Goal: Task Accomplishment & Management: Complete application form

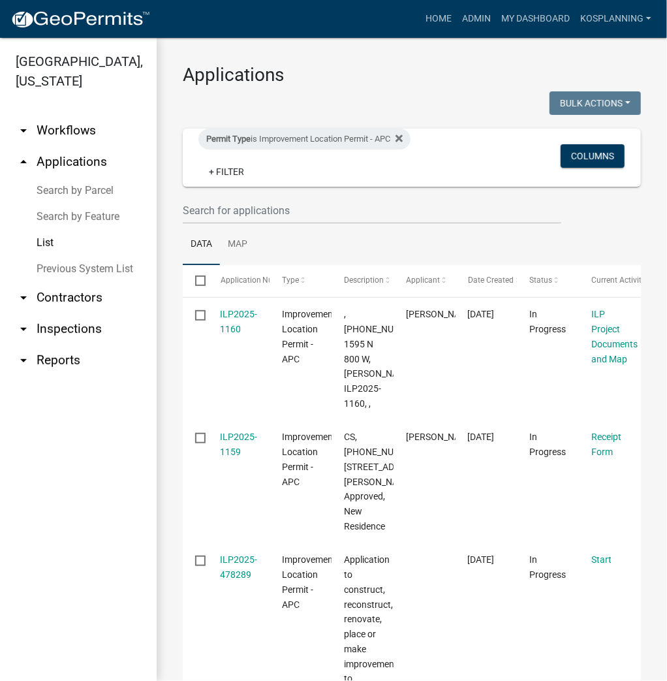
click at [87, 191] on link "Search by Parcel" at bounding box center [78, 190] width 157 height 26
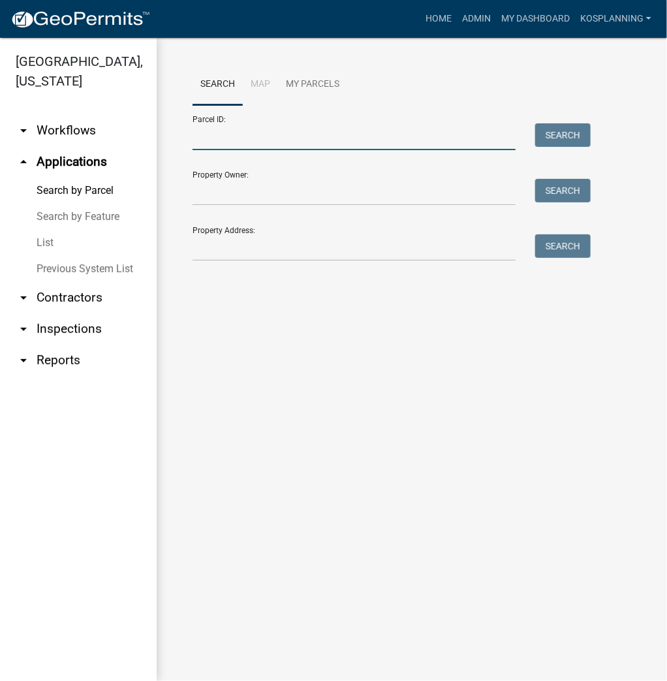
click at [210, 133] on input "Parcel ID:" at bounding box center [353, 136] width 323 height 27
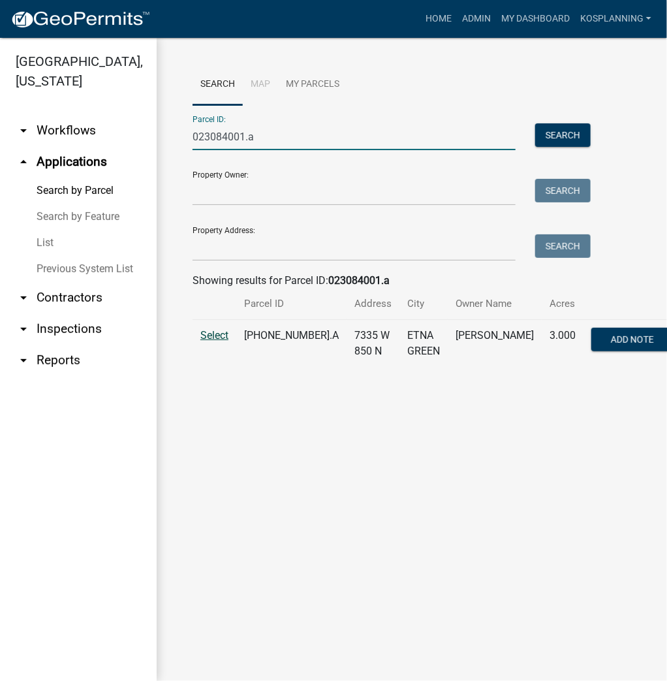
type input "023084001.a"
click at [214, 341] on span "Select" at bounding box center [214, 335] width 28 height 12
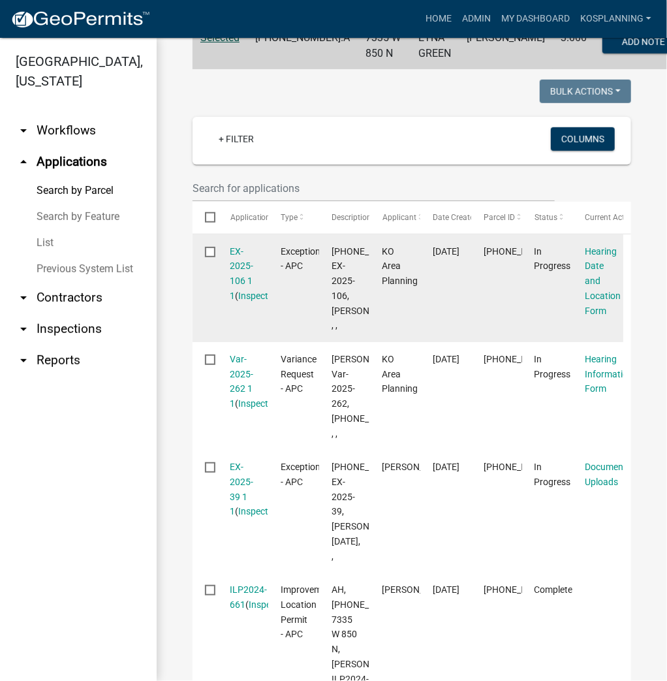
scroll to position [313, 0]
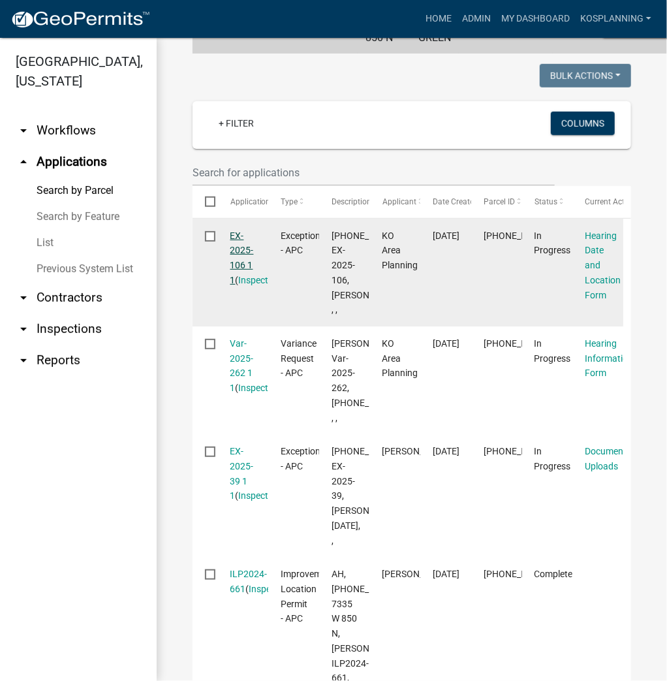
click at [238, 276] on link "EX-2025-106 1 1" at bounding box center [241, 257] width 23 height 55
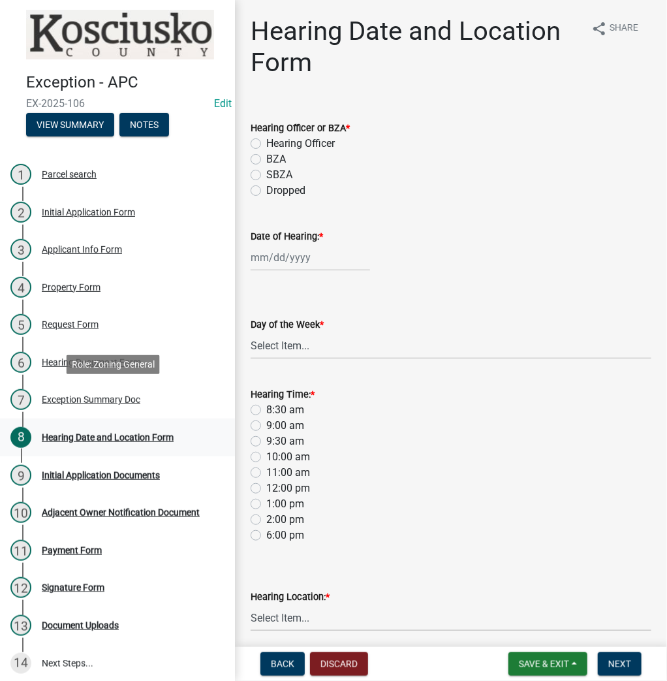
scroll to position [8, 0]
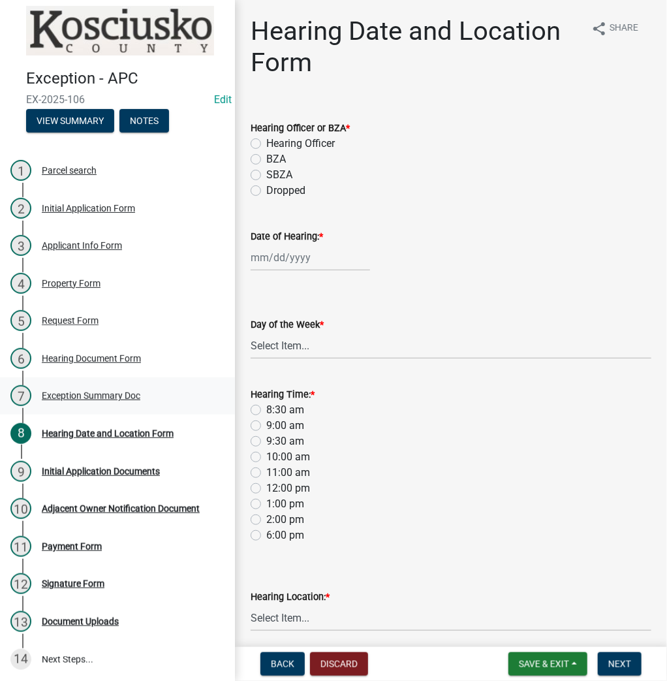
click at [84, 393] on div "Exception Summary Doc" at bounding box center [91, 395] width 99 height 9
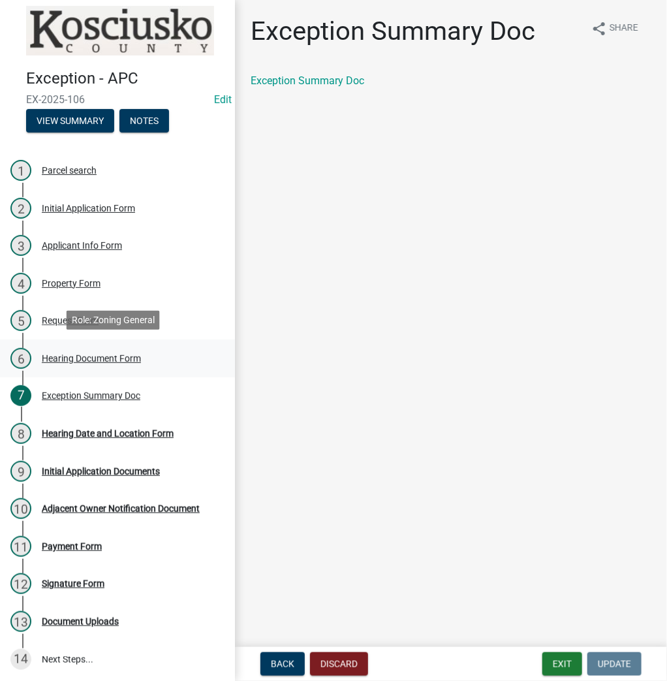
click at [87, 356] on div "Hearing Document Form" at bounding box center [91, 358] width 99 height 9
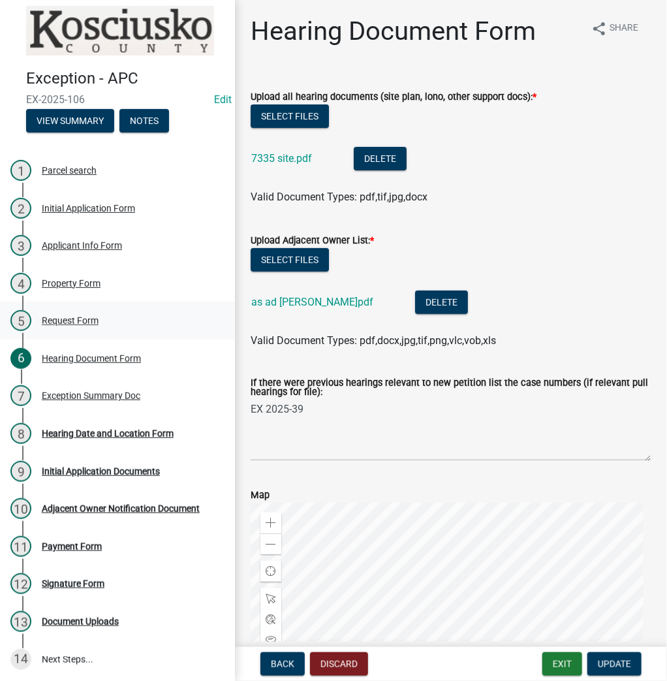
click at [63, 316] on div "Request Form" at bounding box center [70, 320] width 57 height 9
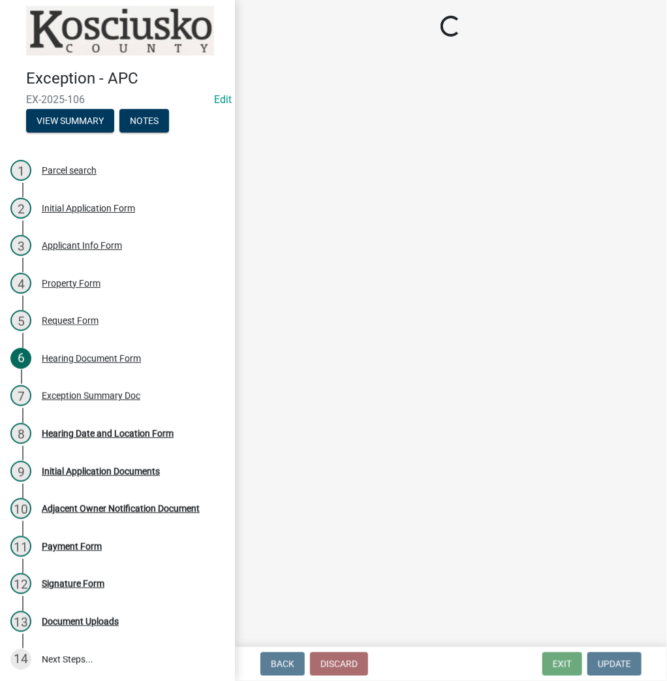
select select "7d7a1c2c-a1e9-45cd-abee-9fc0d9f64134"
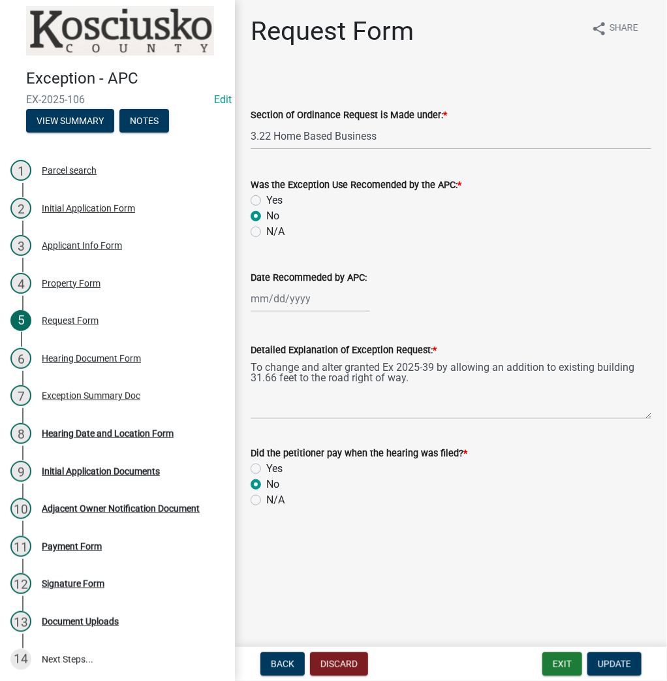
click at [82, 282] on div "Property Form" at bounding box center [71, 283] width 59 height 9
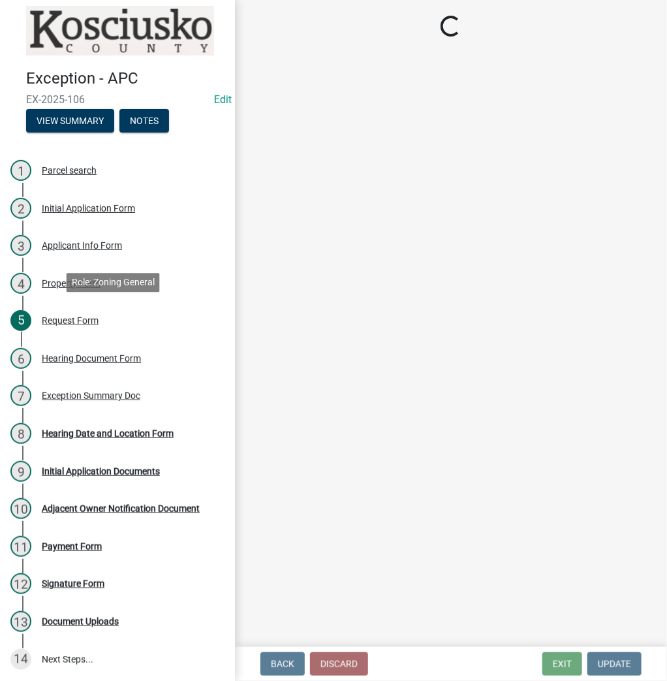
select select "ea119d11-e52e-4559-b746-af06211fe819"
select select "ad7cb692-d3a2-4504-bf9b-1c90717f2ce6"
select select "c4907745-124a-42b6-8414-4617f608e7c8"
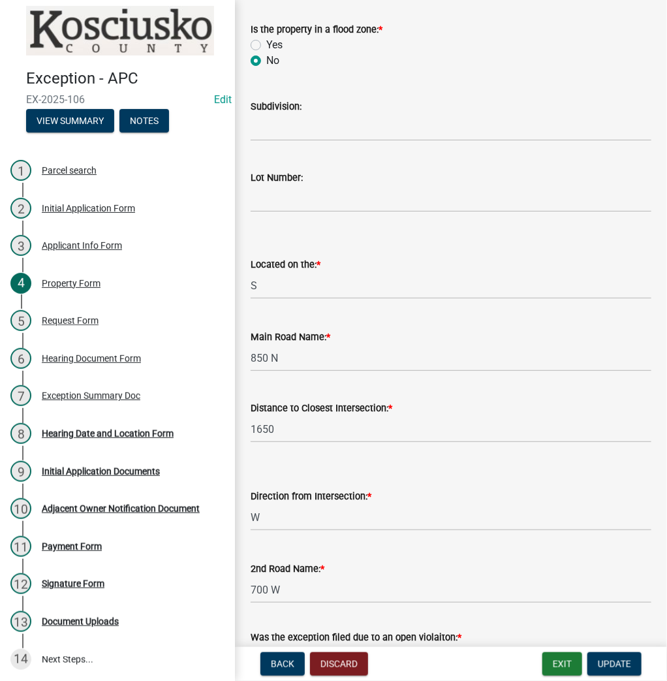
scroll to position [1060, 0]
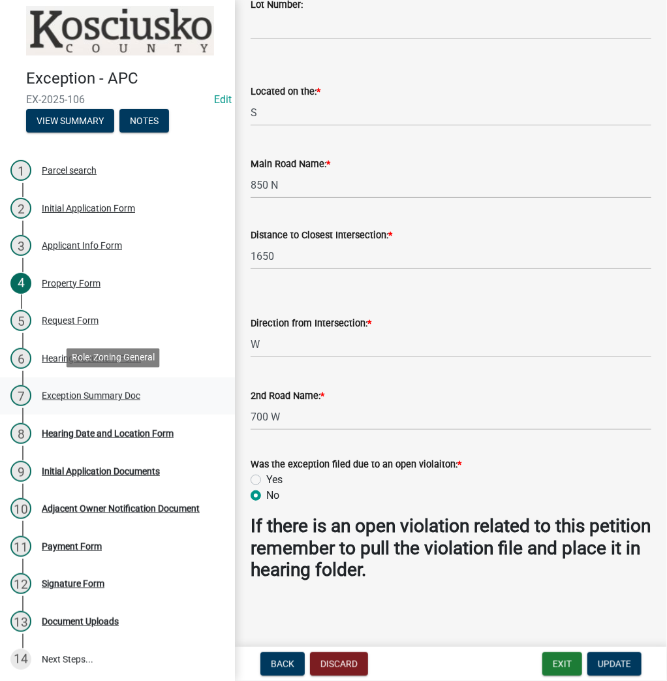
click at [101, 391] on div "Exception Summary Doc" at bounding box center [91, 395] width 99 height 9
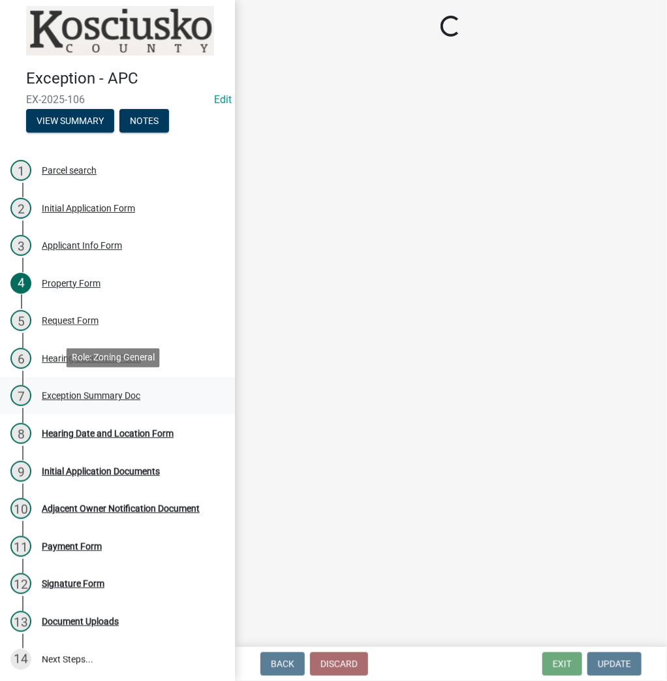
scroll to position [0, 0]
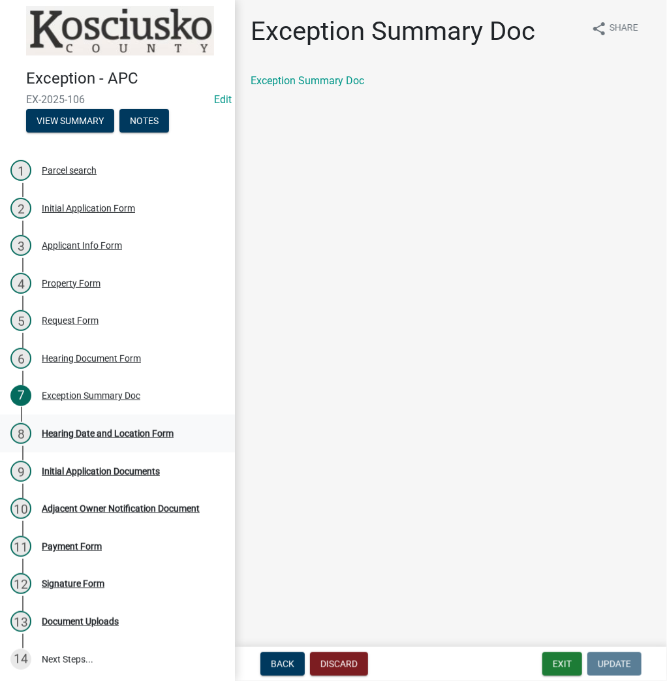
click at [89, 432] on div "Hearing Date and Location Form" at bounding box center [108, 433] width 132 height 9
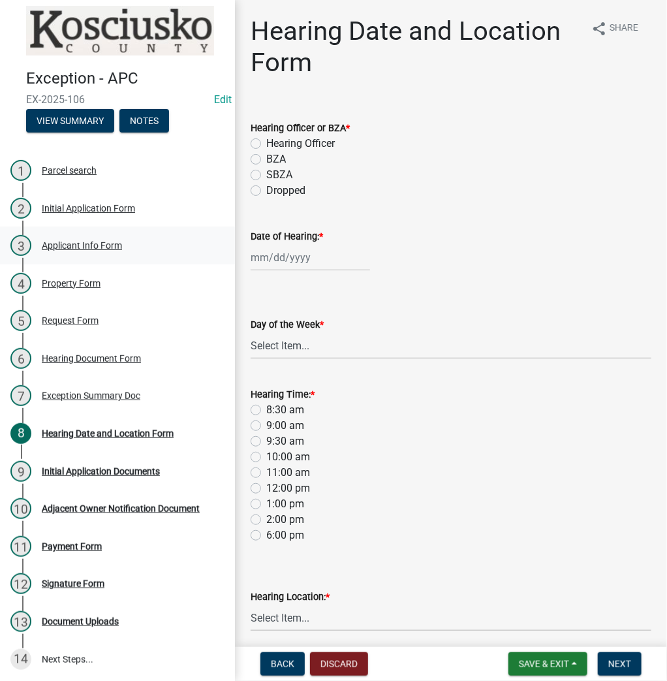
click at [78, 243] on div "Applicant Info Form" at bounding box center [82, 245] width 80 height 9
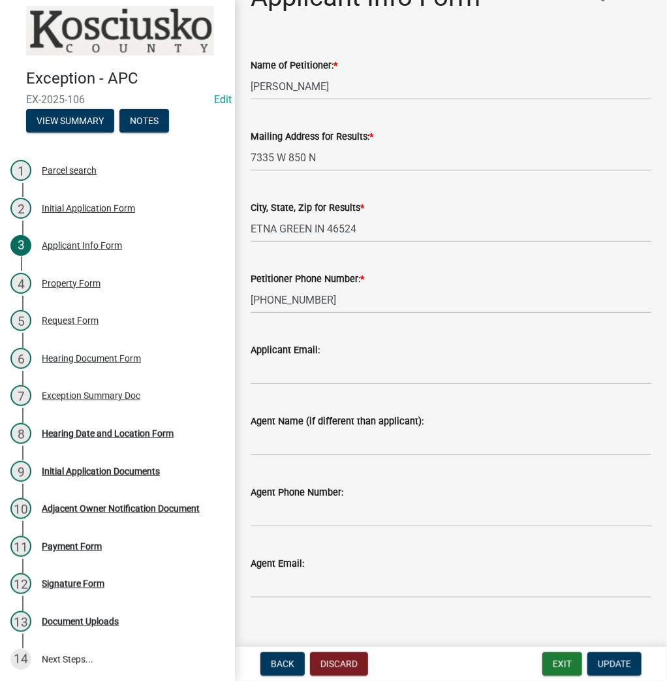
scroll to position [52, 0]
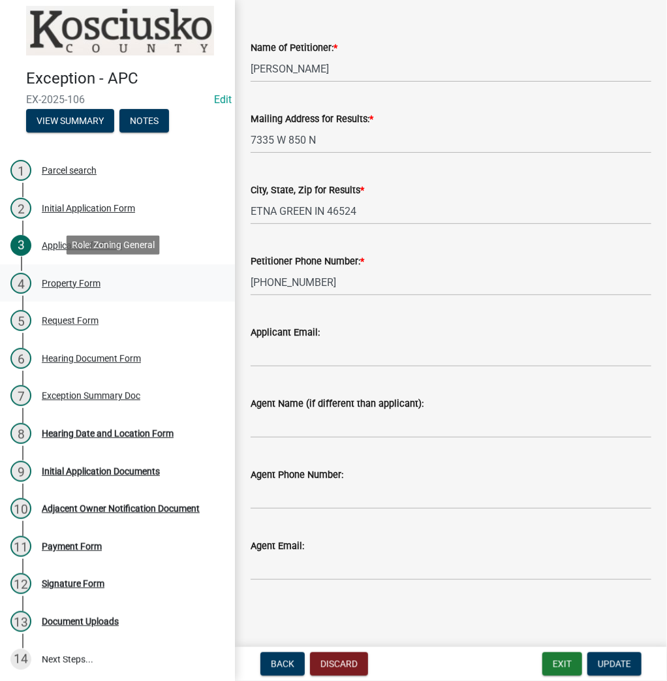
click at [66, 279] on div "Property Form" at bounding box center [71, 283] width 59 height 9
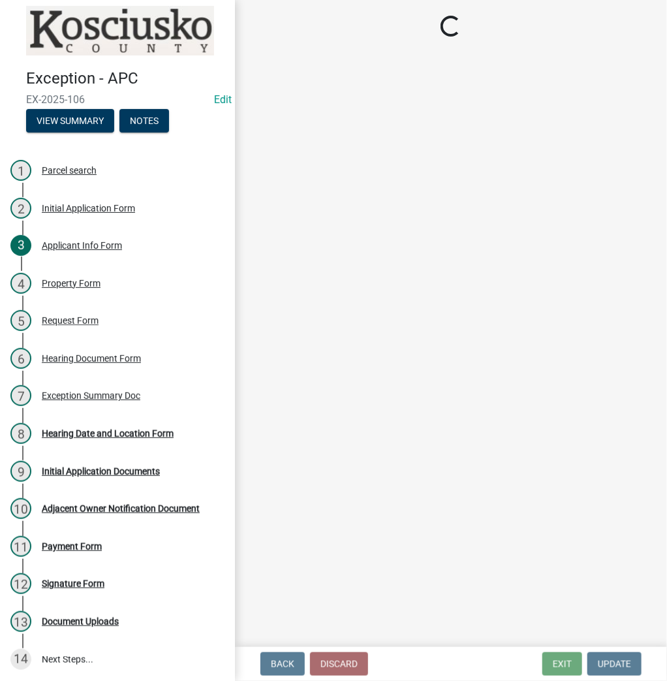
select select "ea119d11-e52e-4559-b746-af06211fe819"
select select "ad7cb692-d3a2-4504-bf9b-1c90717f2ce6"
select select "c4907745-124a-42b6-8414-4617f608e7c8"
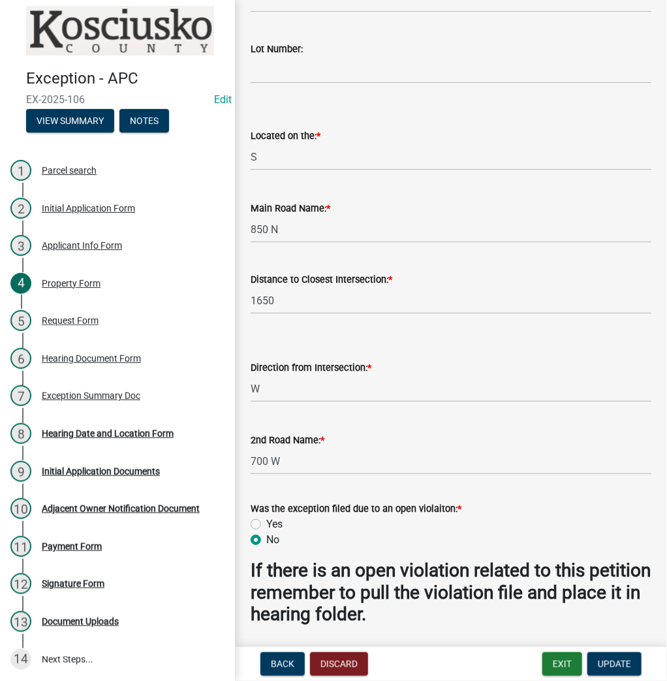
scroll to position [1060, 0]
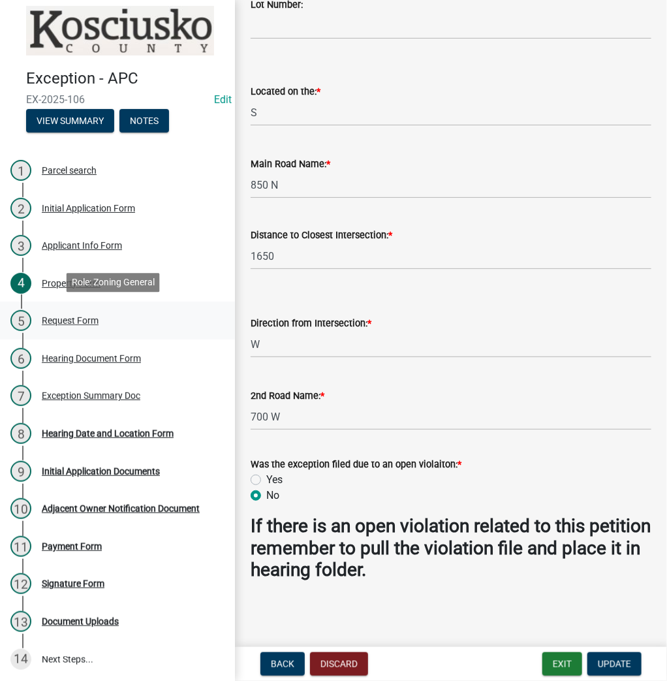
click at [84, 320] on div "Request Form" at bounding box center [70, 320] width 57 height 9
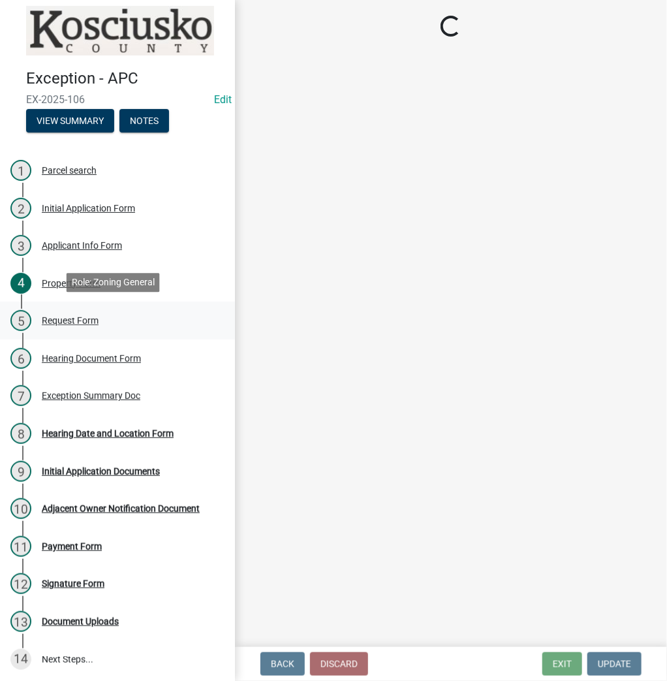
scroll to position [0, 0]
select select "7d7a1c2c-a1e9-45cd-abee-9fc0d9f64134"
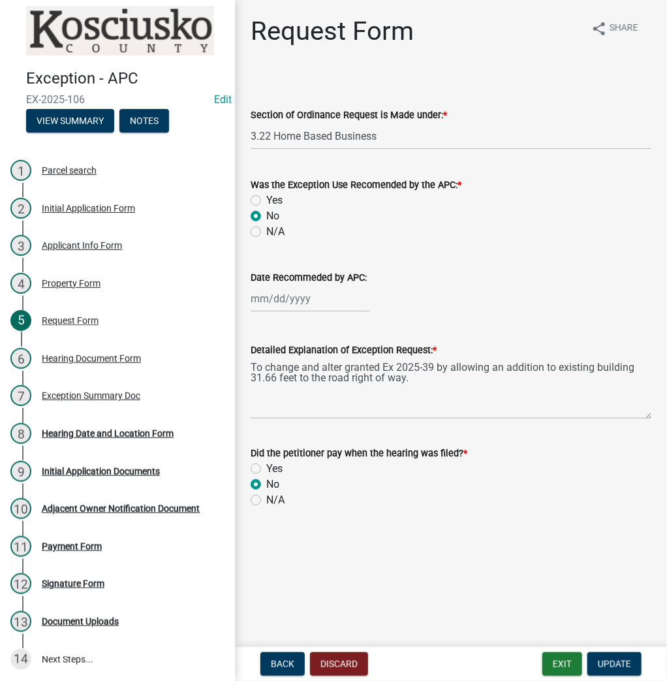
click at [266, 470] on label "Yes" at bounding box center [274, 469] width 16 height 16
click at [266, 469] on input "Yes" at bounding box center [270, 465] width 8 height 8
radio input "true"
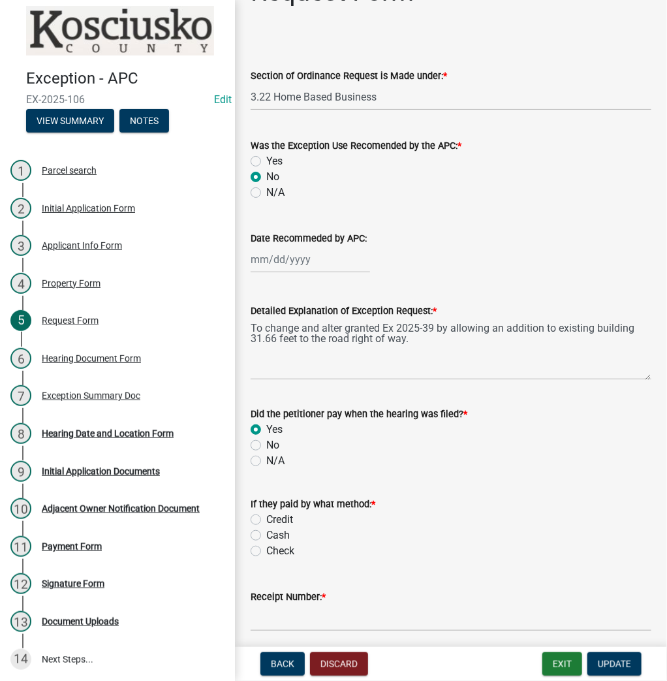
scroll to position [89, 0]
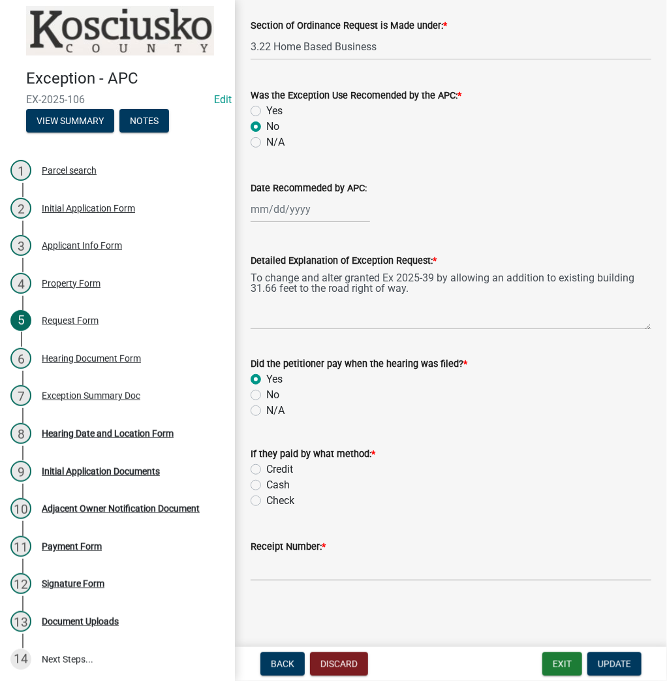
click at [266, 500] on label "Check" at bounding box center [280, 501] width 28 height 16
click at [266, 500] on input "Check" at bounding box center [270, 497] width 8 height 8
radio input "true"
click at [277, 571] on input "Receipt Number: *" at bounding box center [451, 567] width 401 height 27
type input "023567"
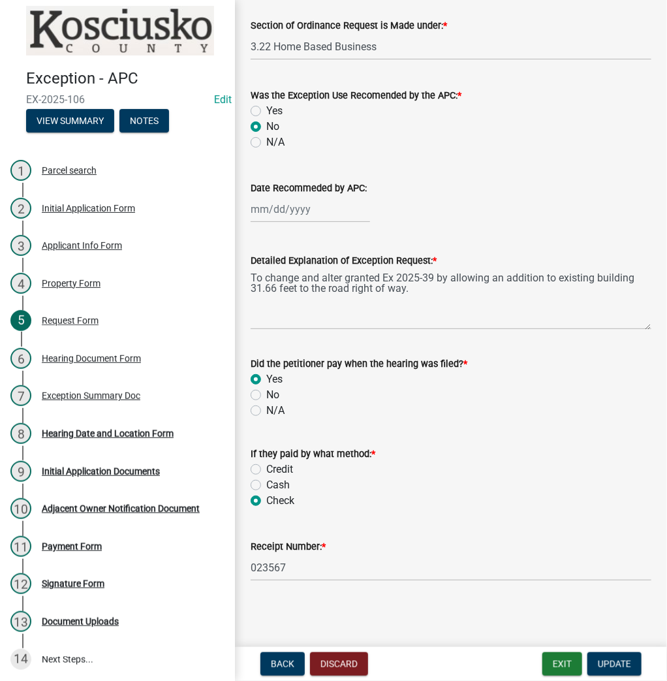
click at [608, 650] on nav "Back Discard Exit Update" at bounding box center [451, 664] width 432 height 34
click at [608, 657] on button "Update" at bounding box center [614, 663] width 54 height 23
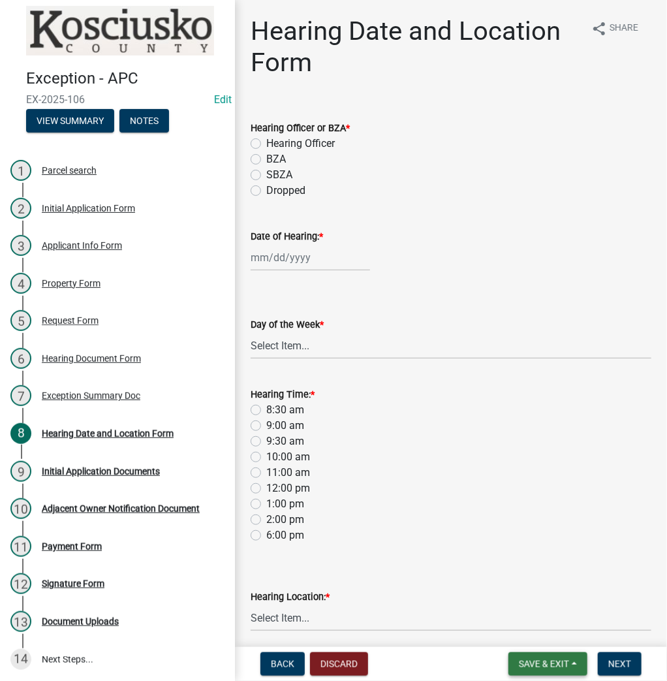
click at [514, 652] on button "Save & Exit" at bounding box center [547, 663] width 79 height 23
click at [521, 636] on button "Save & Exit" at bounding box center [535, 629] width 104 height 31
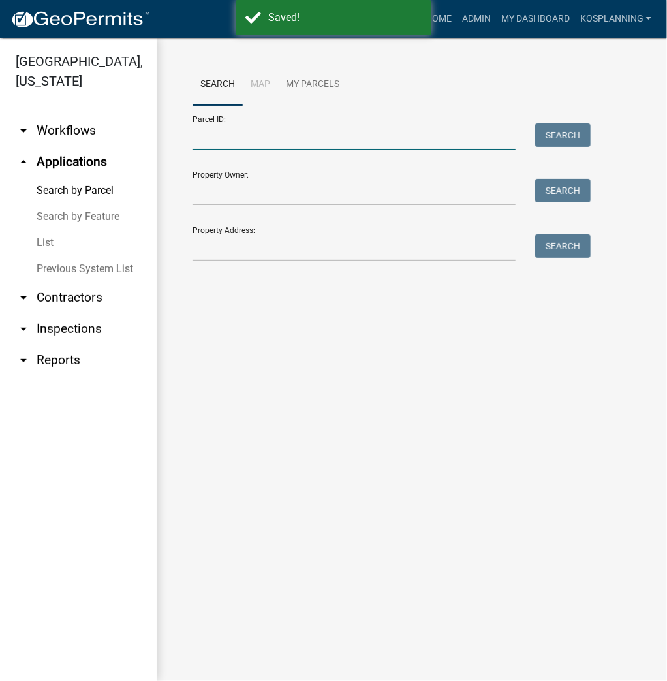
click at [223, 136] on input "Parcel ID:" at bounding box center [353, 136] width 323 height 27
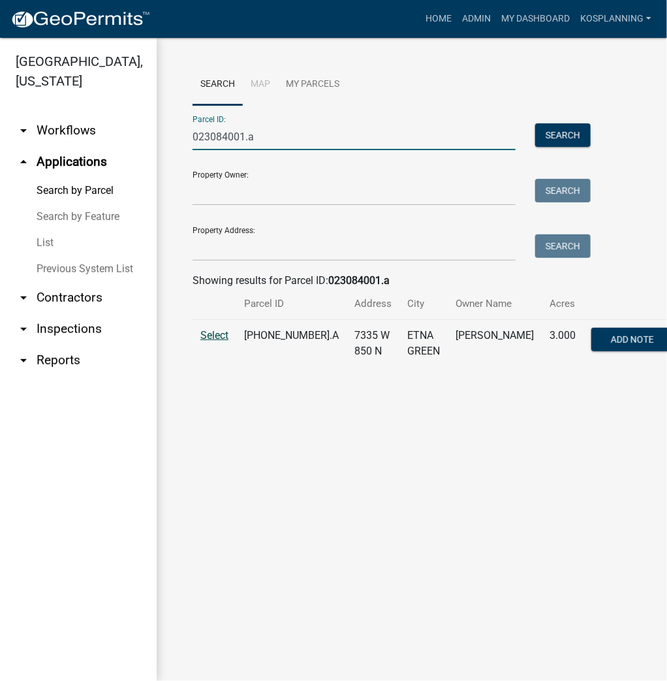
type input "023084001.a"
click at [217, 341] on span "Select" at bounding box center [214, 335] width 28 height 12
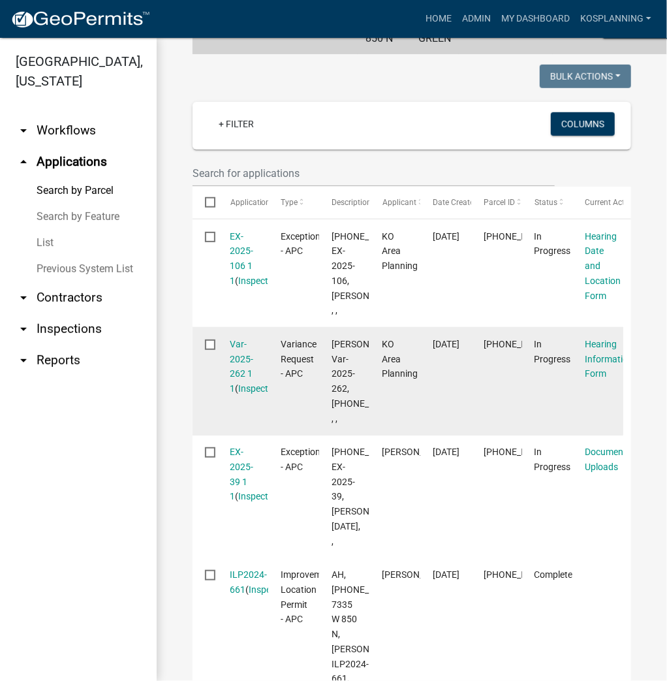
scroll to position [313, 0]
click at [243, 393] on link "Var-2025-262 1 1" at bounding box center [241, 365] width 23 height 55
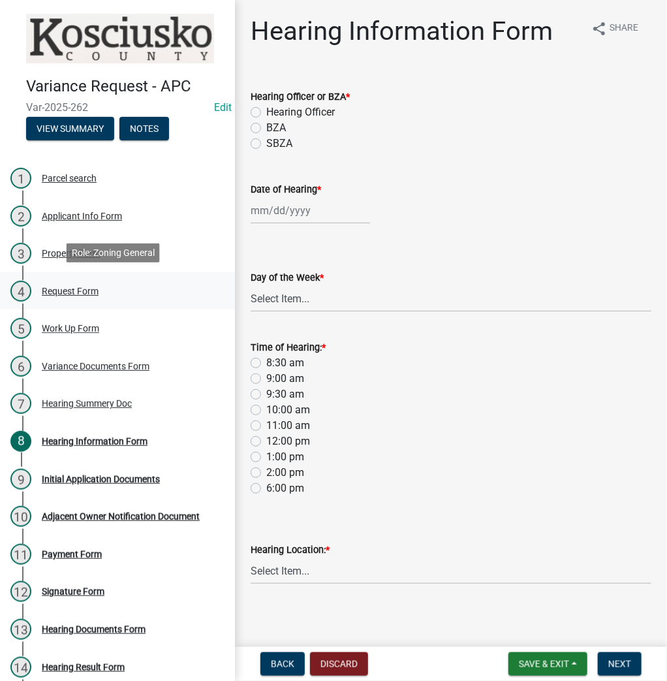
click at [85, 289] on div "Request Form" at bounding box center [70, 290] width 57 height 9
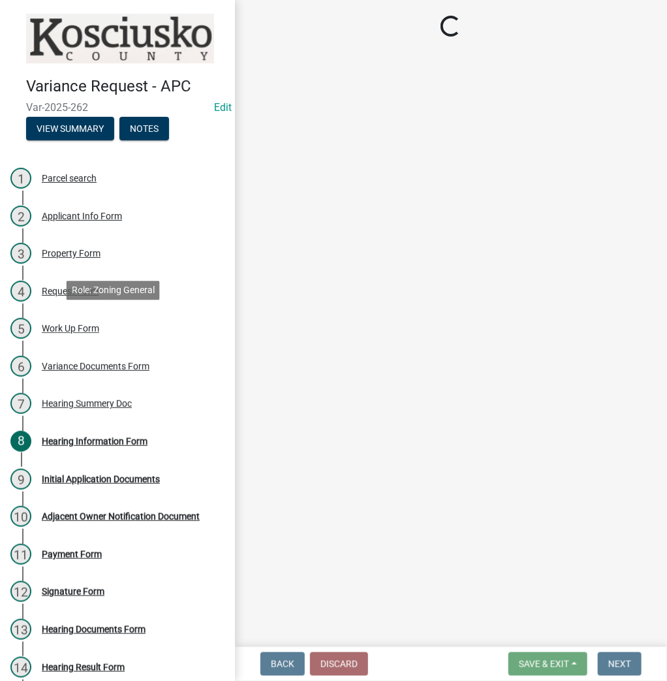
select select "77eb12f8-2a64-4a31-bfec-9b00716b2165"
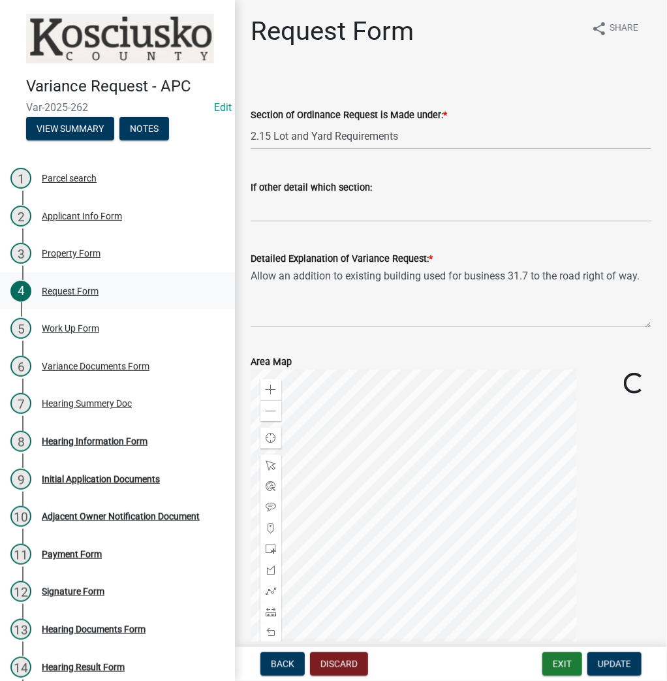
click at [74, 288] on div "Request Form" at bounding box center [70, 290] width 57 height 9
click at [76, 319] on div "5 Work Up Form" at bounding box center [112, 328] width 204 height 21
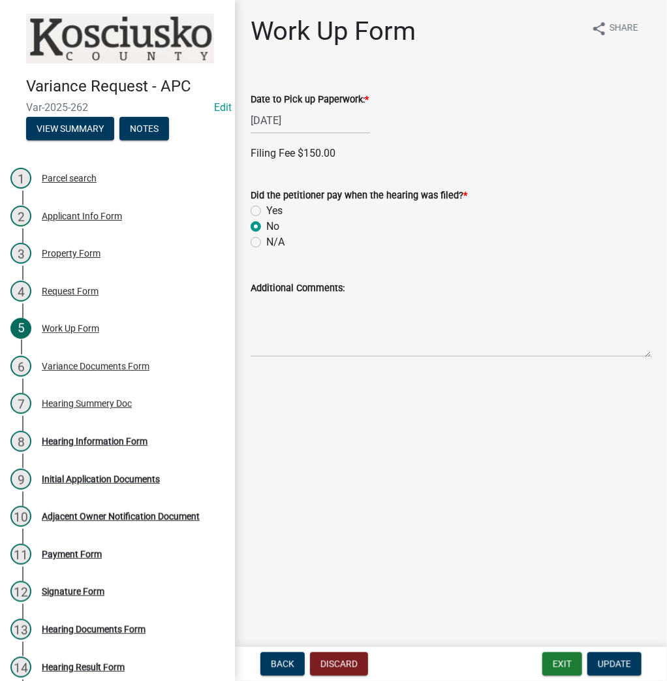
click at [266, 210] on label "Yes" at bounding box center [274, 211] width 16 height 16
click at [266, 210] on input "Yes" at bounding box center [270, 207] width 8 height 8
radio input "true"
click at [266, 333] on label "Check" at bounding box center [280, 332] width 28 height 16
click at [266, 333] on input "Check" at bounding box center [270, 328] width 8 height 8
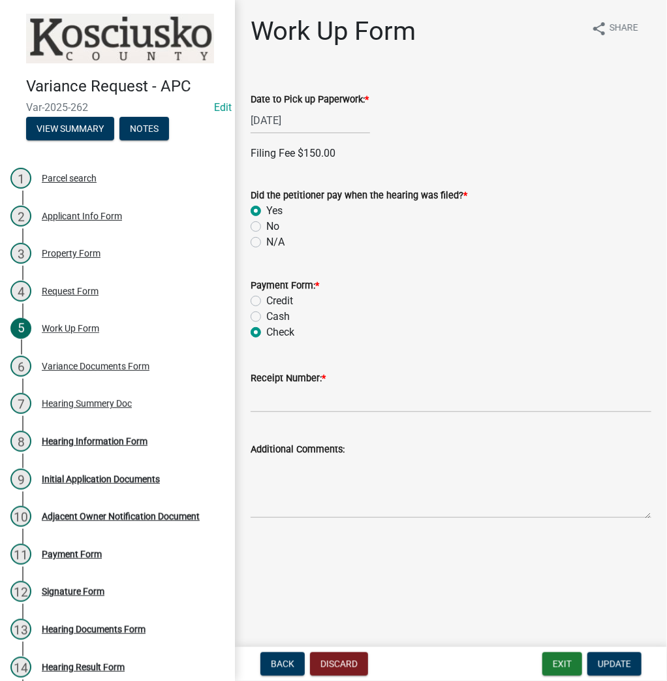
radio input "true"
click at [282, 398] on input "Receipt Number: *" at bounding box center [451, 399] width 401 height 27
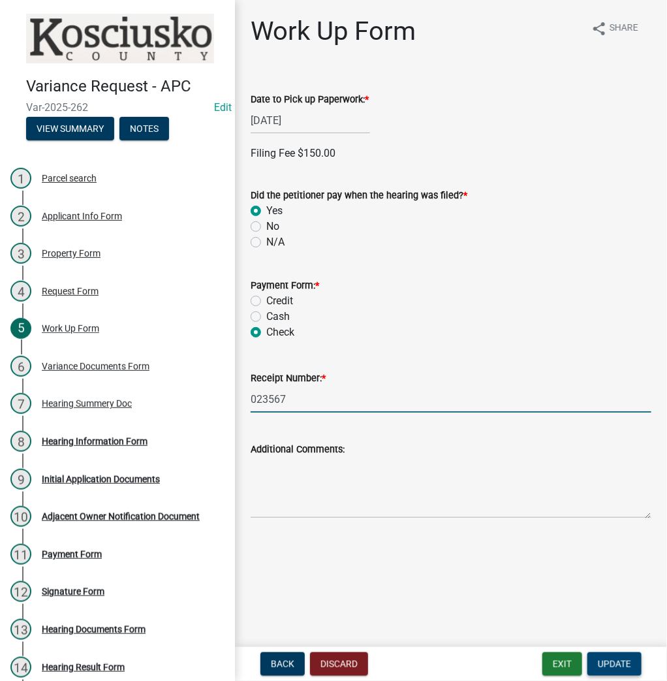
type input "023567"
click at [619, 665] on span "Update" at bounding box center [614, 663] width 33 height 10
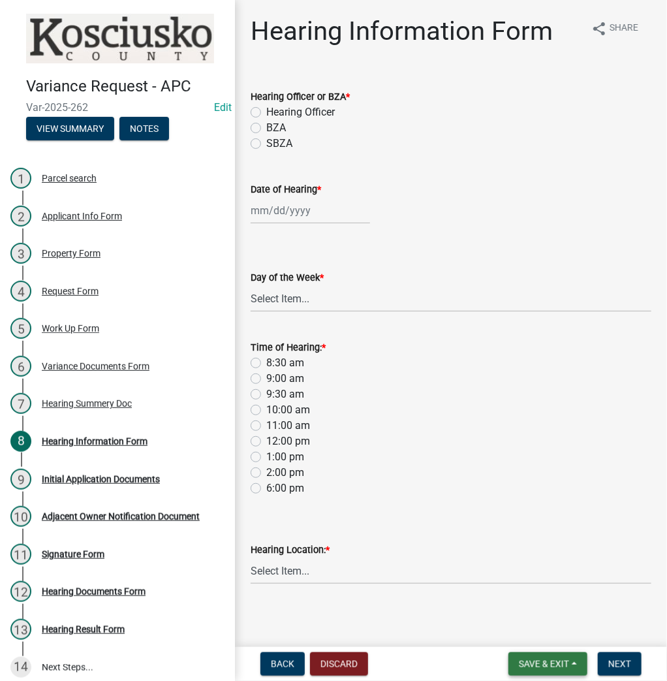
click at [532, 654] on button "Save & Exit" at bounding box center [547, 663] width 79 height 23
drag, startPoint x: 535, startPoint y: 619, endPoint x: 525, endPoint y: 613, distance: 11.1
click at [535, 619] on button "Save & Exit" at bounding box center [535, 629] width 104 height 31
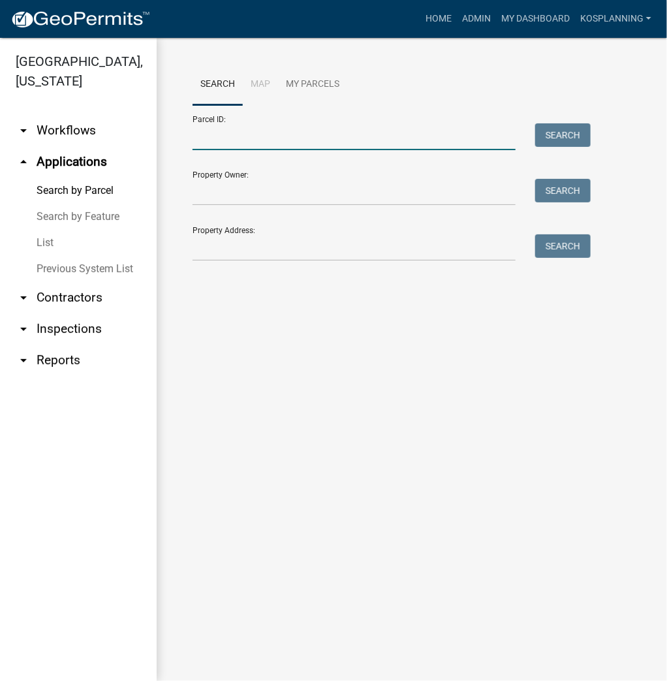
click at [218, 138] on input "Parcel ID:" at bounding box center [353, 136] width 323 height 27
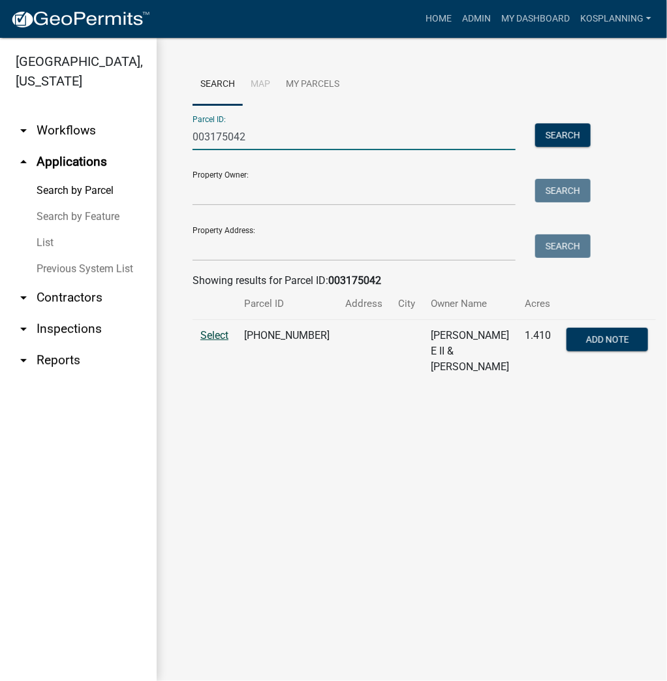
click at [209, 334] on span "Select" at bounding box center [214, 335] width 28 height 12
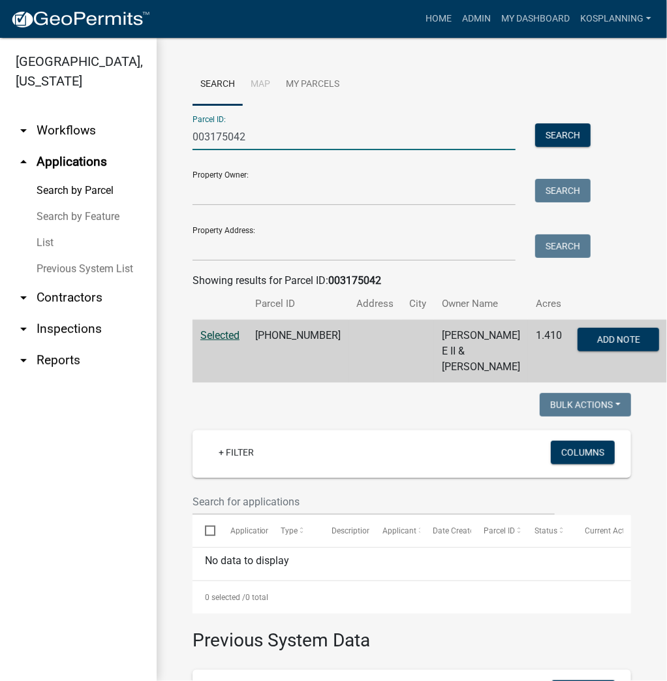
click at [251, 136] on input "003175042" at bounding box center [353, 136] width 323 height 27
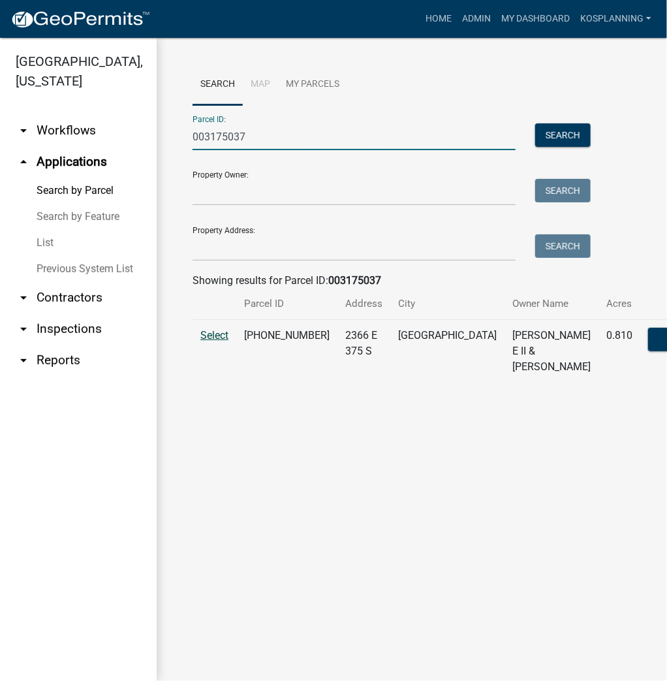
type input "003175037"
click at [213, 341] on span "Select" at bounding box center [214, 335] width 28 height 12
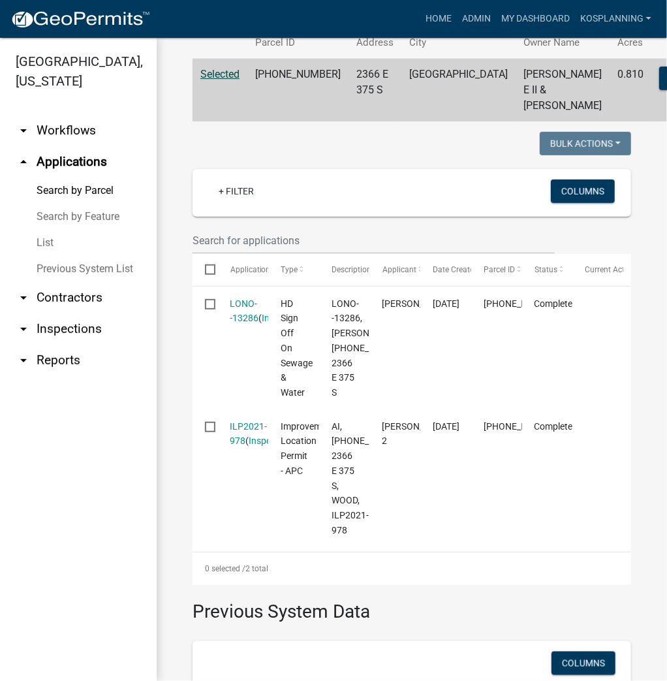
scroll to position [365, 0]
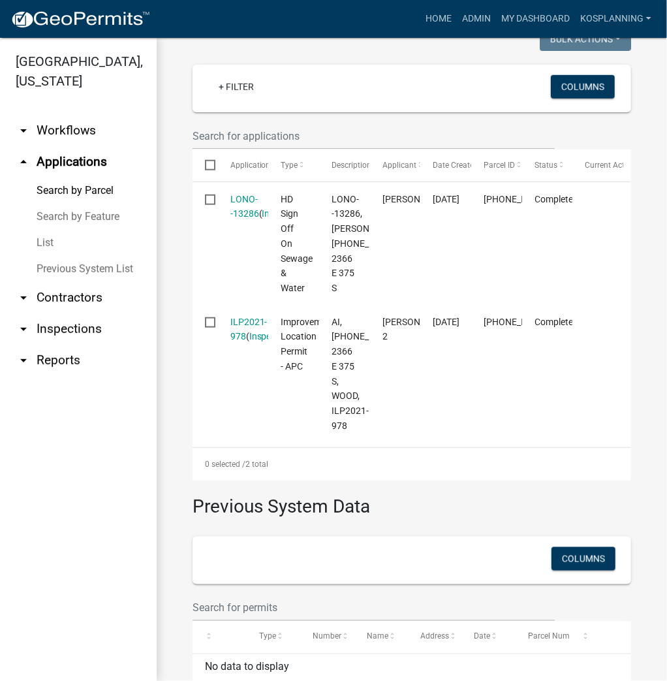
click at [66, 294] on link "arrow_drop_down Contractors" at bounding box center [78, 297] width 157 height 31
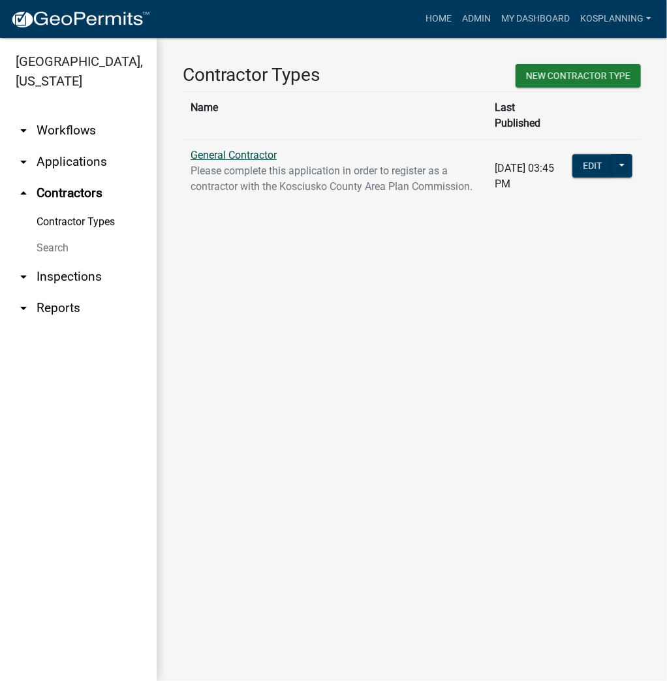
click at [244, 149] on link "General Contractor" at bounding box center [234, 155] width 86 height 12
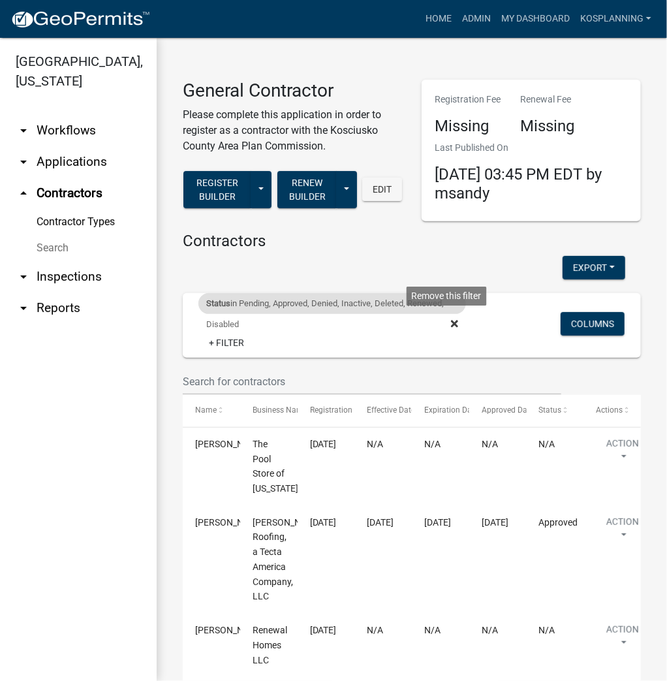
click at [446, 322] on fa-icon at bounding box center [452, 324] width 12 height 21
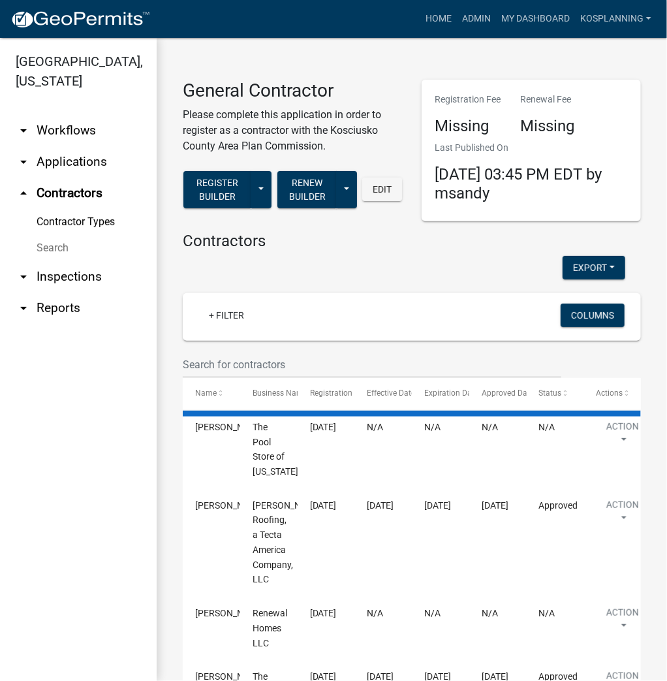
click at [230, 350] on wm-filter-builder "+ Filter Columns" at bounding box center [412, 335] width 458 height 85
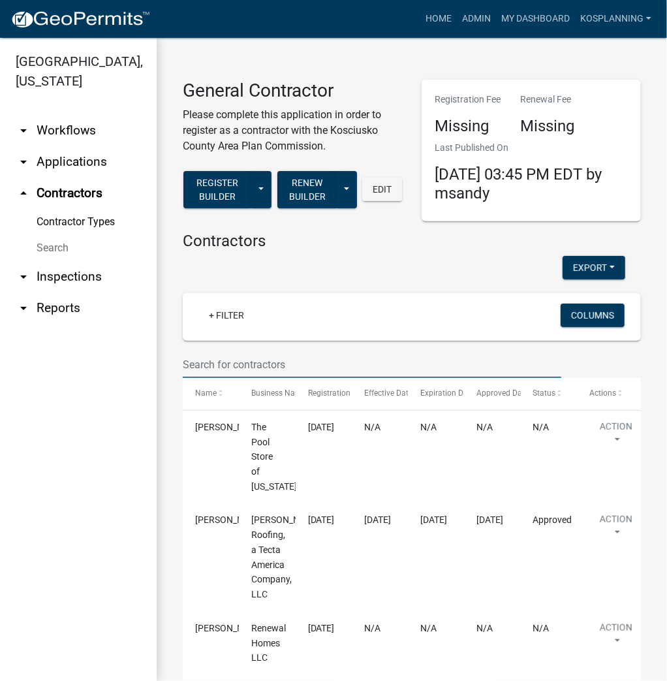
click at [230, 351] on input "text" at bounding box center [372, 364] width 378 height 27
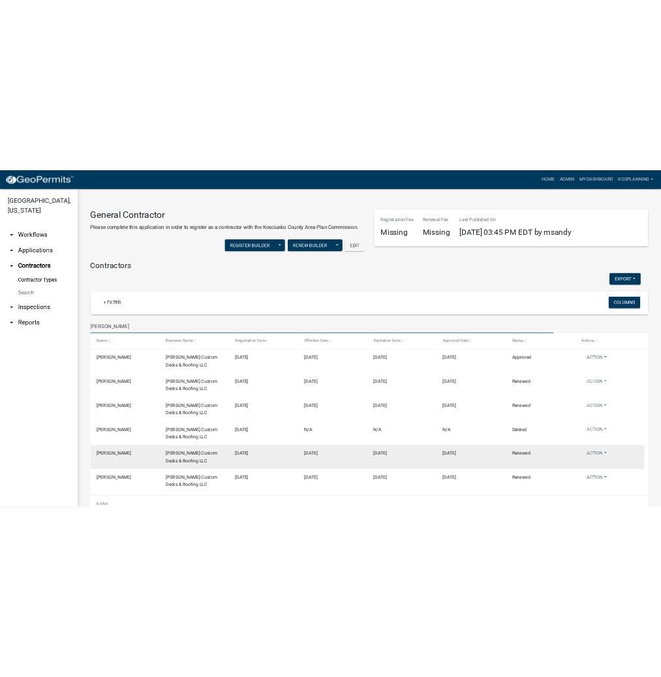
scroll to position [35, 0]
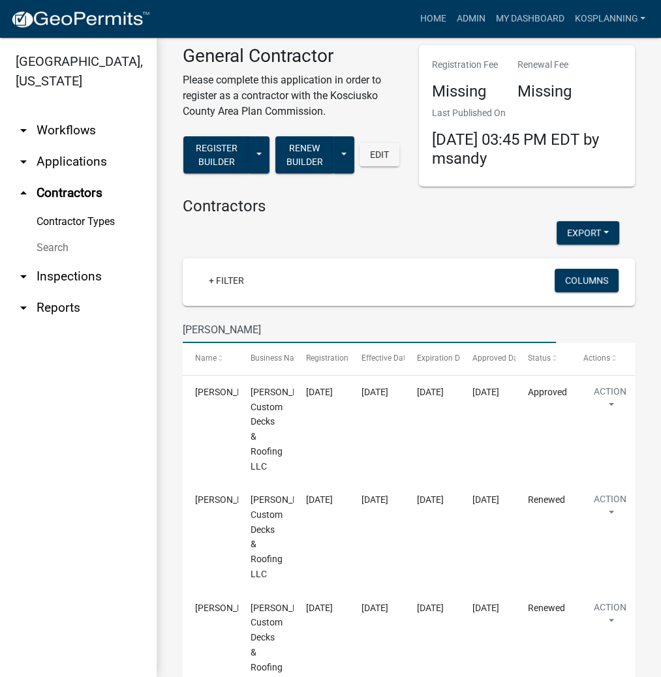
type input "[PERSON_NAME]"
click at [94, 224] on link "Contractor Types" at bounding box center [78, 222] width 157 height 26
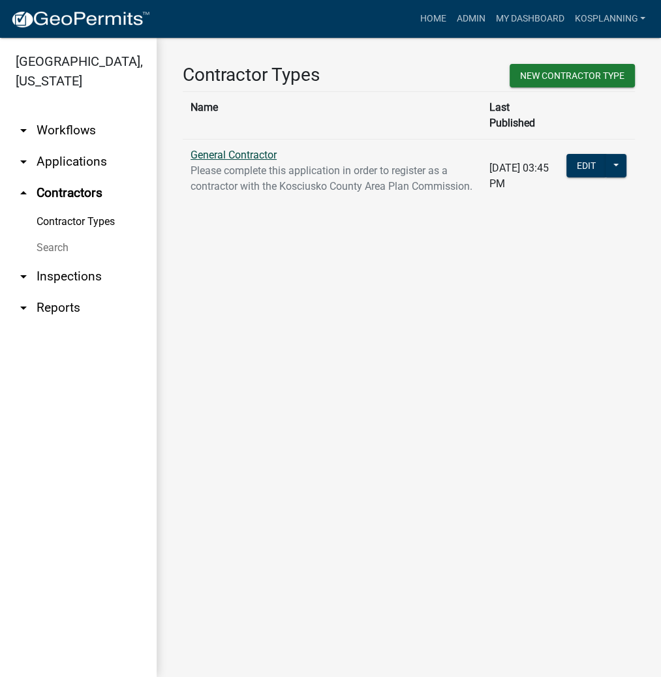
click at [254, 149] on link "General Contractor" at bounding box center [234, 155] width 86 height 12
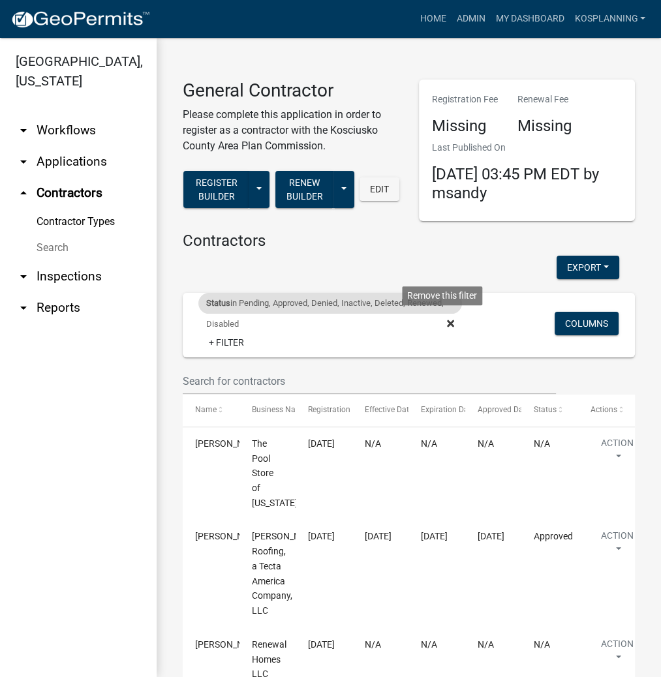
click at [447, 322] on icon at bounding box center [450, 323] width 7 height 7
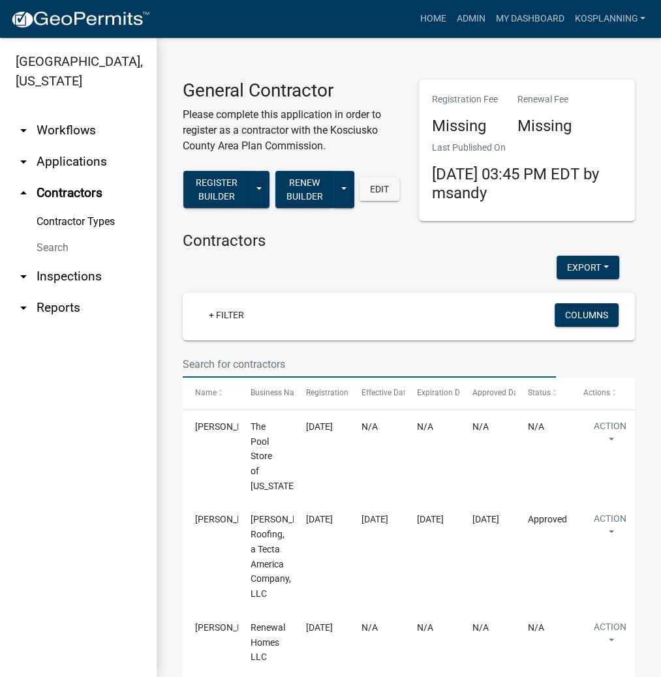
click at [206, 359] on input "text" at bounding box center [369, 364] width 373 height 27
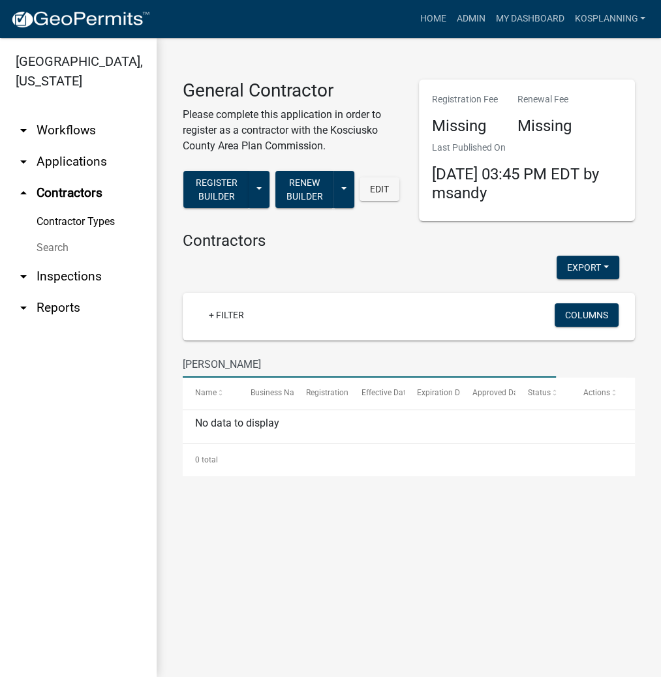
click at [224, 367] on input "[PERSON_NAME]" at bounding box center [369, 364] width 373 height 27
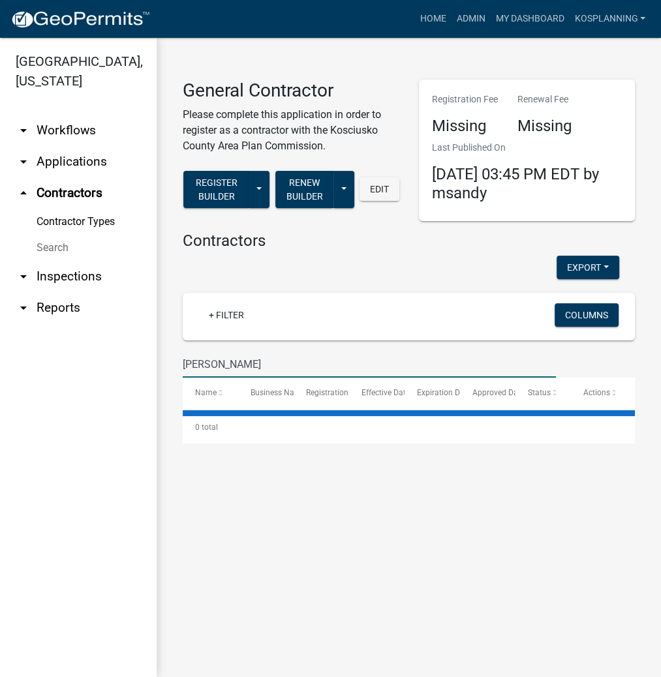
type input "[PERSON_NAME]"
click at [76, 160] on link "arrow_drop_down Applications" at bounding box center [78, 161] width 157 height 31
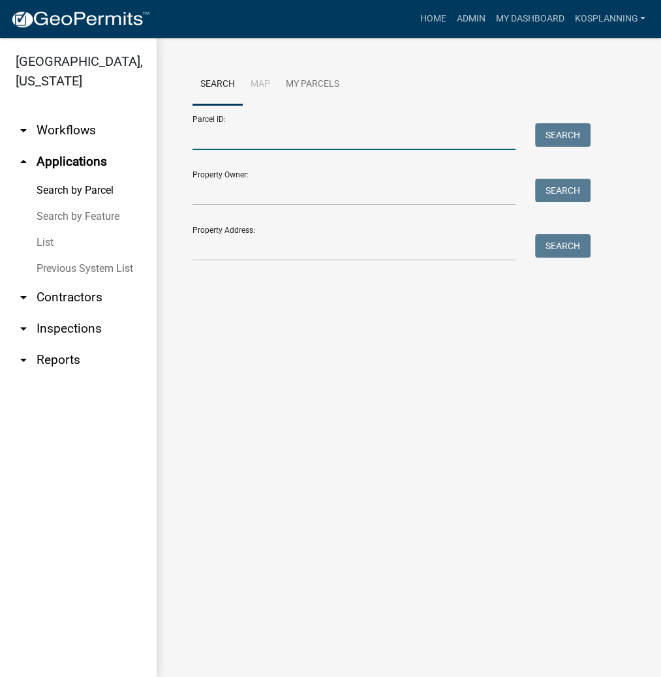
click at [254, 144] on input "Parcel ID:" at bounding box center [353, 136] width 323 height 27
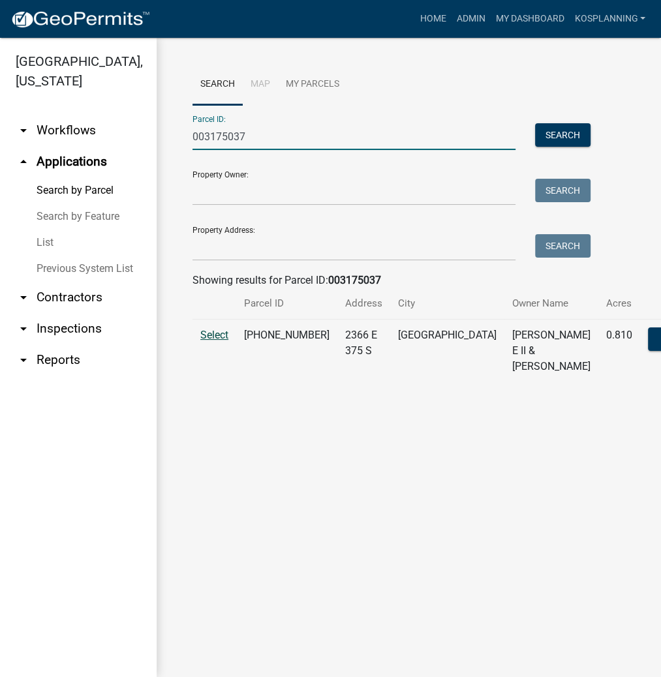
type input "003175037"
click at [226, 341] on span "Select" at bounding box center [214, 335] width 28 height 12
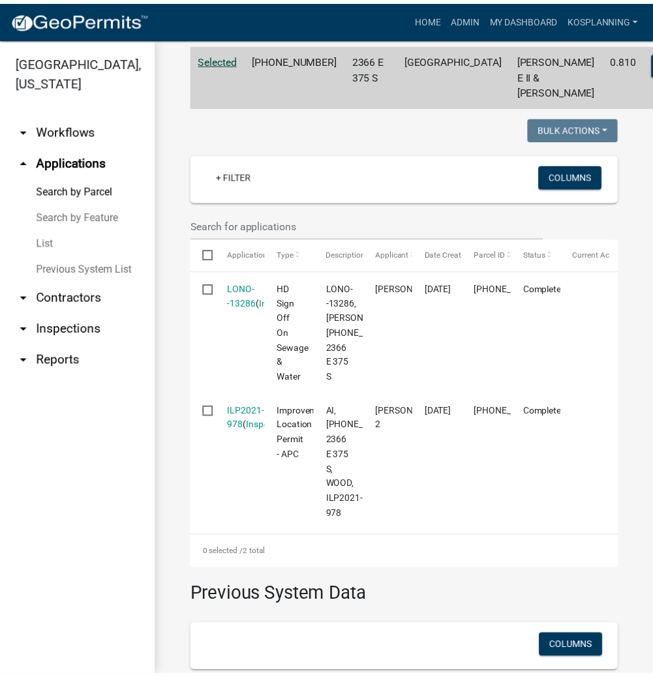
scroll to position [365, 0]
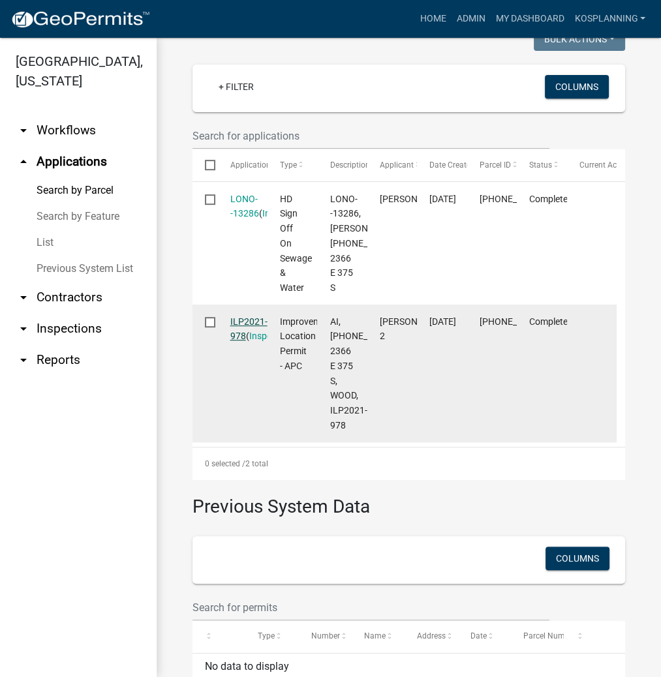
click at [240, 342] on link "ILP2021-978" at bounding box center [248, 328] width 37 height 25
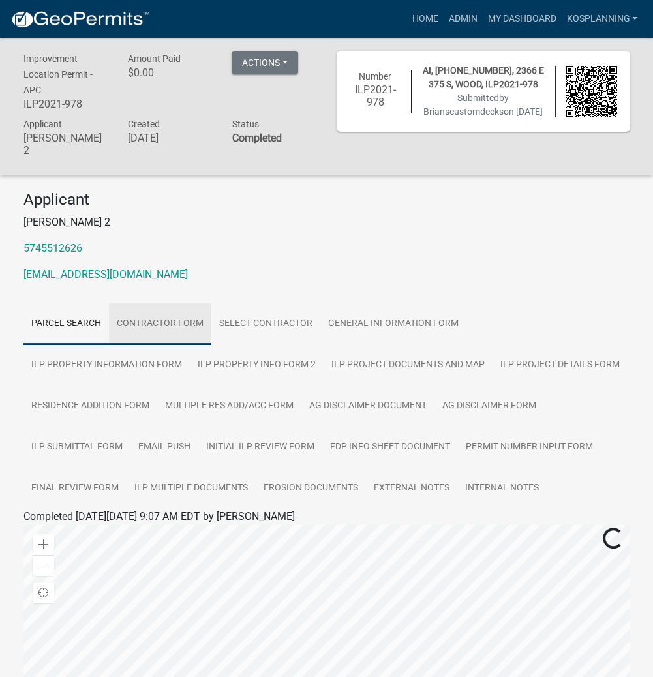
click at [178, 307] on link "Contractor Form" at bounding box center [160, 324] width 102 height 42
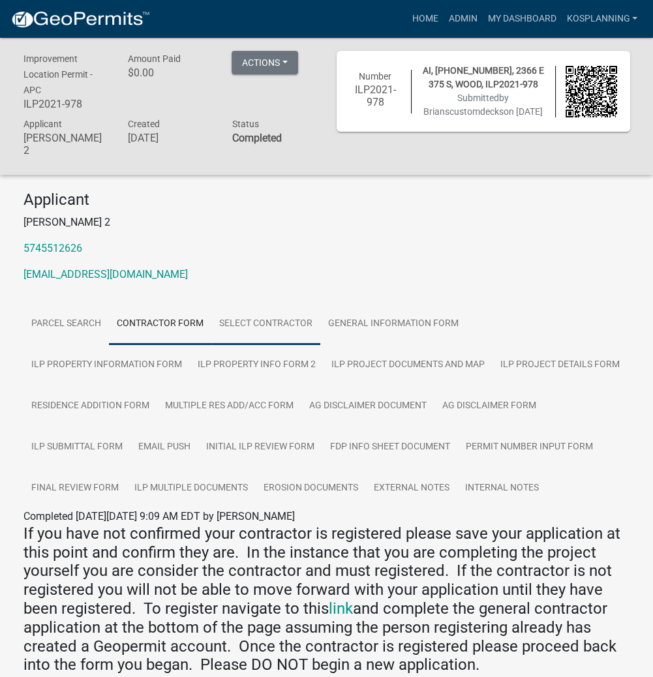
click at [247, 309] on link "Select contractor" at bounding box center [265, 324] width 109 height 42
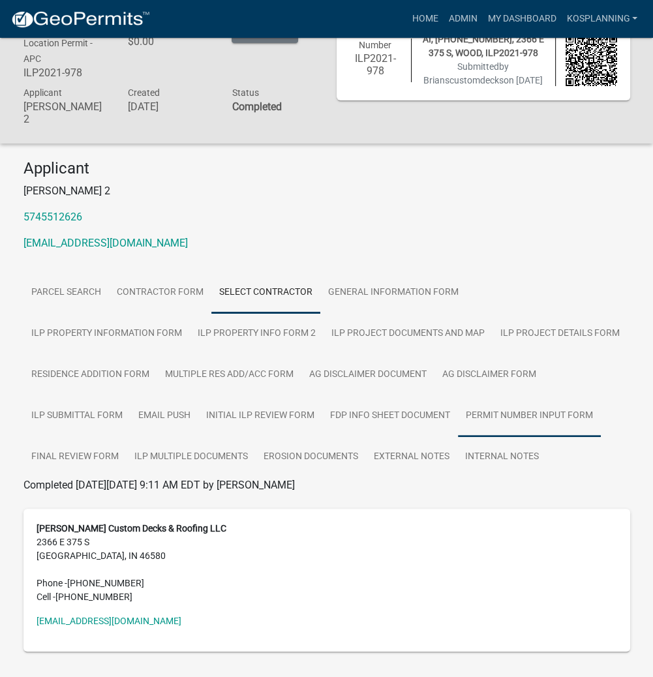
scroll to position [49, 0]
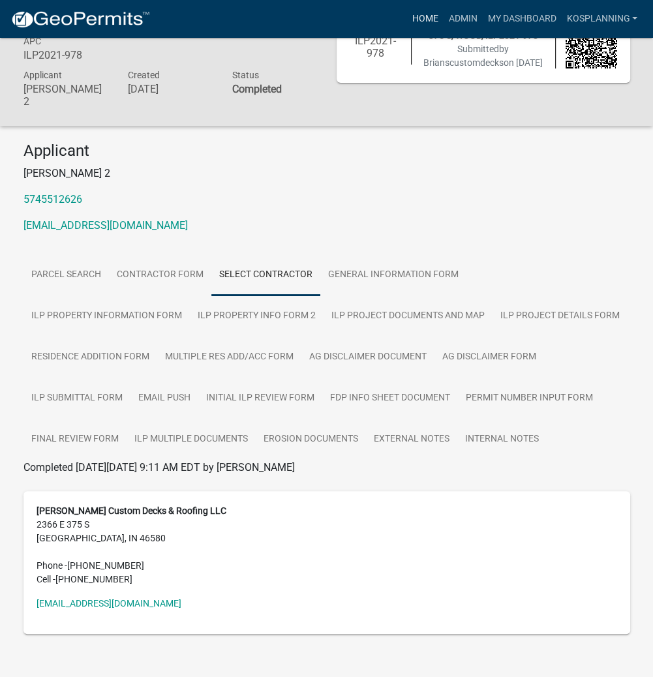
click at [420, 23] on link "Home" at bounding box center [424, 19] width 37 height 25
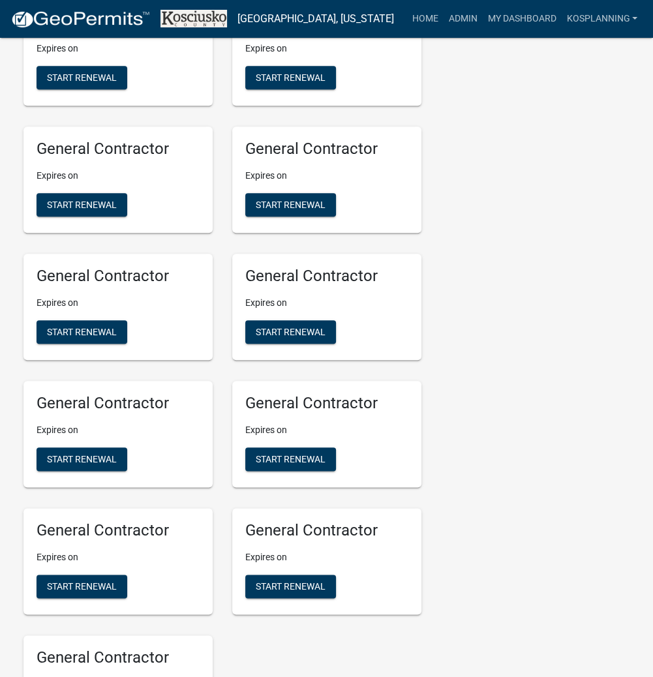
scroll to position [783, 0]
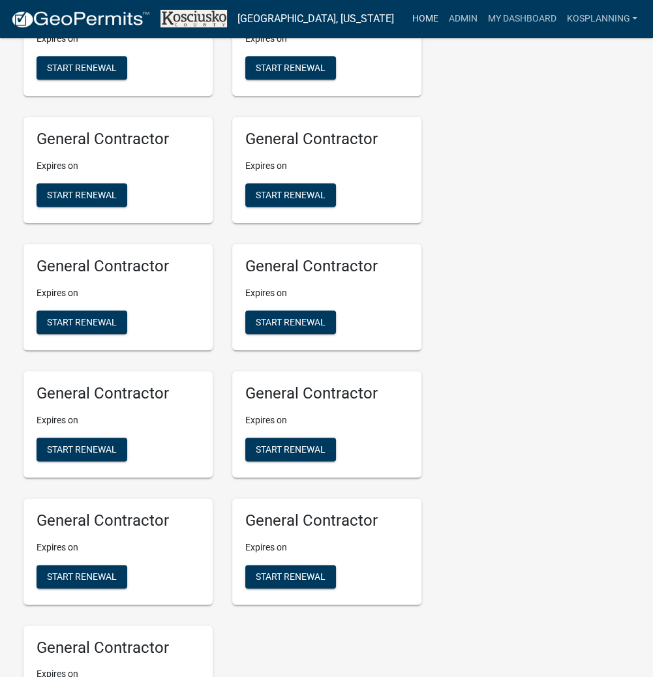
click at [422, 20] on link "Home" at bounding box center [424, 19] width 37 height 25
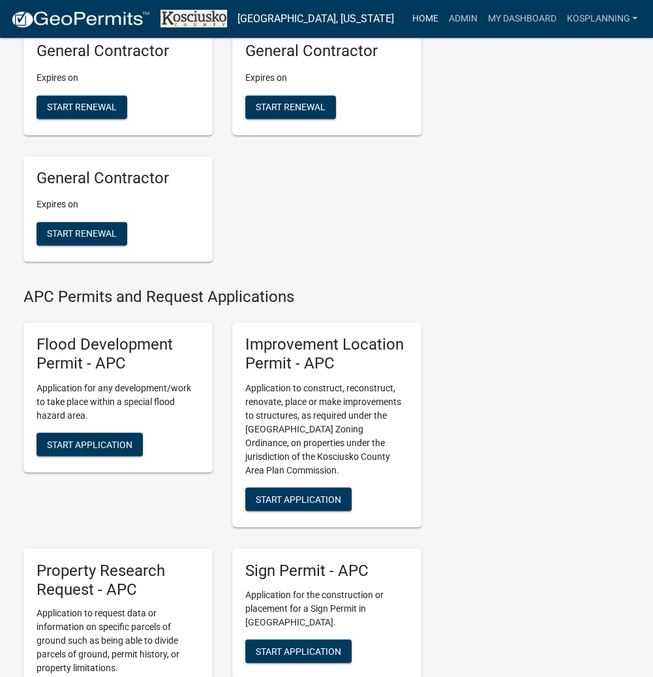
scroll to position [1409, 0]
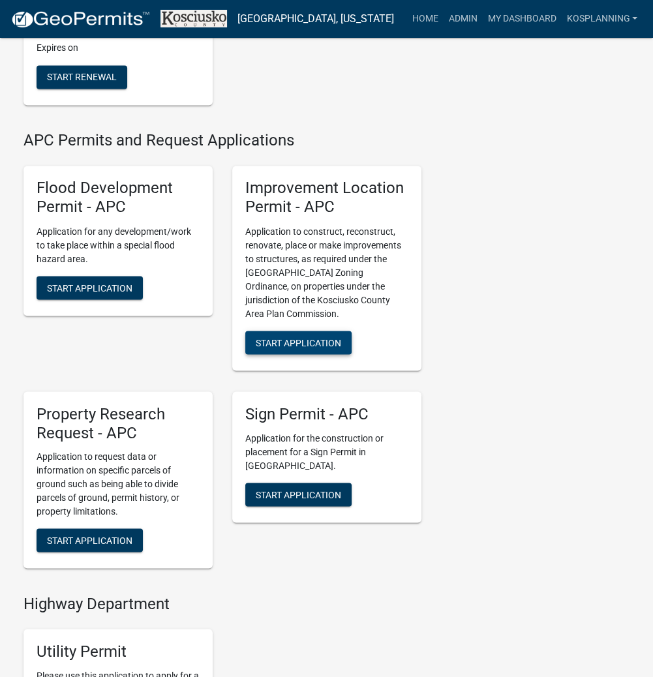
click at [333, 347] on span "Start Application" at bounding box center [298, 342] width 85 height 10
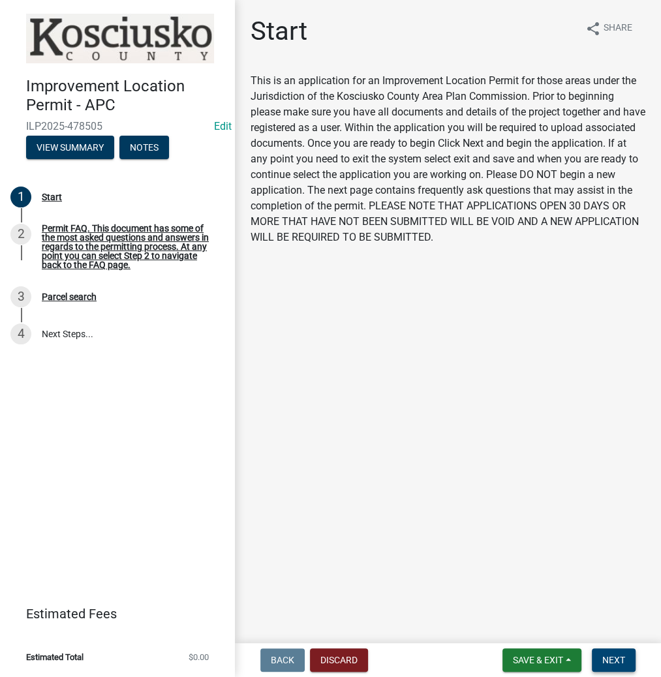
click at [609, 660] on span "Next" at bounding box center [613, 660] width 23 height 10
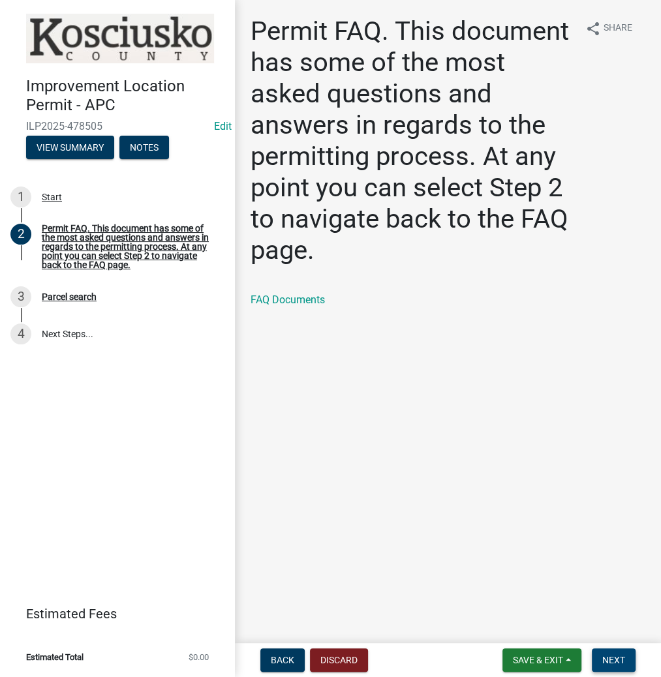
click at [613, 658] on span "Next" at bounding box center [613, 660] width 23 height 10
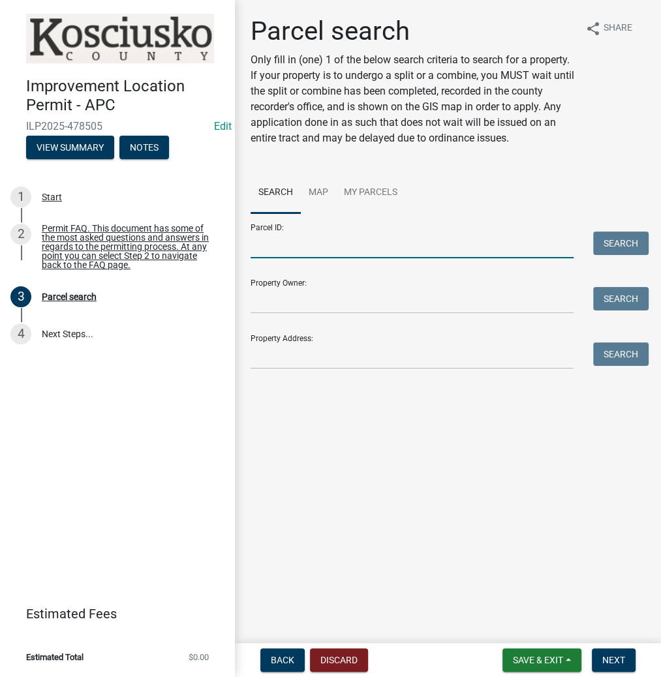
click at [259, 239] on input "Parcel ID:" at bounding box center [412, 245] width 323 height 27
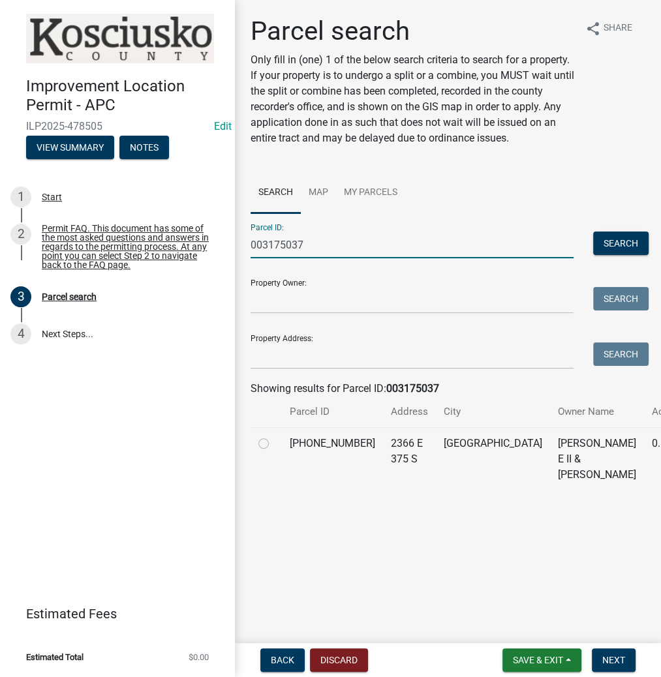
type input "003175037"
click at [274, 436] on label at bounding box center [274, 436] width 0 height 0
click at [274, 444] on input "radio" at bounding box center [278, 440] width 8 height 8
radio input "true"
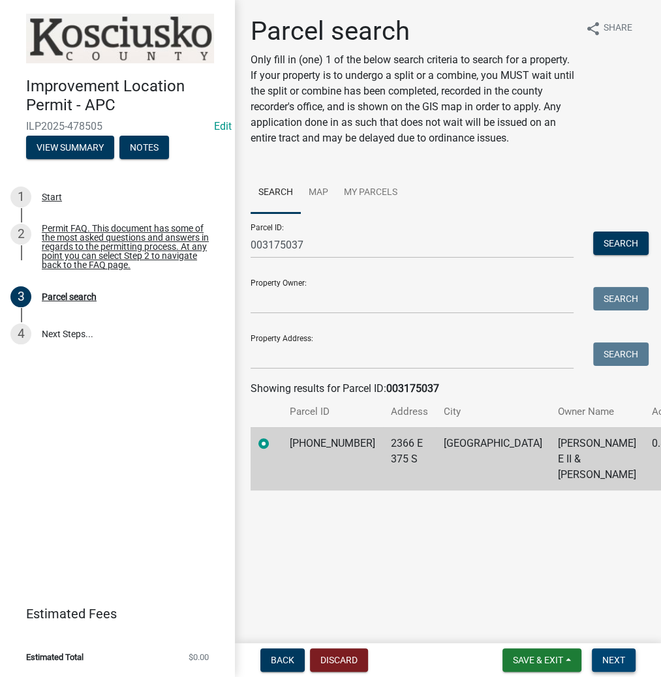
click at [620, 660] on span "Next" at bounding box center [613, 660] width 23 height 10
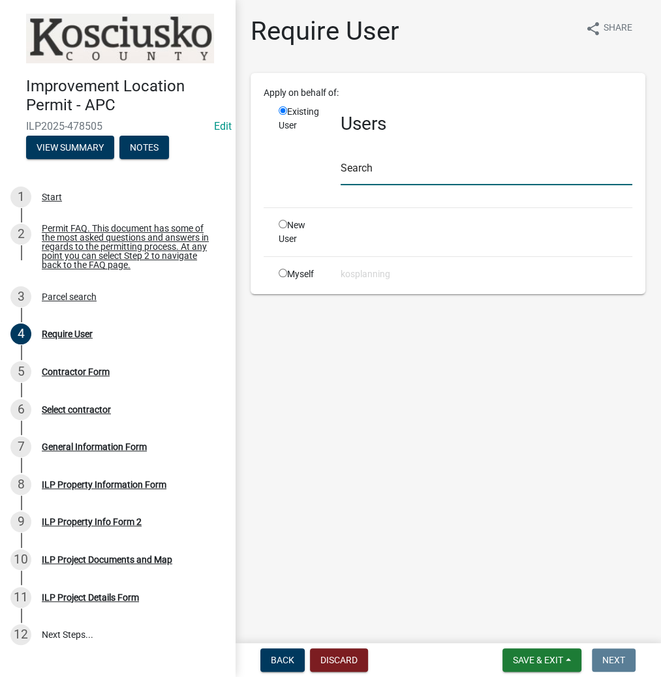
click at [364, 173] on input "text" at bounding box center [487, 172] width 292 height 27
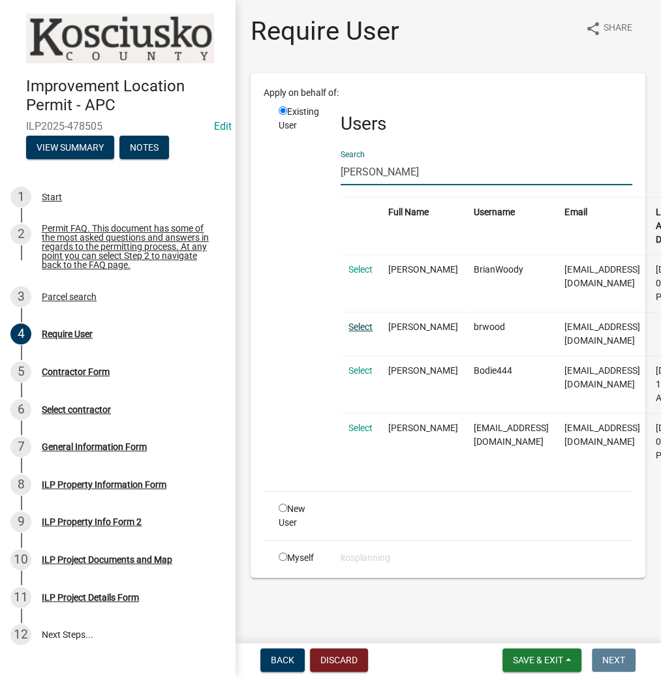
type input "[PERSON_NAME]"
drag, startPoint x: 365, startPoint y: 316, endPoint x: 374, endPoint y: 324, distance: 12.5
click at [365, 322] on link "Select" at bounding box center [360, 327] width 24 height 10
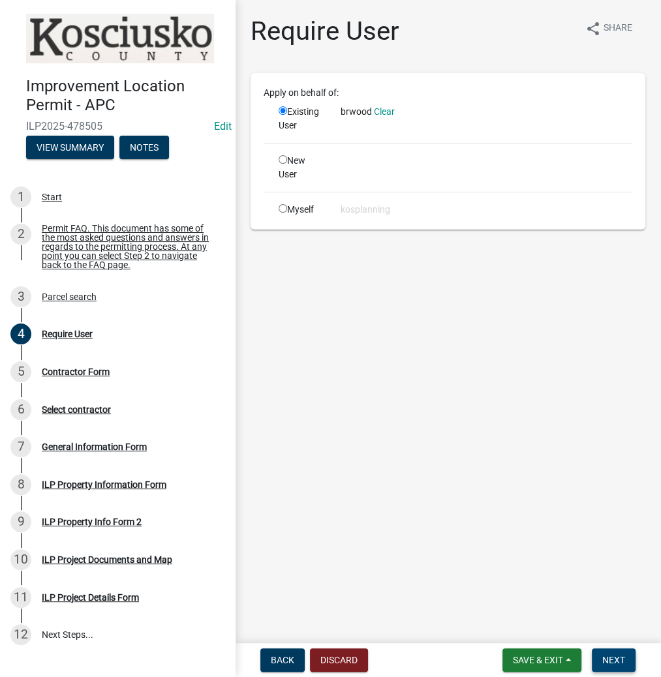
click at [609, 655] on span "Next" at bounding box center [613, 660] width 23 height 10
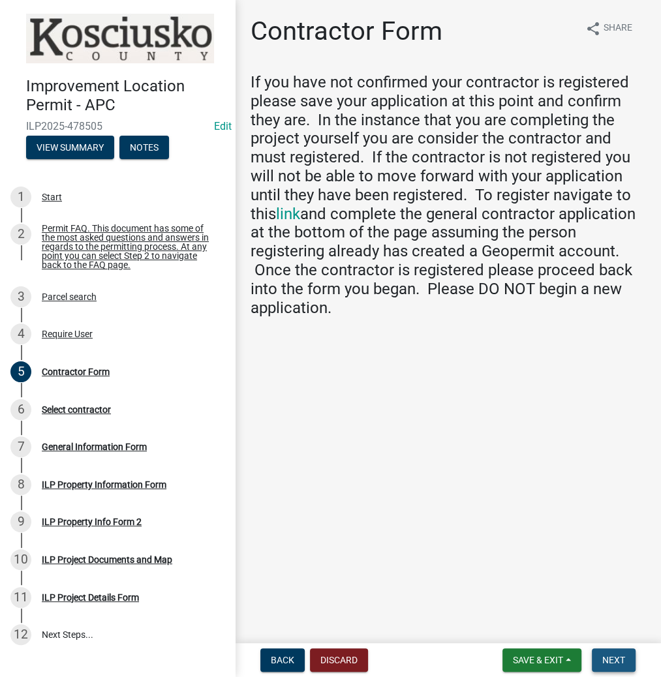
click at [604, 660] on span "Next" at bounding box center [613, 660] width 23 height 10
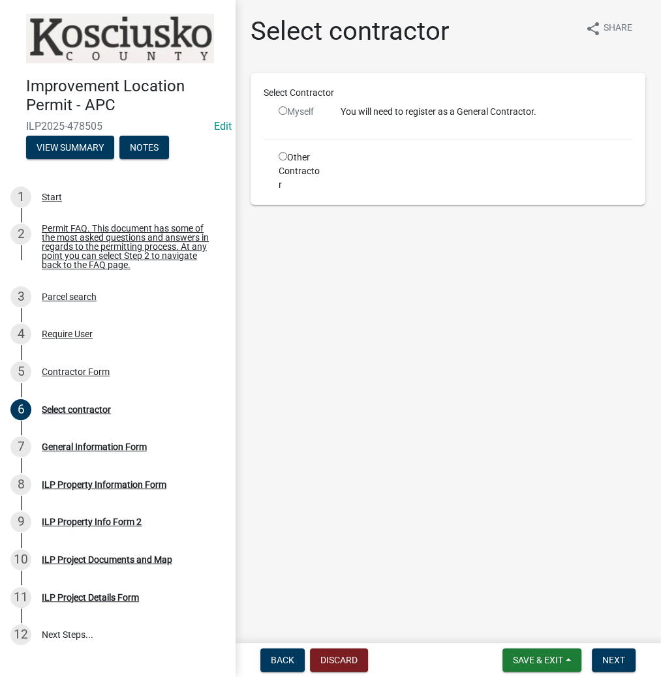
click at [282, 109] on input "radio" at bounding box center [283, 110] width 8 height 8
radio input "false"
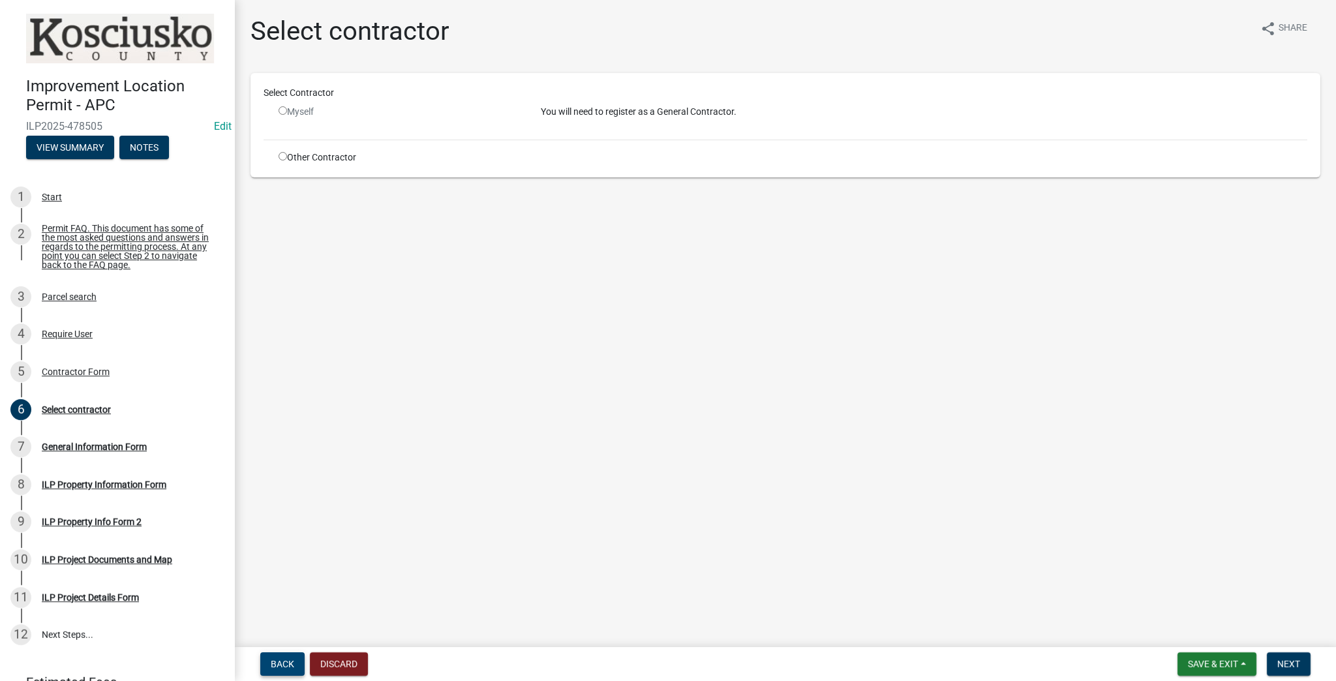
click at [295, 667] on button "Back" at bounding box center [282, 663] width 44 height 23
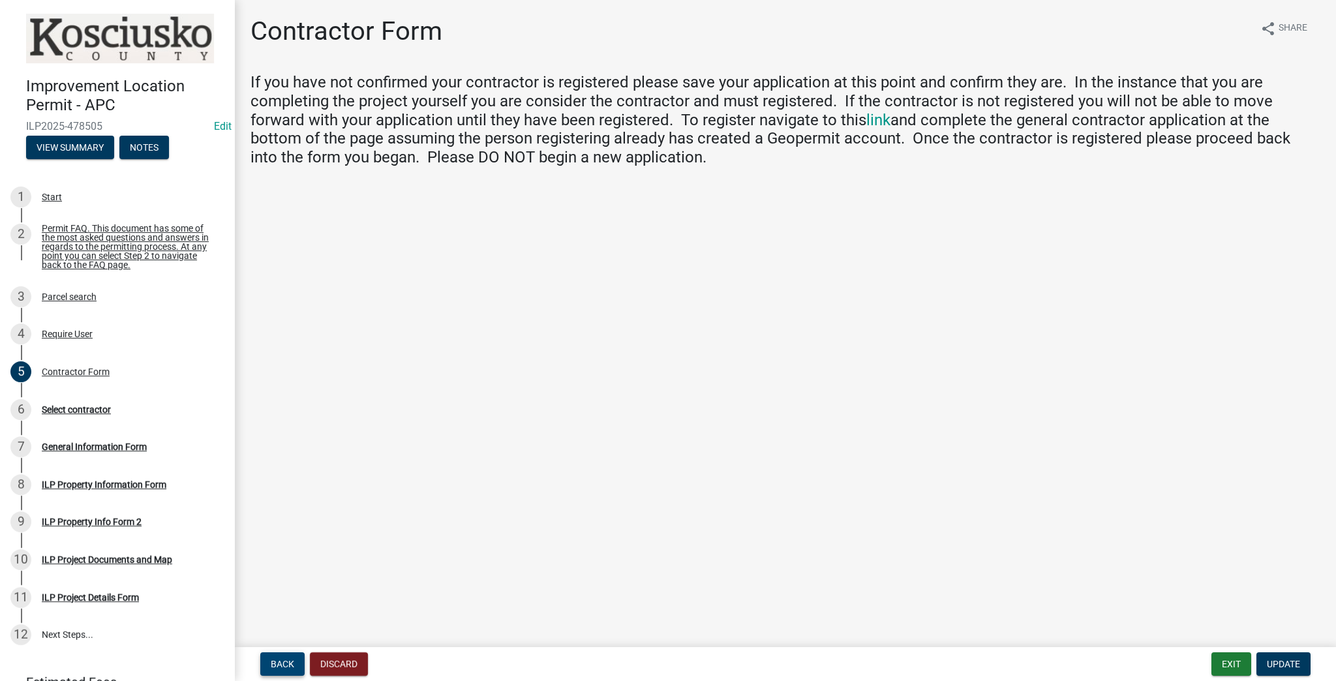
click at [286, 663] on span "Back" at bounding box center [282, 664] width 23 height 10
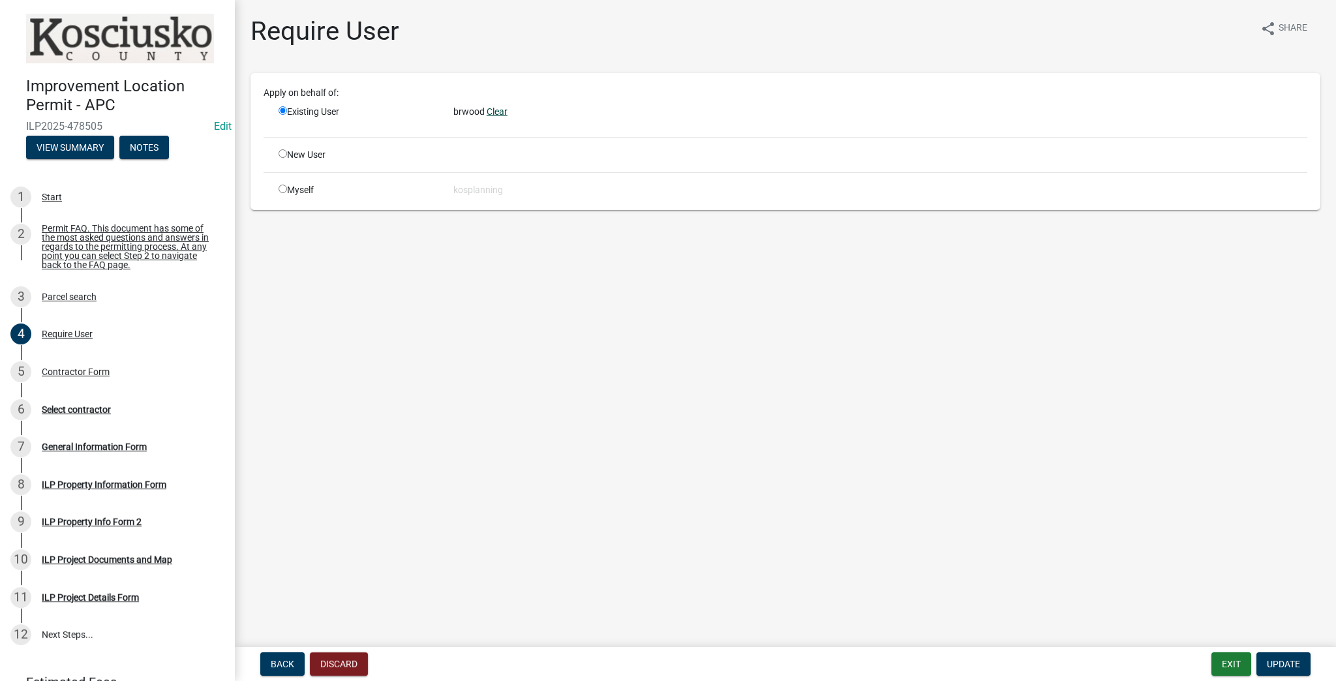
click at [495, 112] on link "Clear" at bounding box center [497, 111] width 21 height 10
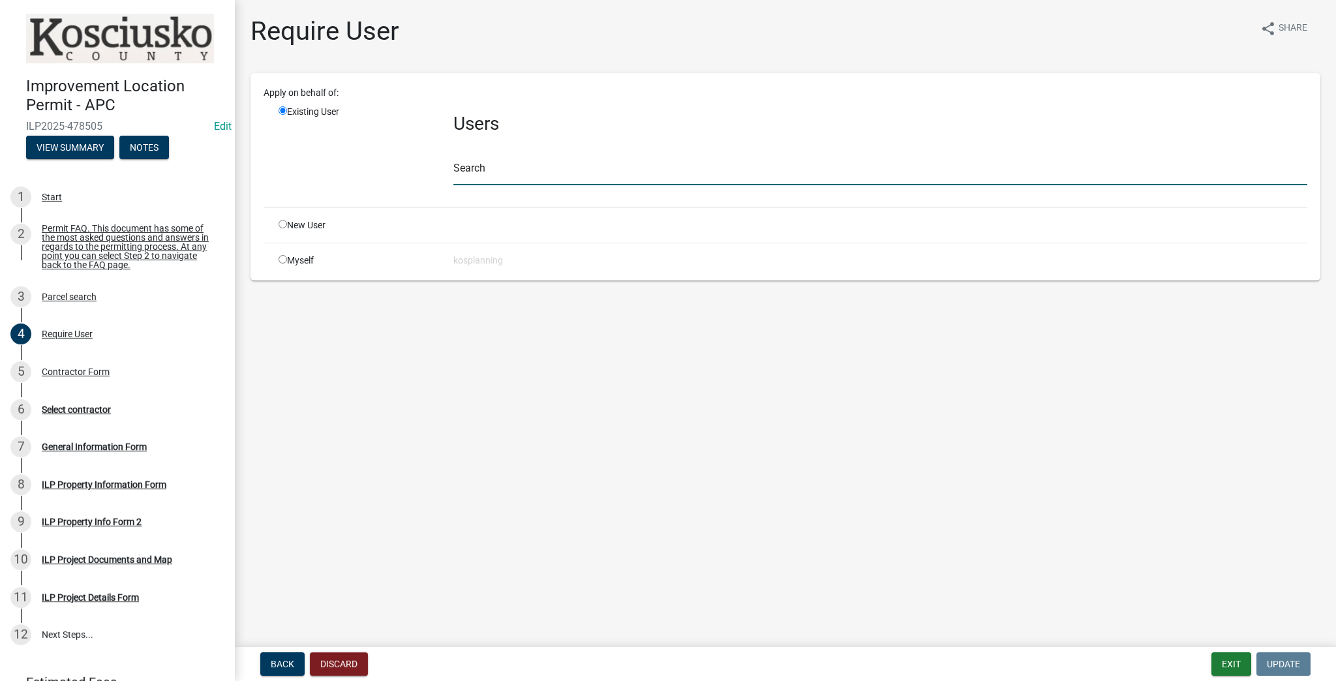
click at [468, 164] on input "text" at bounding box center [880, 172] width 854 height 27
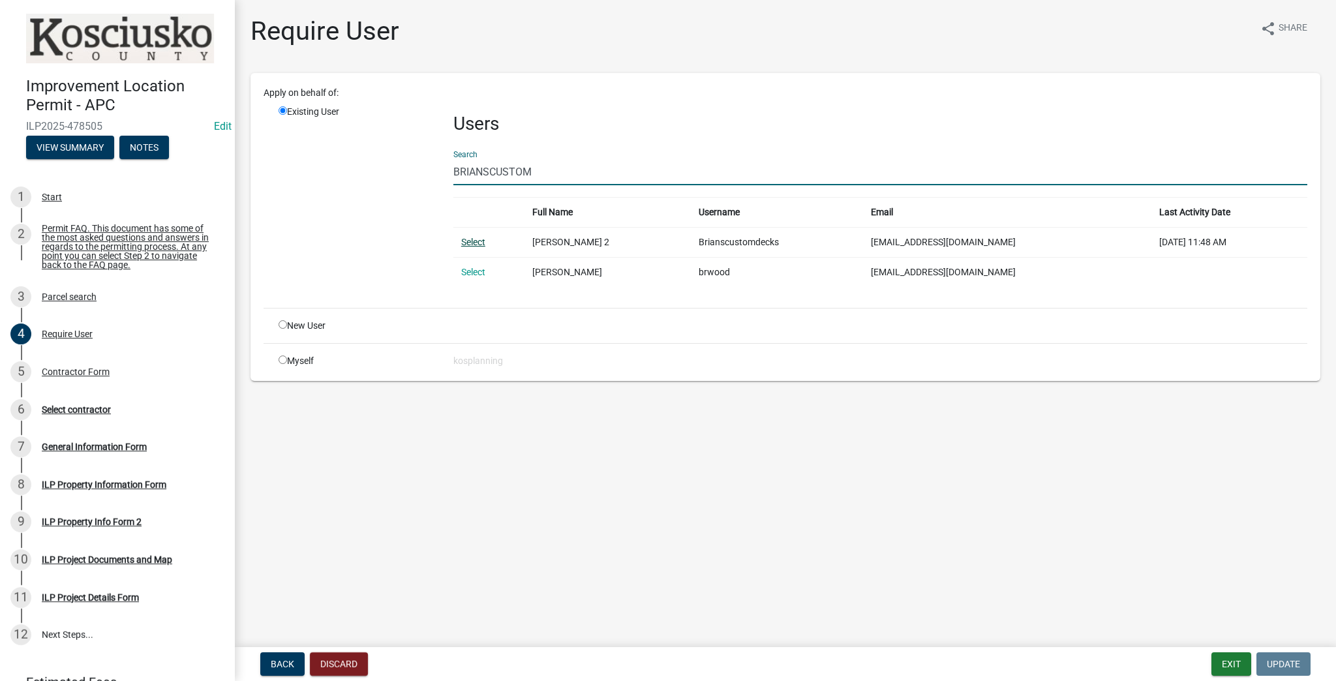
type input "BRIANSCUSTOM"
click at [472, 242] on link "Select" at bounding box center [473, 242] width 24 height 10
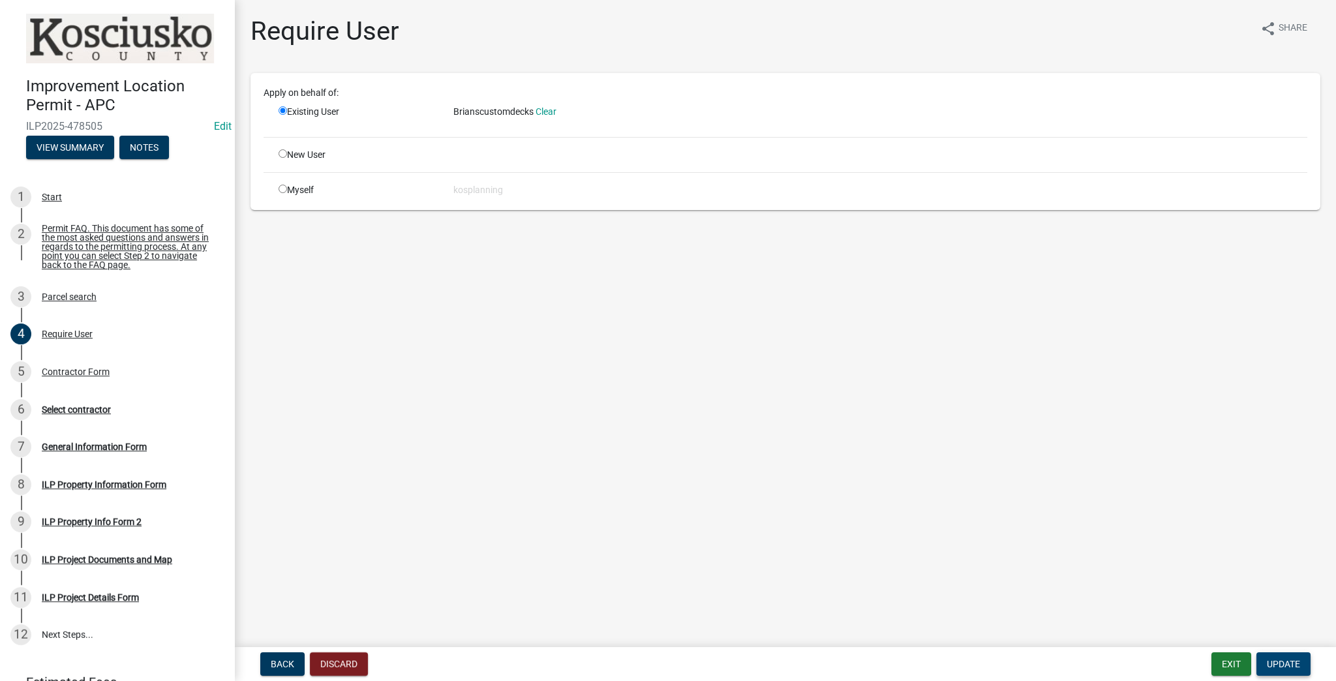
click at [666, 669] on button "Update" at bounding box center [1284, 663] width 54 height 23
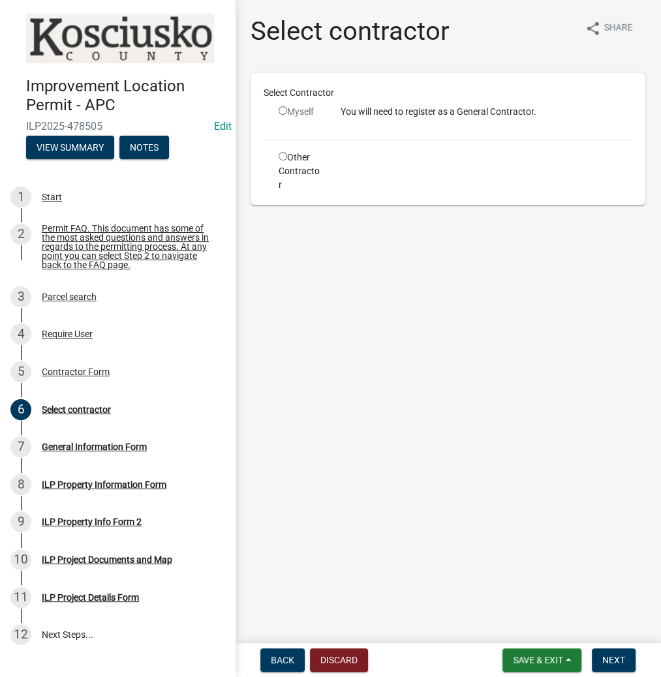
click at [282, 112] on input "radio" at bounding box center [283, 110] width 8 height 8
radio input "false"
click at [288, 667] on button "Back" at bounding box center [282, 660] width 44 height 23
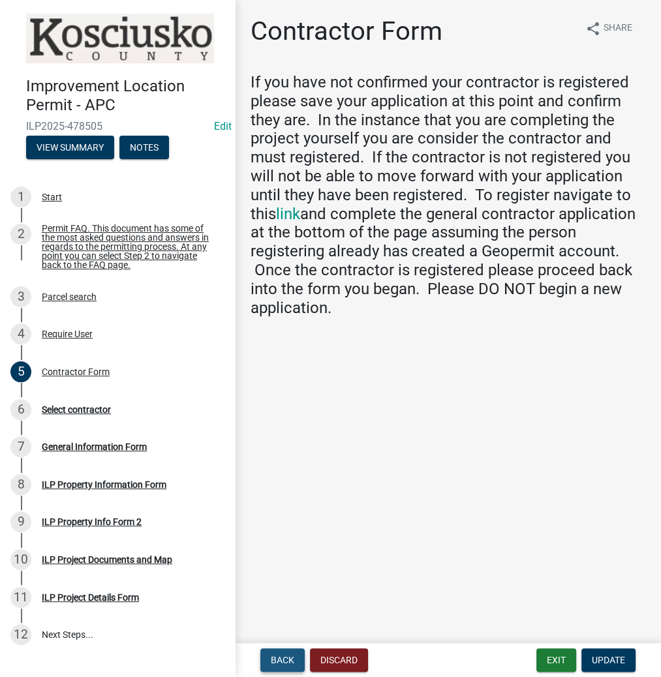
click at [286, 662] on span "Back" at bounding box center [282, 660] width 23 height 10
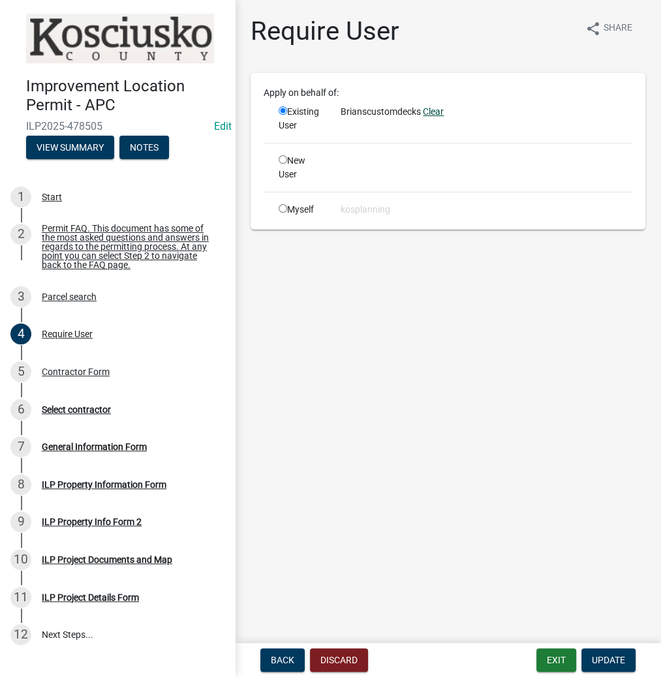
click at [431, 111] on link "Clear" at bounding box center [433, 111] width 21 height 10
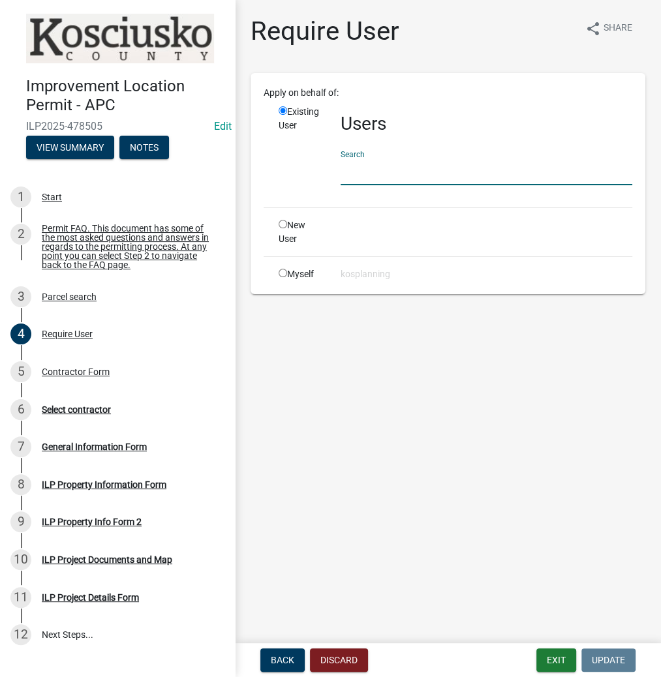
click at [360, 170] on input "text" at bounding box center [487, 172] width 292 height 27
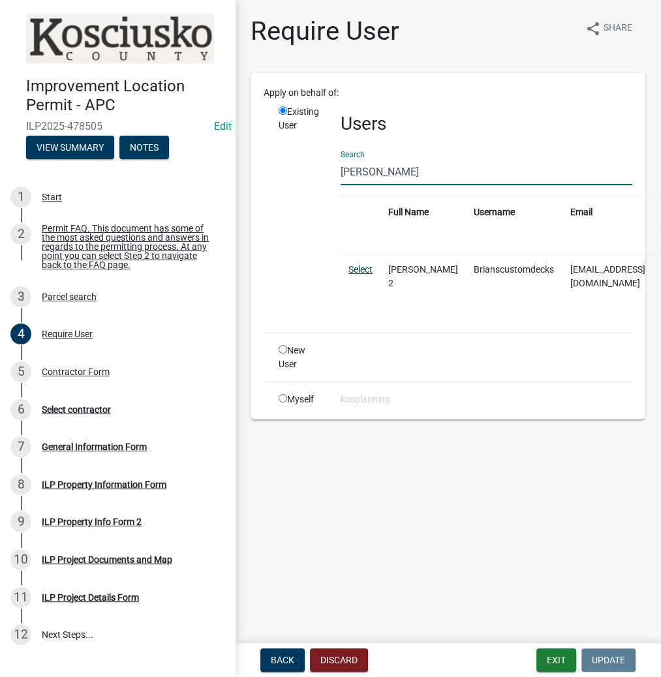
type input "[PERSON_NAME]"
click at [368, 266] on link "Select" at bounding box center [360, 269] width 24 height 10
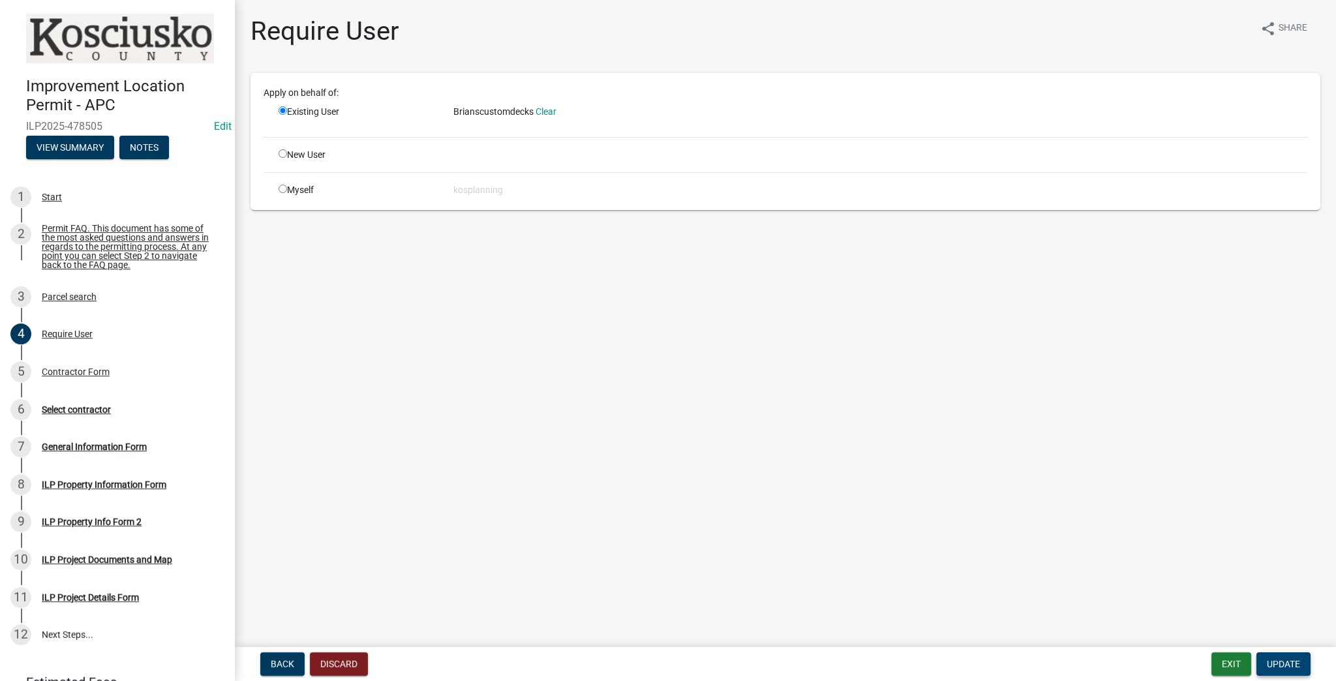
click at [666, 661] on span "Update" at bounding box center [1283, 664] width 33 height 10
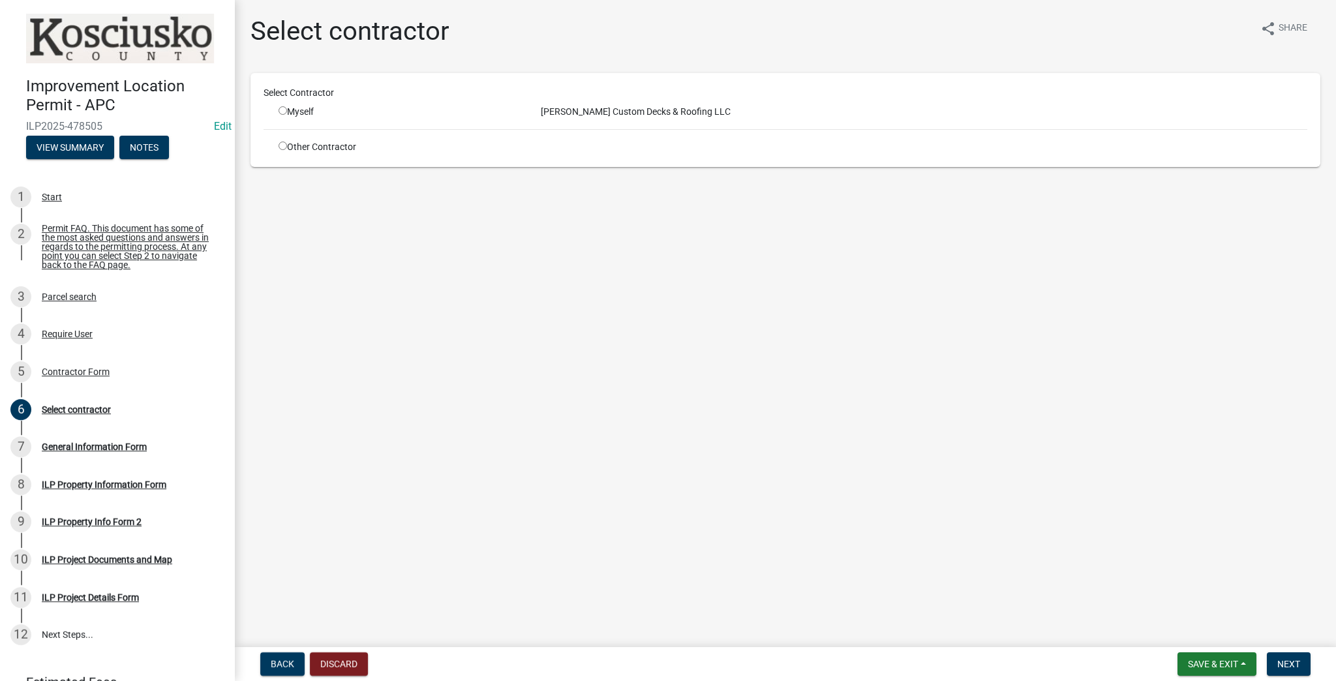
click at [286, 111] on input "radio" at bounding box center [283, 110] width 8 height 8
radio input "true"
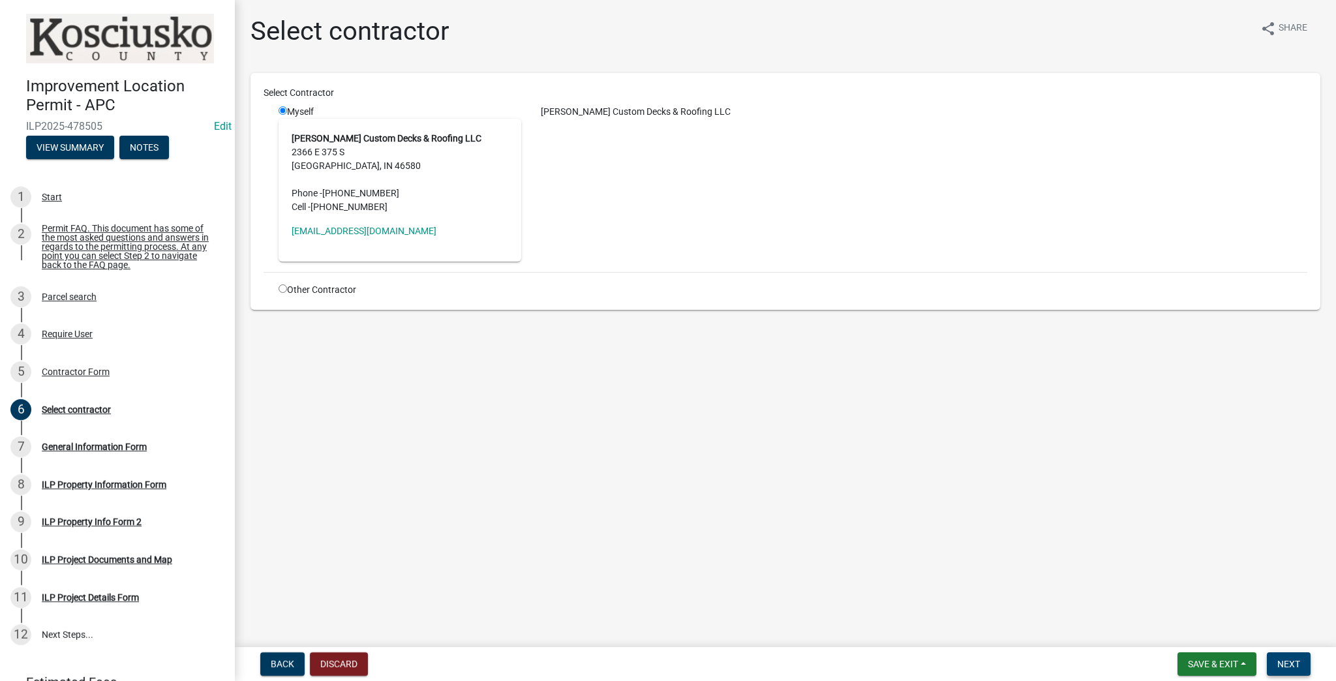
click at [666, 669] on span "Next" at bounding box center [1289, 664] width 23 height 10
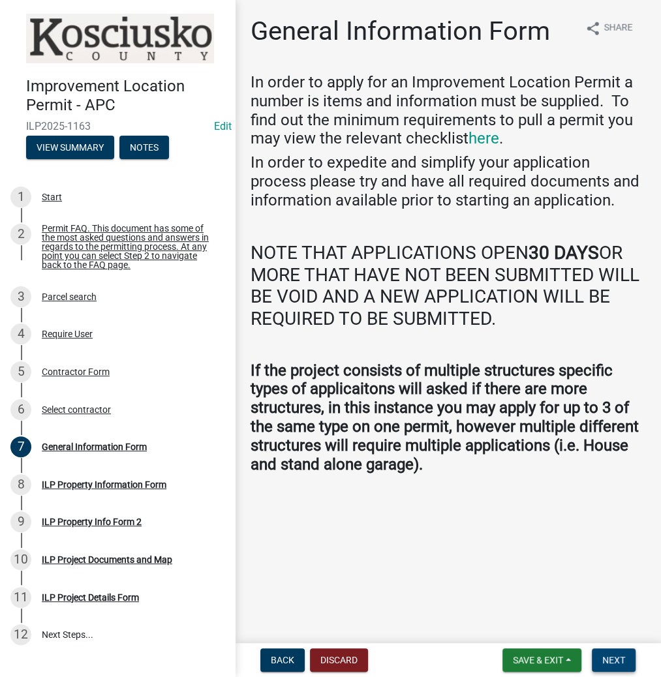
click at [615, 655] on span "Next" at bounding box center [613, 660] width 23 height 10
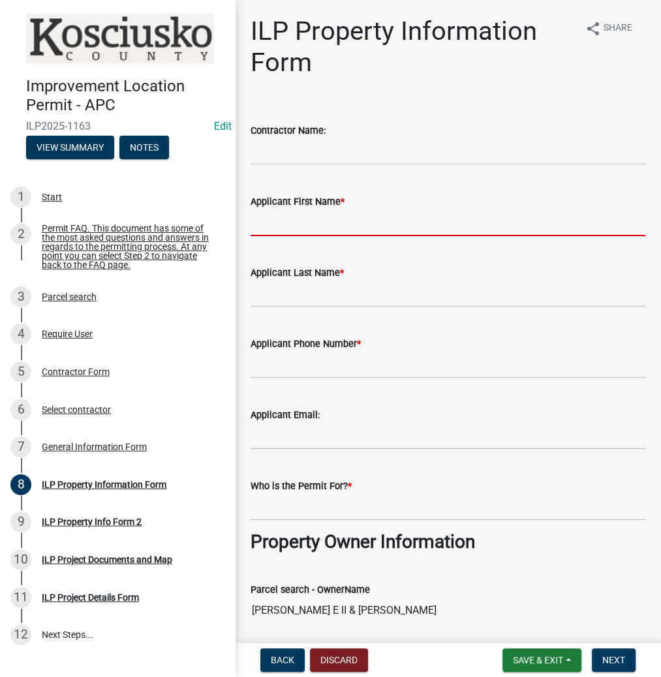
click at [294, 220] on input "Applicant First Name *" at bounding box center [448, 222] width 395 height 27
type input "[PERSON_NAME]"
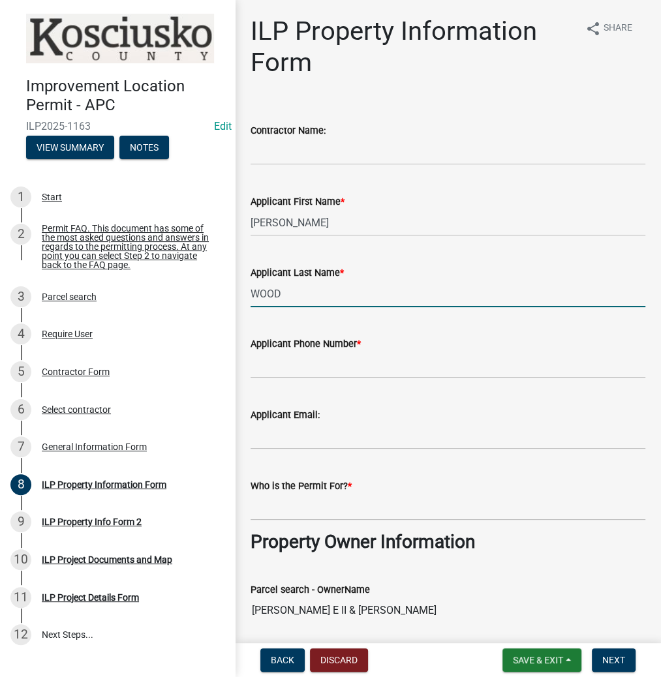
type input "WOOD"
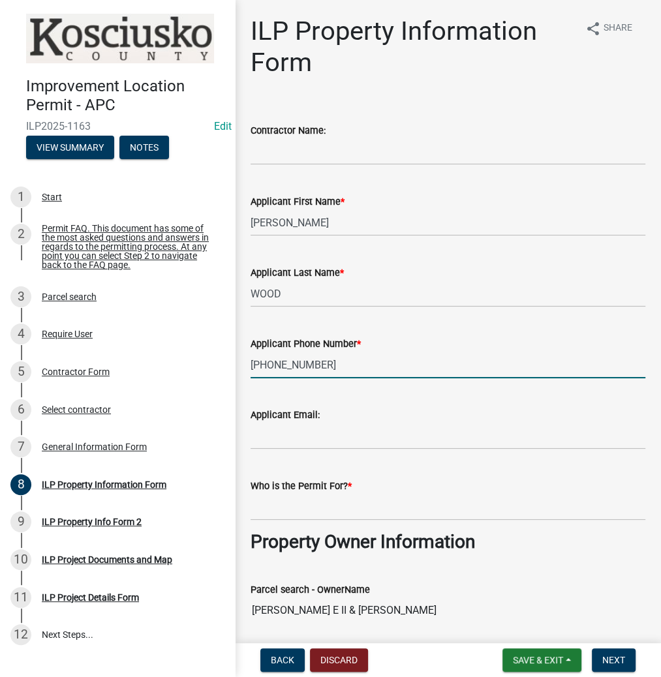
type input "[PHONE_NUMBER]"
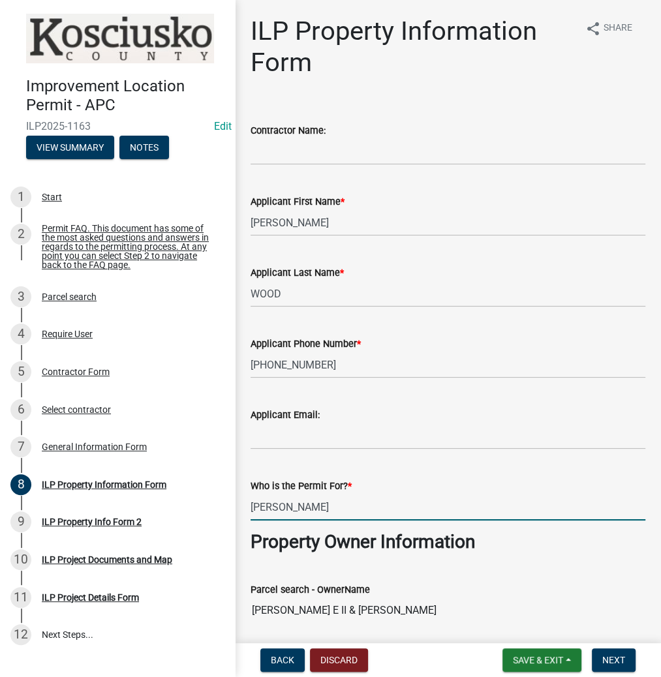
type input "[PERSON_NAME]"
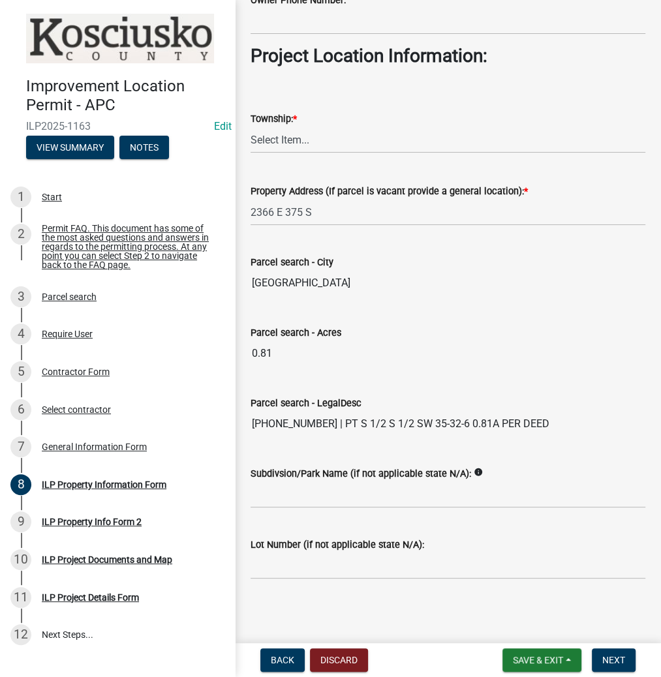
scroll to position [943, 0]
click at [283, 138] on select "Select Item... [PERSON_NAME] - Elkhart Co Clay Etna [GEOGRAPHIC_DATA][PERSON_NA…" at bounding box center [448, 139] width 395 height 27
click at [251, 126] on select "Select Item... [PERSON_NAME] - Elkhart Co Clay Etna [GEOGRAPHIC_DATA][PERSON_NA…" at bounding box center [448, 139] width 395 height 27
select select "adf60358-013e-4c9f-9dad-09561f394e7b"
click at [616, 660] on span "Next" at bounding box center [613, 660] width 23 height 10
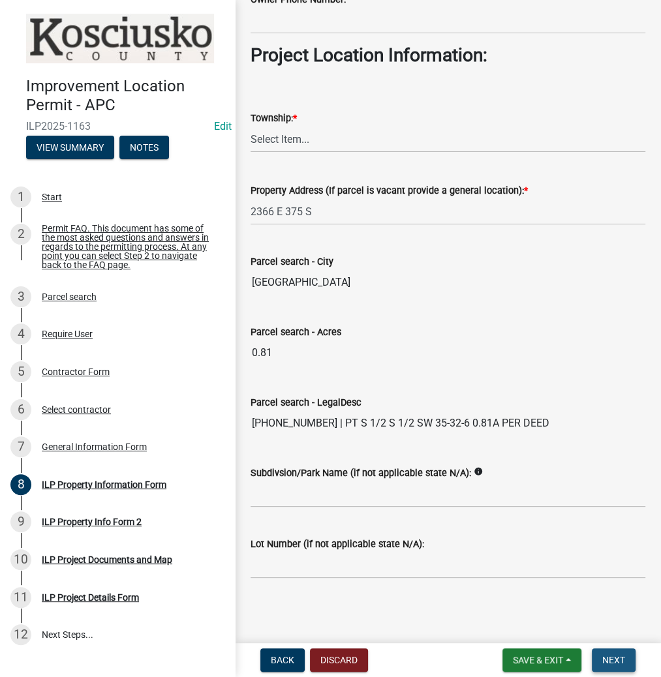
scroll to position [0, 0]
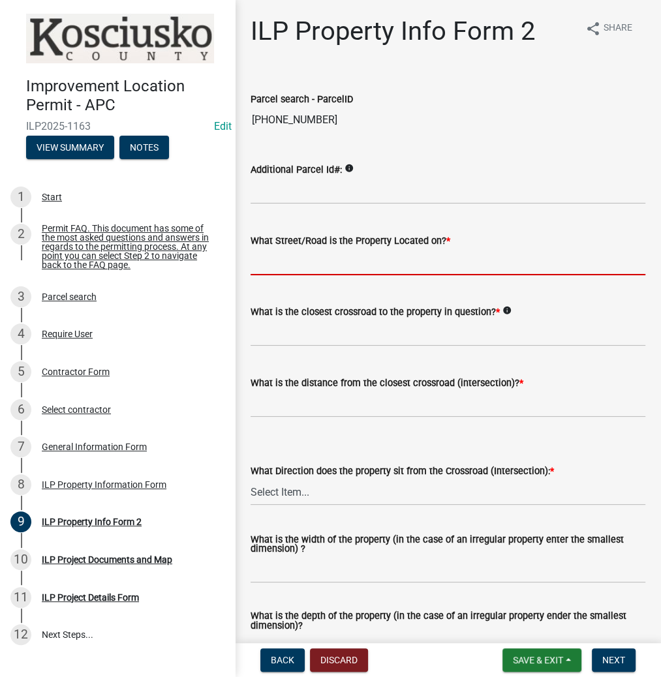
click at [299, 258] on input "What Street/Road is the Property Located on? *" at bounding box center [448, 262] width 395 height 27
type input "375 S"
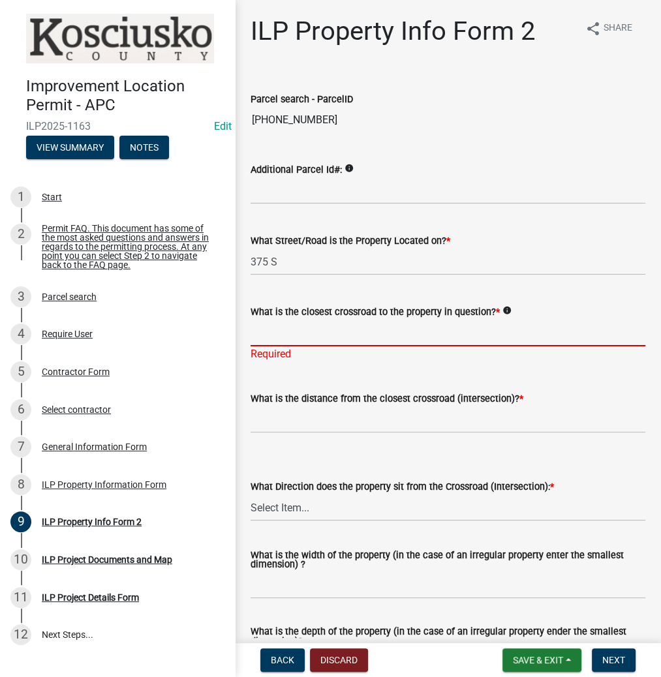
click at [291, 329] on input "What is the closest crossroad to the property in question? *" at bounding box center [448, 333] width 395 height 27
type input "PACKERTON RD"
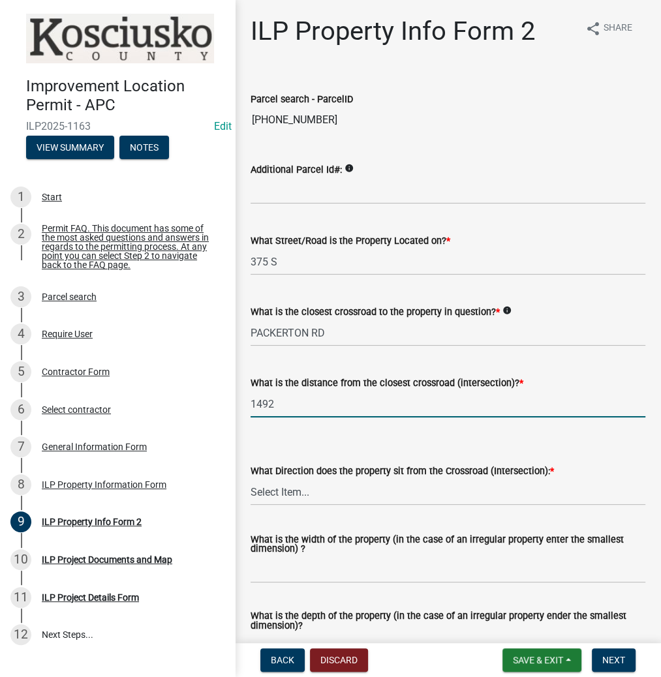
type input "1492"
select select "5d8d9a6f-68f4-4910-b8ad-905844ed2da1"
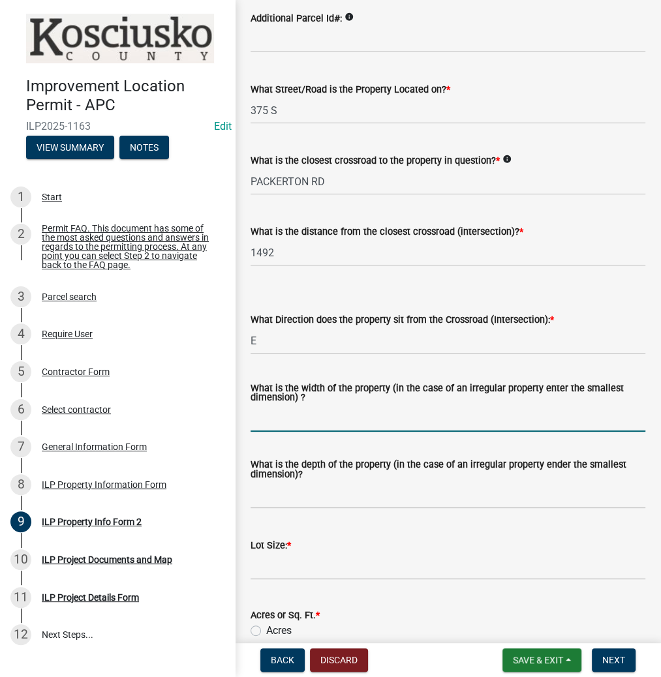
scroll to position [157, 0]
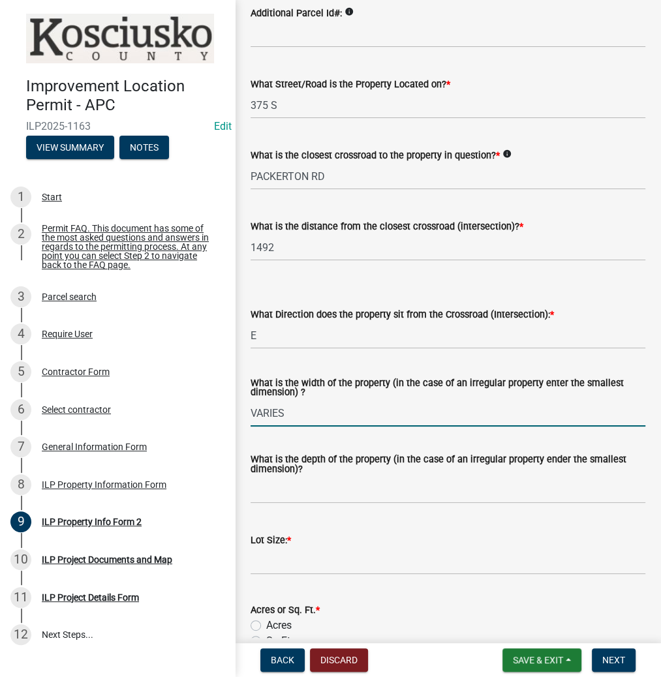
type input "VARIES"
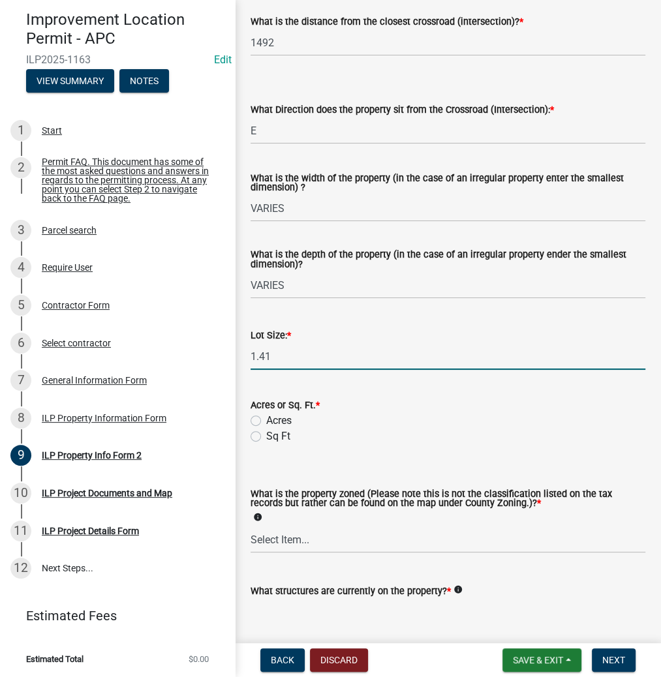
scroll to position [365, 0]
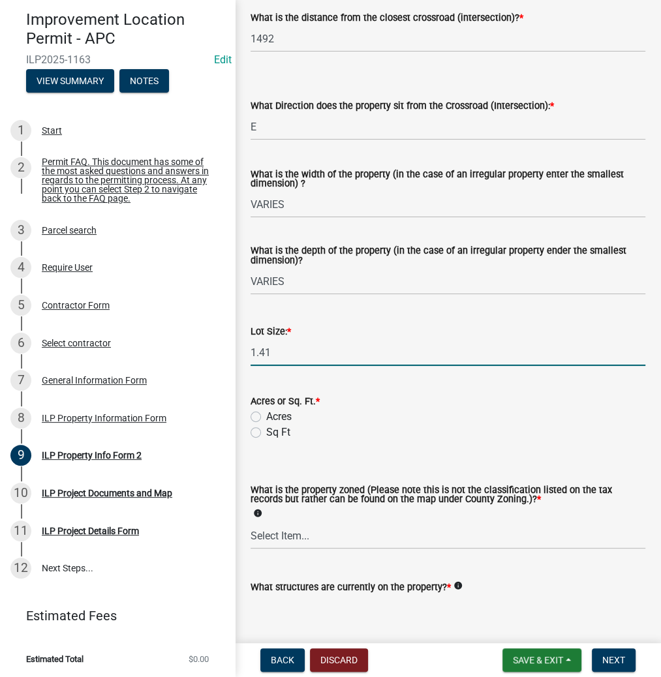
type input "1.41"
click at [266, 418] on label "Acres" at bounding box center [278, 417] width 25 height 16
click at [266, 418] on input "Acres" at bounding box center [270, 413] width 8 height 8
radio input "true"
click at [273, 533] on select "Select Item... Agricultural Agricultural 2 Commercial Environmental Industrial …" at bounding box center [448, 536] width 395 height 27
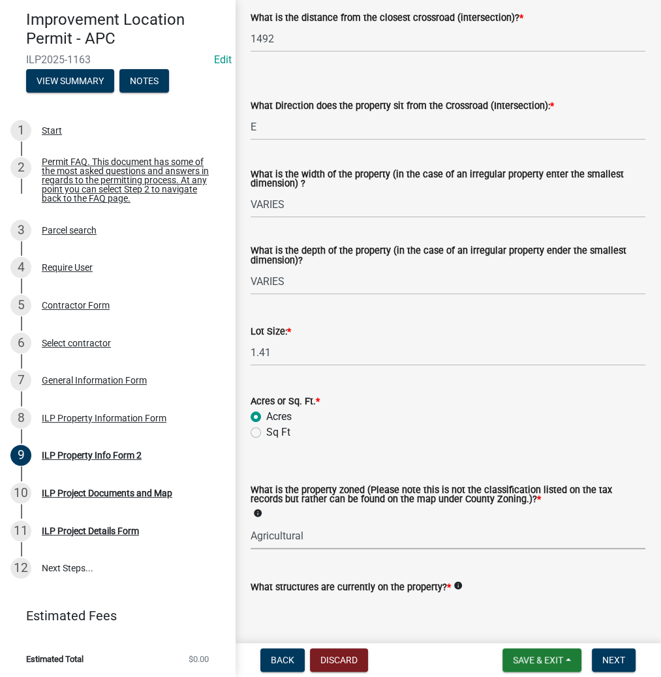
click at [251, 523] on select "Select Item... Agricultural Agricultural 2 Commercial Environmental Industrial …" at bounding box center [448, 536] width 395 height 27
select select "ea119d11-e52e-4559-b746-af06211fe819"
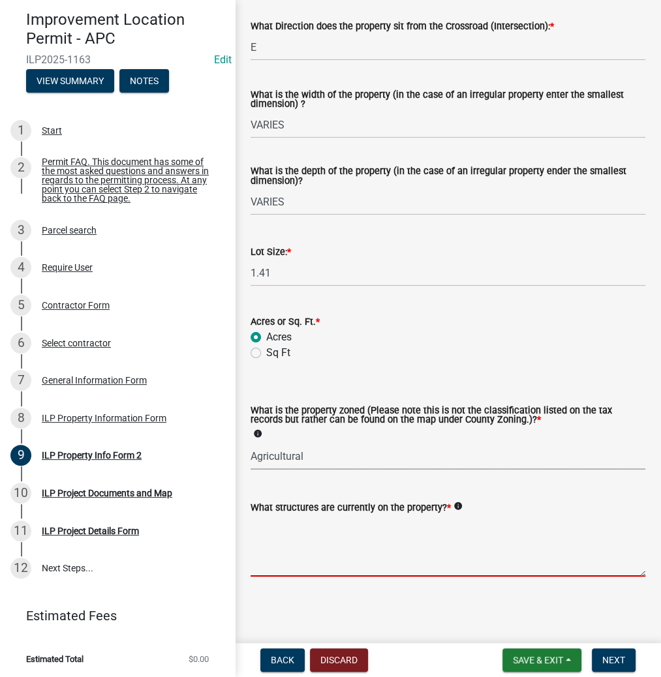
click at [284, 530] on textarea "What structures are currently on the property? *" at bounding box center [448, 545] width 395 height 61
type textarea "VACANT"
click at [596, 658] on button "Next" at bounding box center [614, 660] width 44 height 23
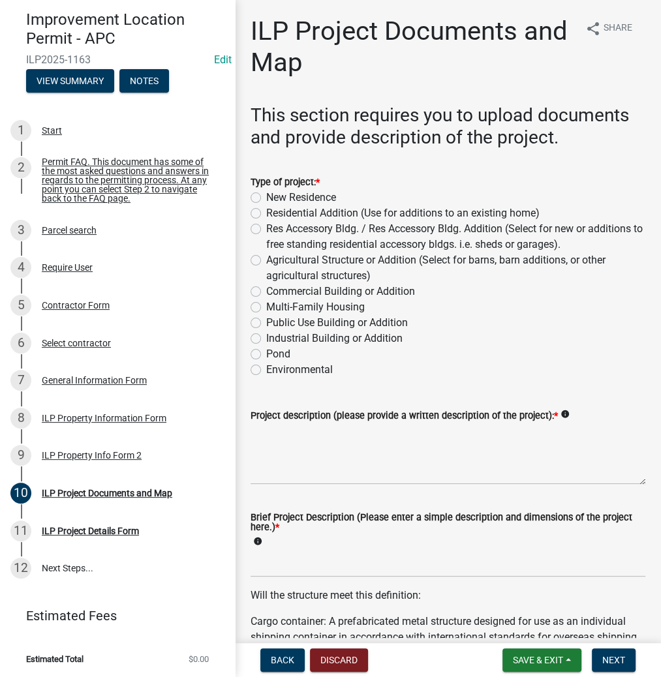
click at [266, 229] on label "Res Accessory Bldg. / Res Accessory Bldg. Addition (Select for new or additions…" at bounding box center [455, 236] width 379 height 31
click at [266, 229] on input "Res Accessory Bldg. / Res Accessory Bldg. Addition (Select for new or additions…" at bounding box center [270, 225] width 8 height 8
radio input "true"
click at [274, 442] on textarea "Project description (please provide a written description of the project): *" at bounding box center [448, 453] width 395 height 61
type textarea "30X48 RES ACC BLDG"
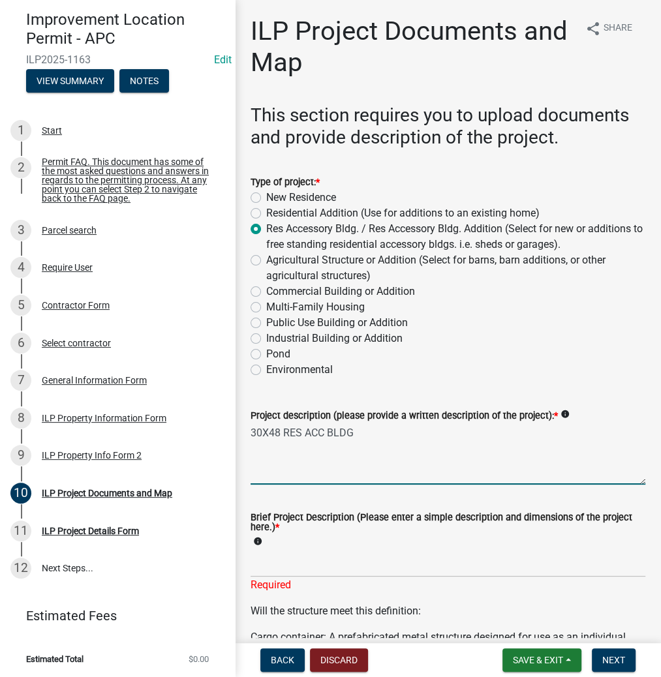
click at [397, 435] on textarea "30X48 RES ACC BLDG" at bounding box center [448, 453] width 395 height 61
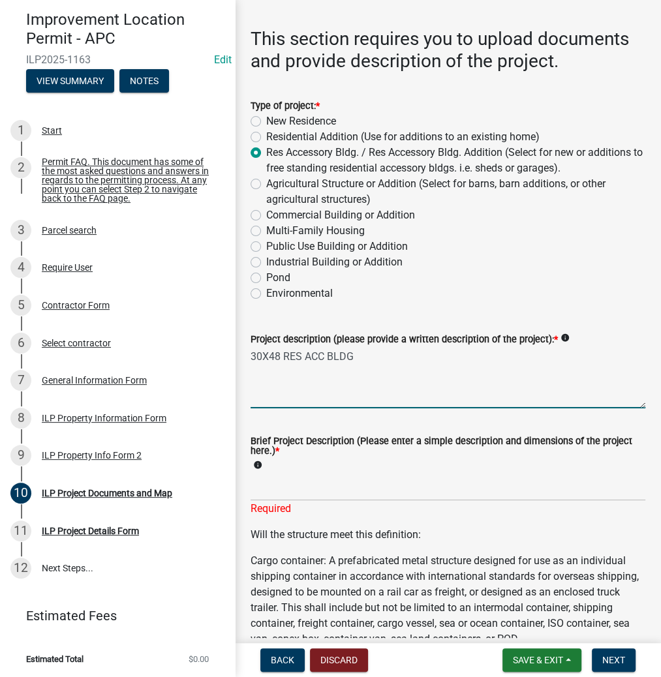
scroll to position [157, 0]
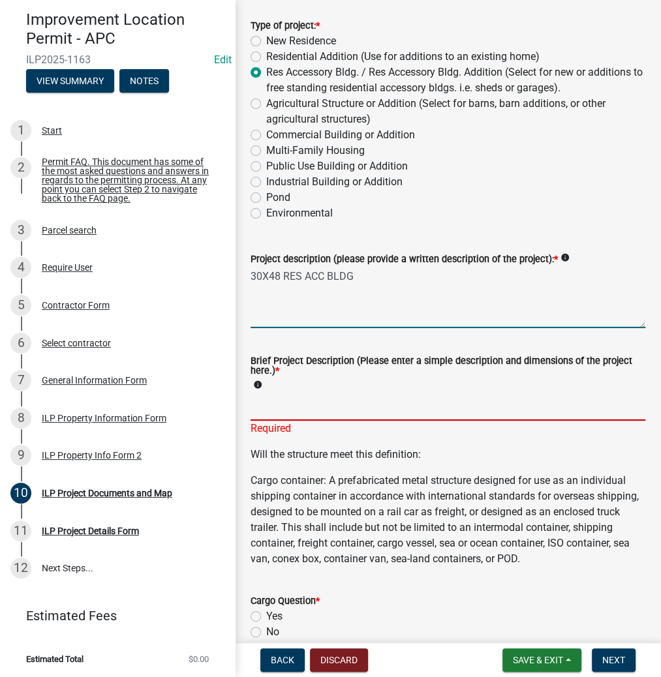
click at [274, 400] on input "Brief Project Description (Please enter a simple description and dimensions of …" at bounding box center [448, 407] width 395 height 27
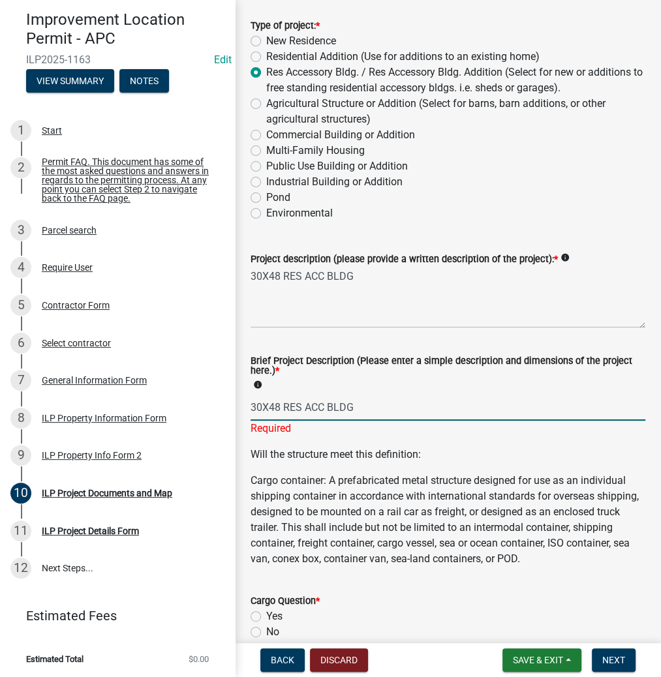
type input "30X48 RES ACC BLDG"
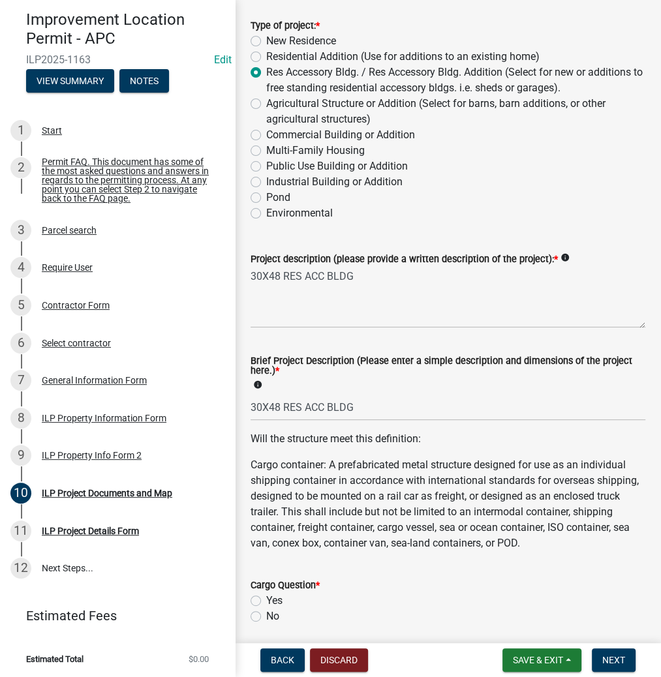
scroll to position [551, 0]
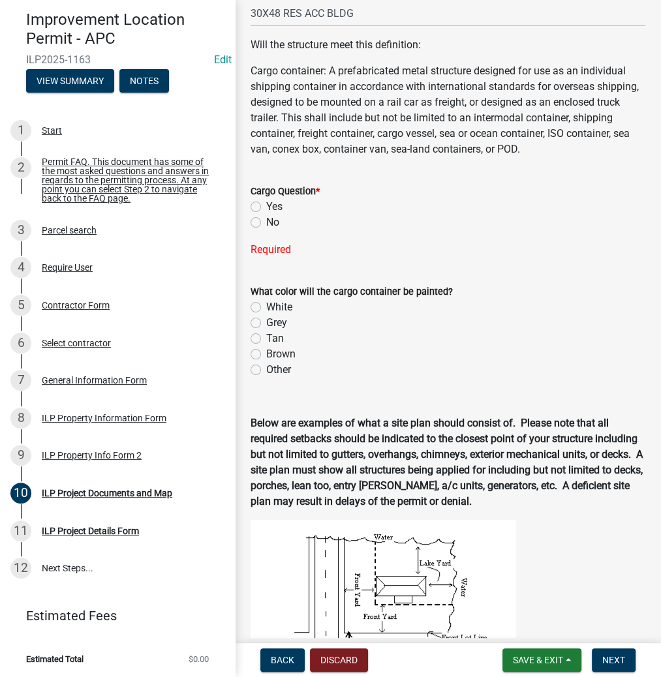
click at [266, 230] on label "No" at bounding box center [272, 223] width 13 height 16
click at [266, 223] on input "No" at bounding box center [270, 219] width 8 height 8
radio input "true"
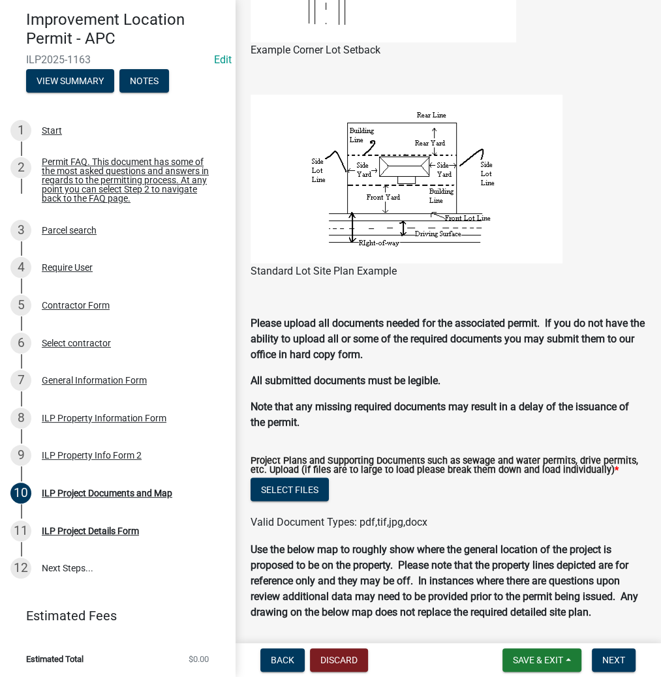
scroll to position [1177, 0]
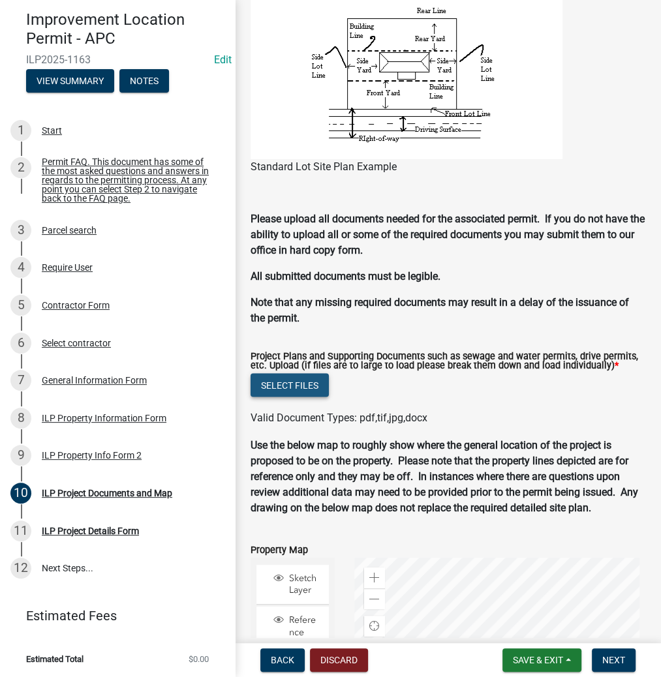
click at [301, 394] on button "Select files" at bounding box center [290, 384] width 78 height 23
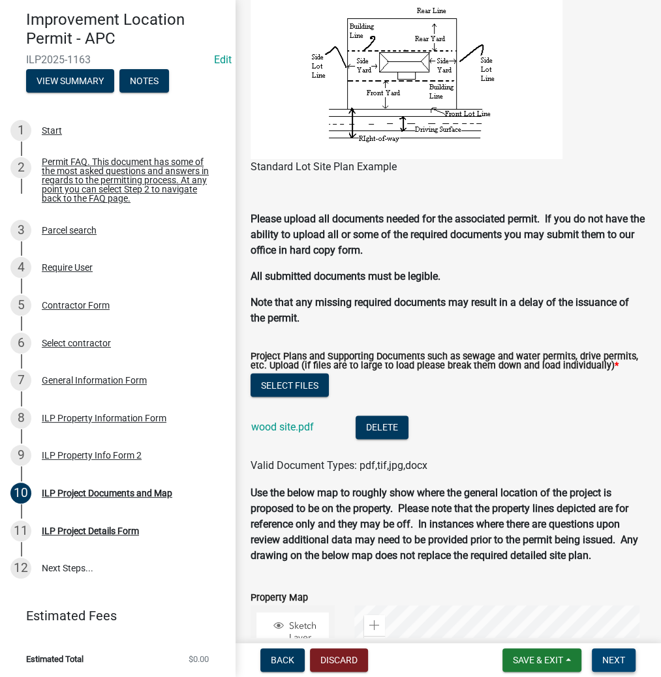
click at [617, 658] on span "Next" at bounding box center [613, 660] width 23 height 10
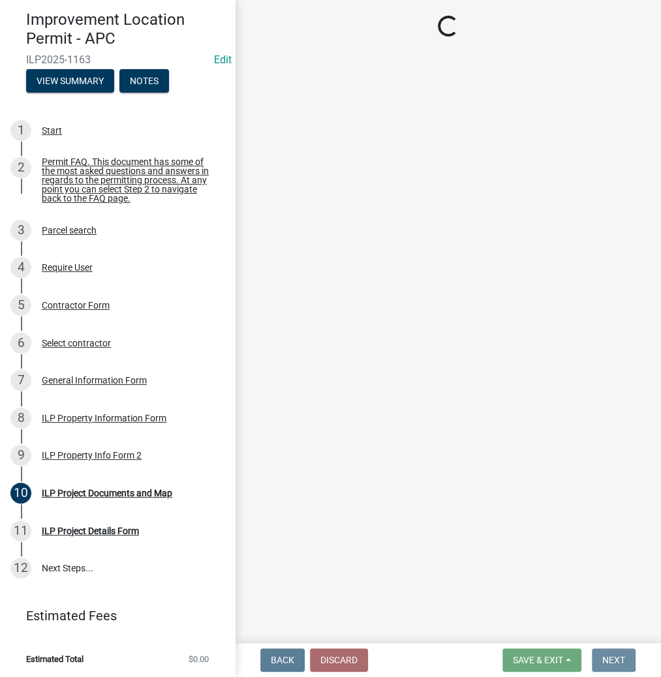
scroll to position [0, 0]
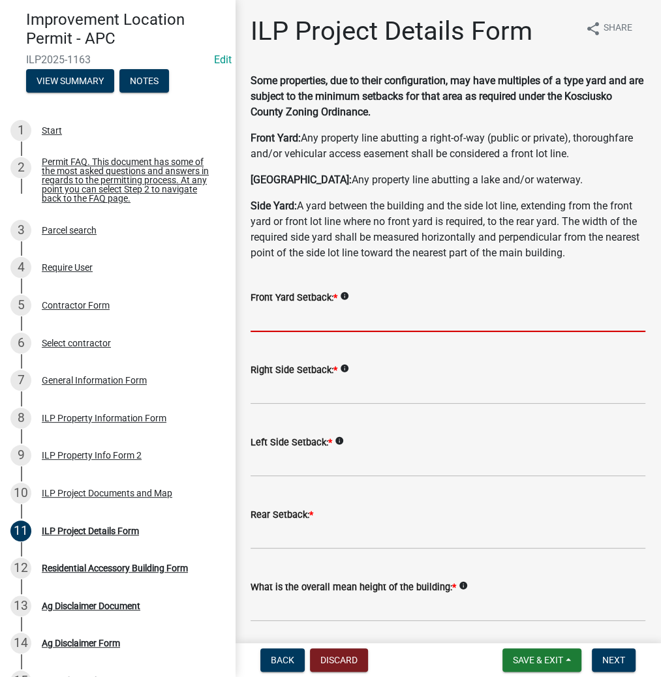
click at [279, 315] on input "text" at bounding box center [448, 318] width 395 height 27
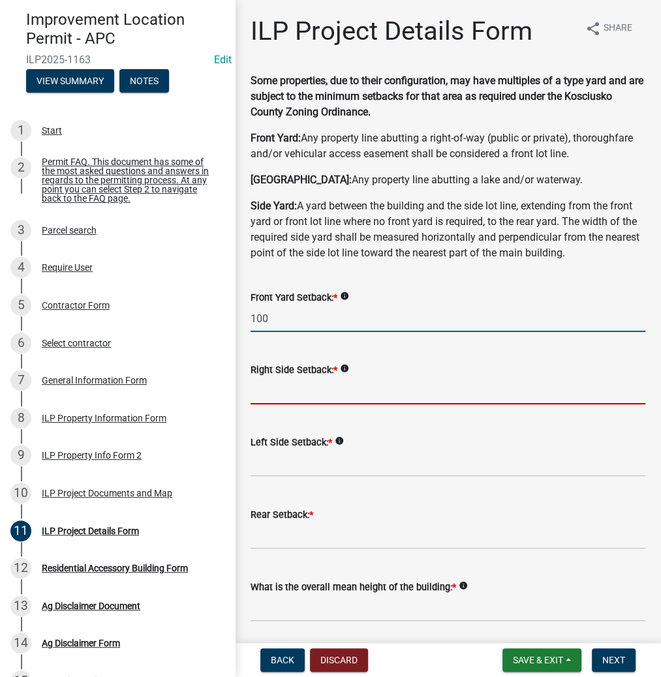
type input "100.0"
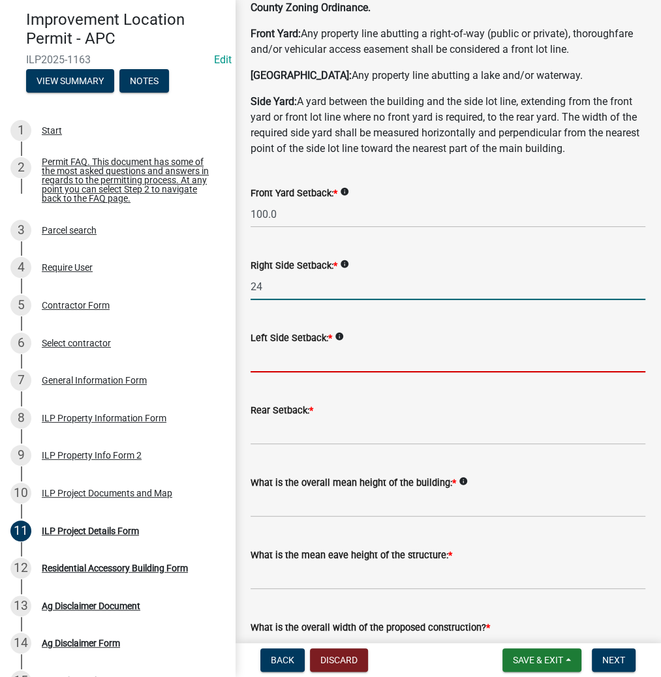
type input "24.0"
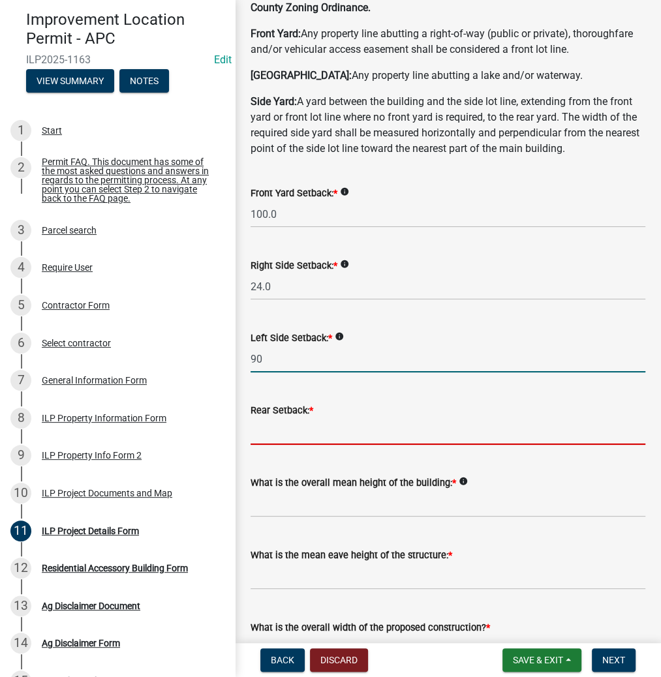
type input "90.0"
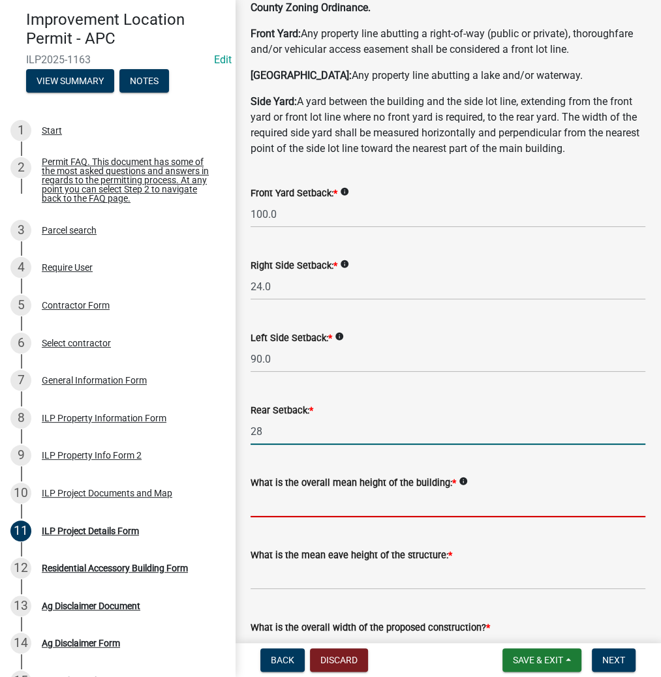
type input "28.0"
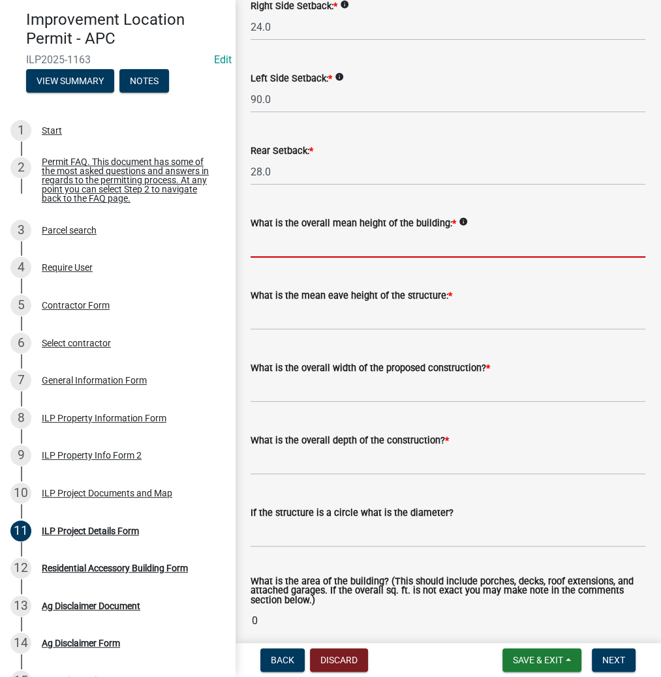
scroll to position [365, 0]
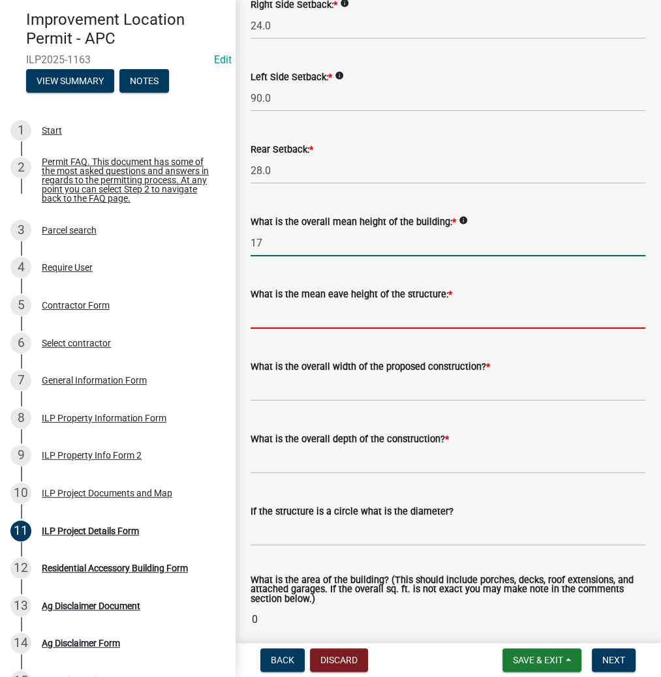
type input "17.0"
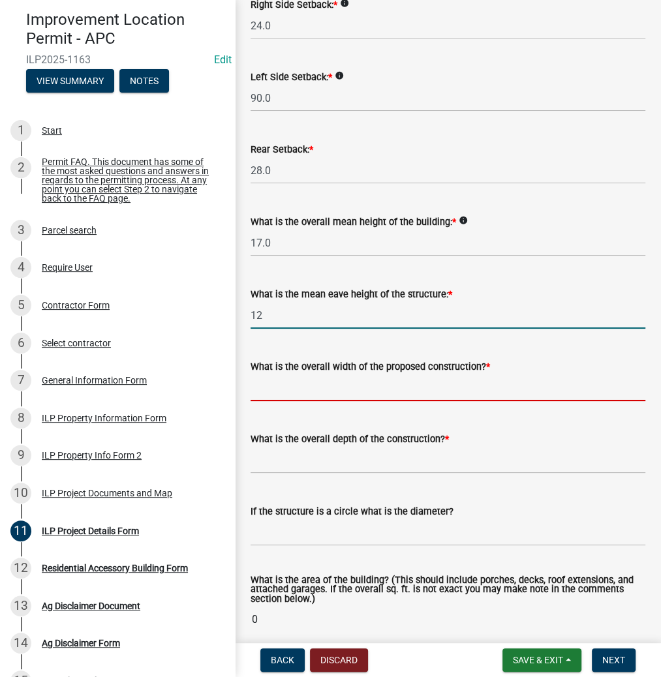
type input "12.0"
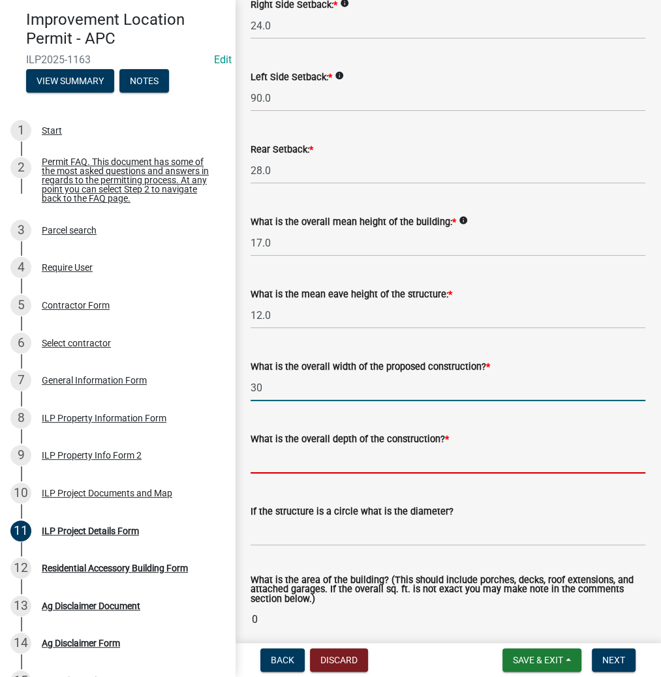
type input "30.00"
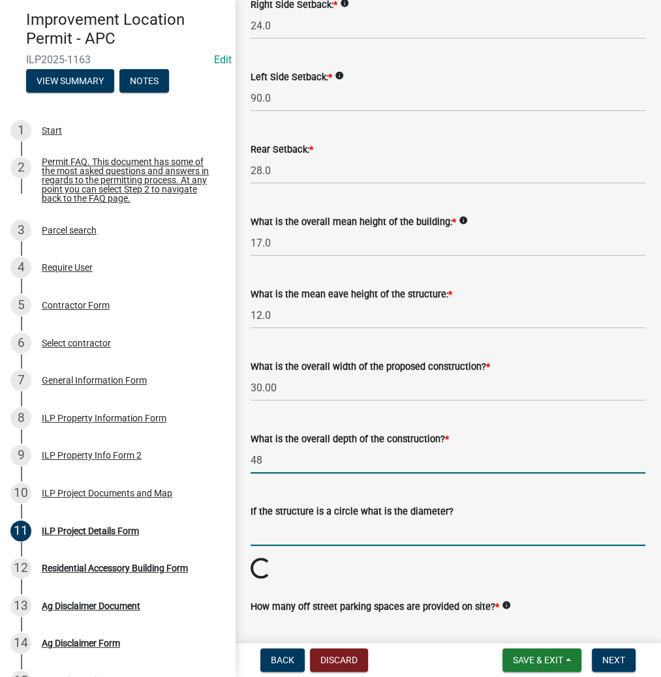
type input "48.00"
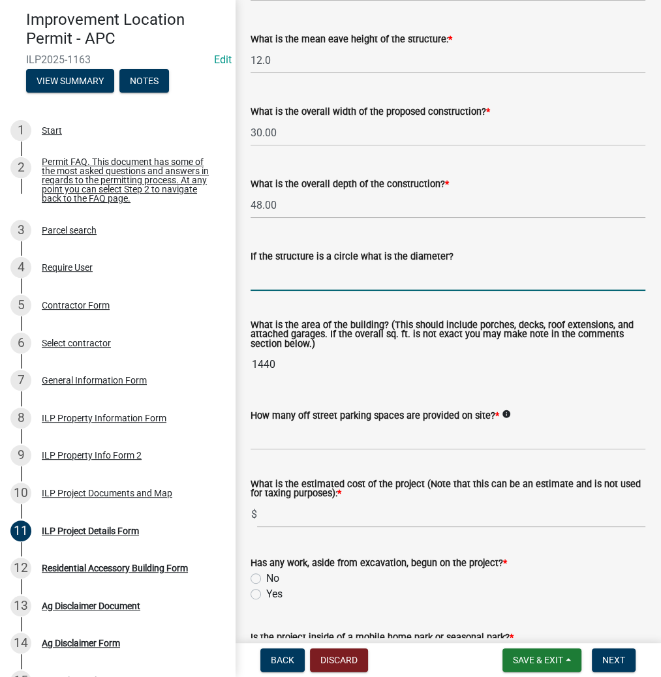
scroll to position [679, 0]
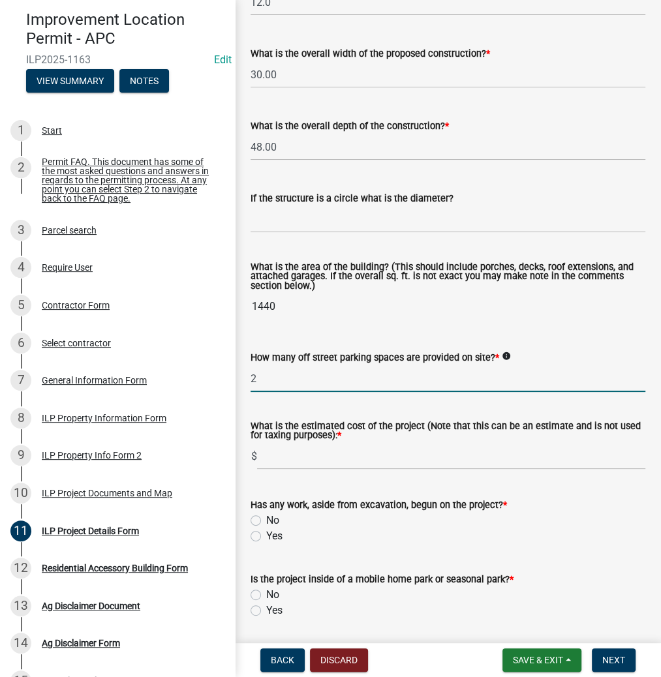
type input "2"
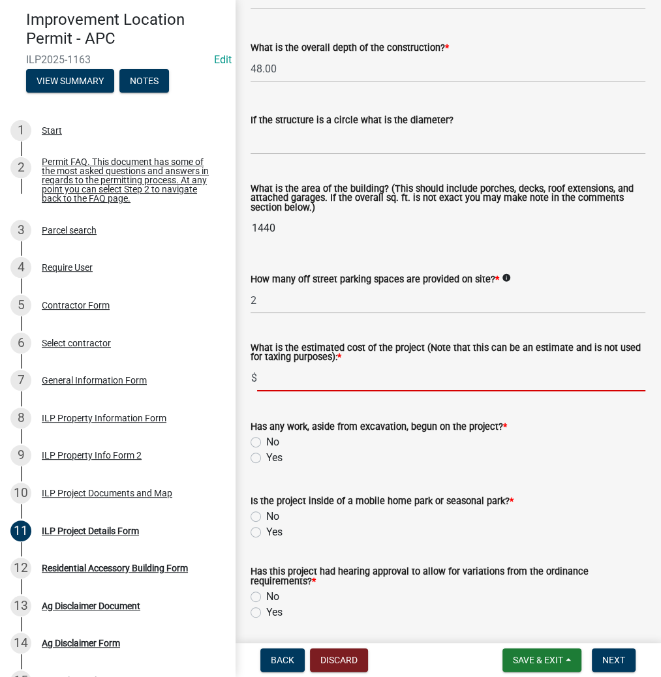
scroll to position [835, 0]
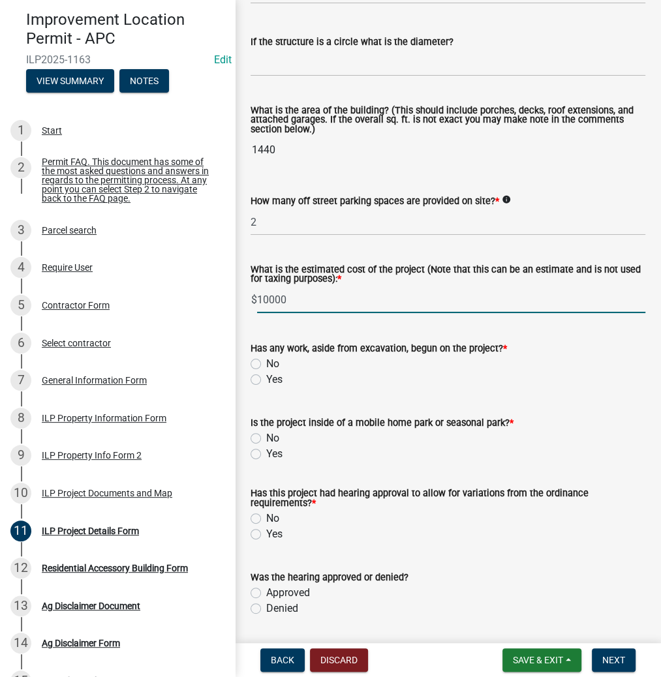
type input "10000"
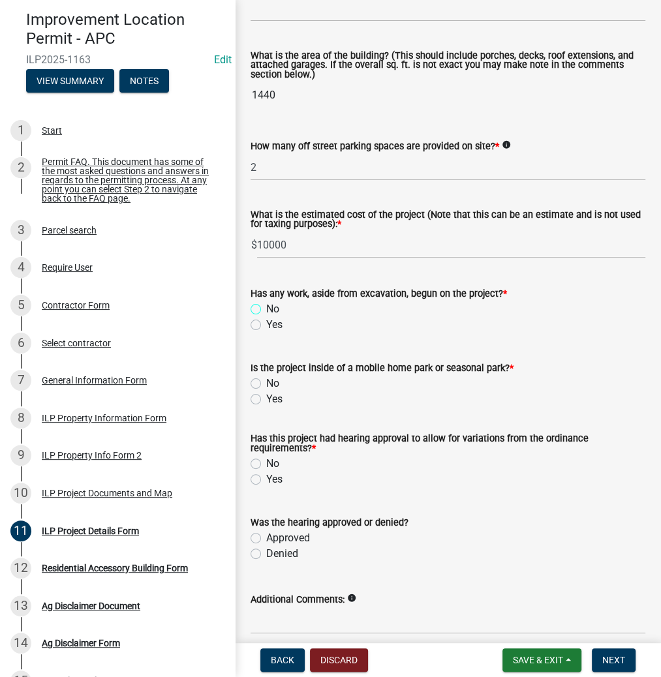
scroll to position [947, 0]
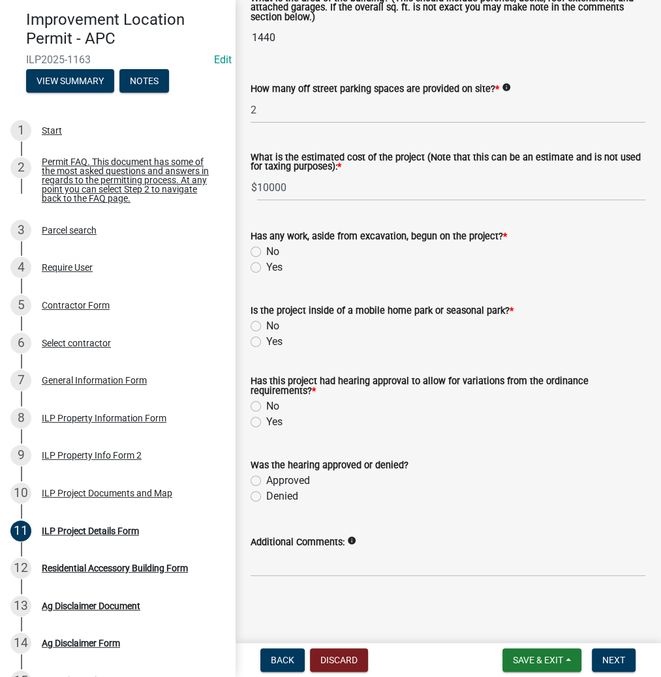
click at [266, 252] on label "No" at bounding box center [272, 252] width 13 height 16
click at [266, 252] on input "No" at bounding box center [270, 248] width 8 height 8
radio input "true"
click at [266, 326] on label "No" at bounding box center [272, 326] width 13 height 16
click at [266, 326] on input "No" at bounding box center [270, 322] width 8 height 8
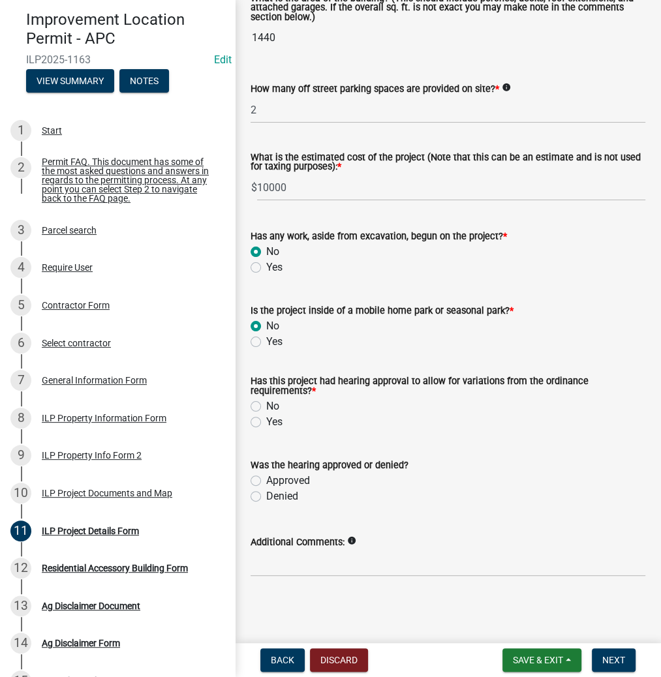
radio input "true"
click at [266, 405] on label "No" at bounding box center [272, 407] width 13 height 16
click at [266, 405] on input "No" at bounding box center [270, 403] width 8 height 8
radio input "true"
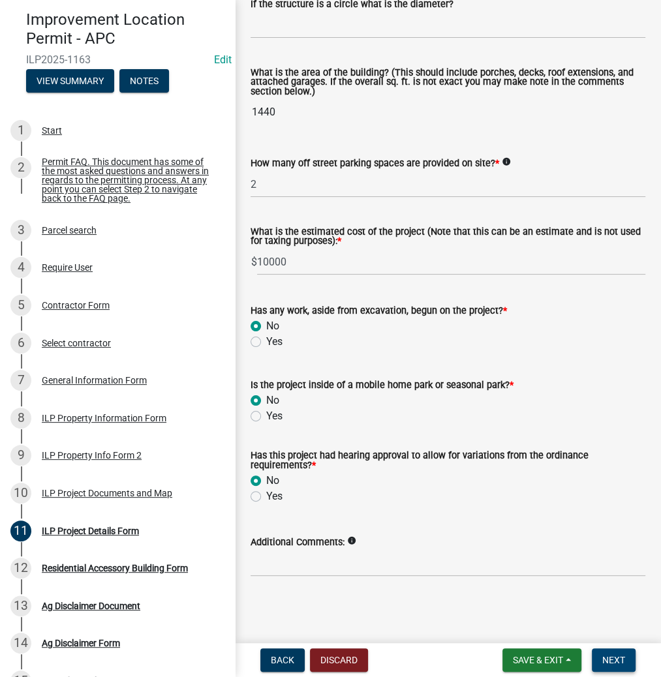
scroll to position [874, 0]
click at [607, 658] on span "Next" at bounding box center [613, 660] width 23 height 10
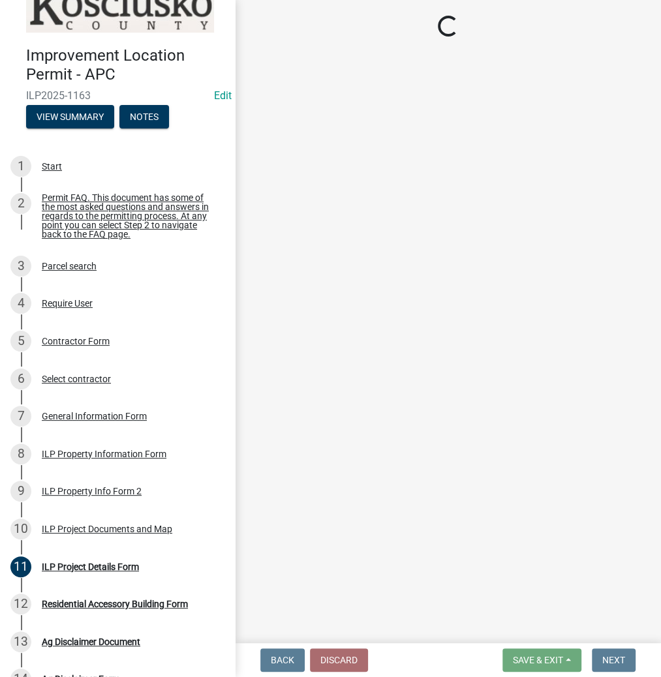
scroll to position [0, 0]
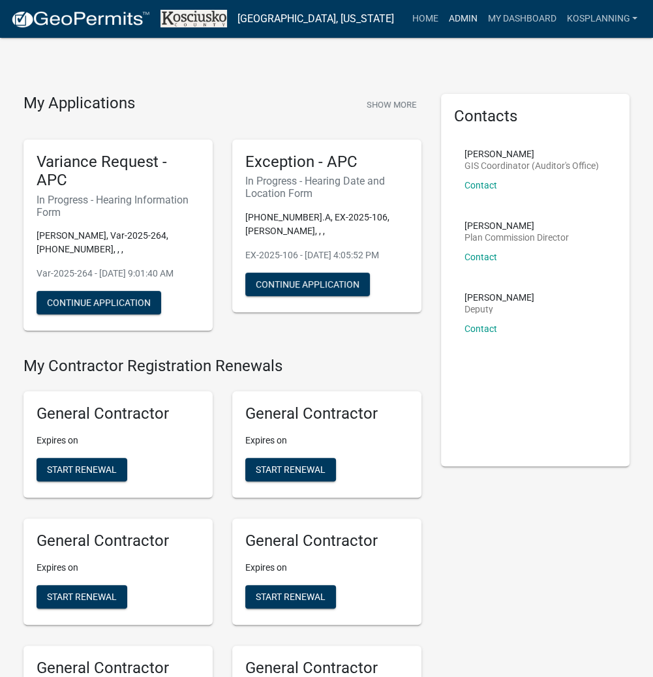
click at [466, 21] on link "Admin" at bounding box center [462, 19] width 39 height 25
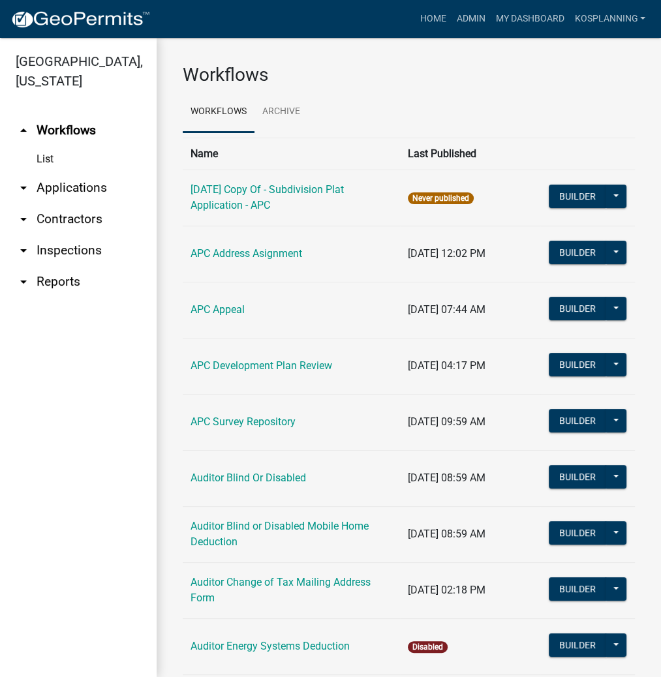
click at [77, 214] on link "arrow_drop_down Contractors" at bounding box center [78, 219] width 157 height 31
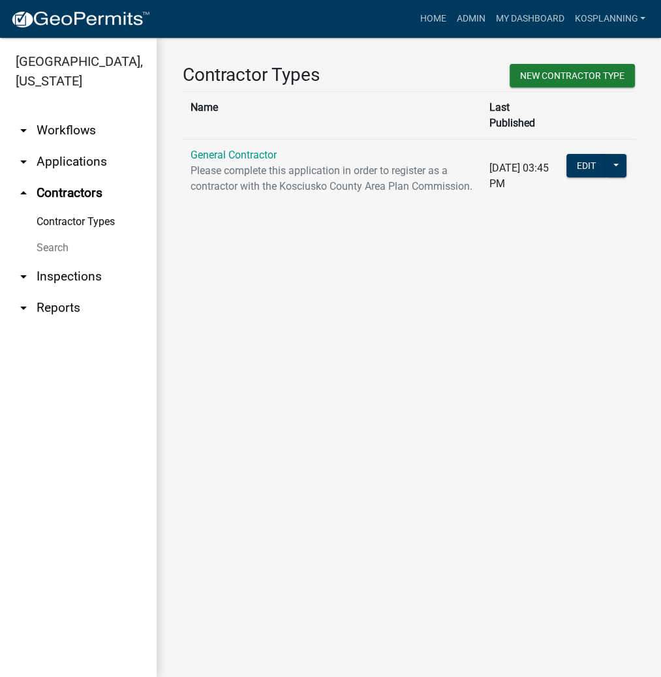
click at [242, 149] on link "General Contractor" at bounding box center [234, 155] width 86 height 12
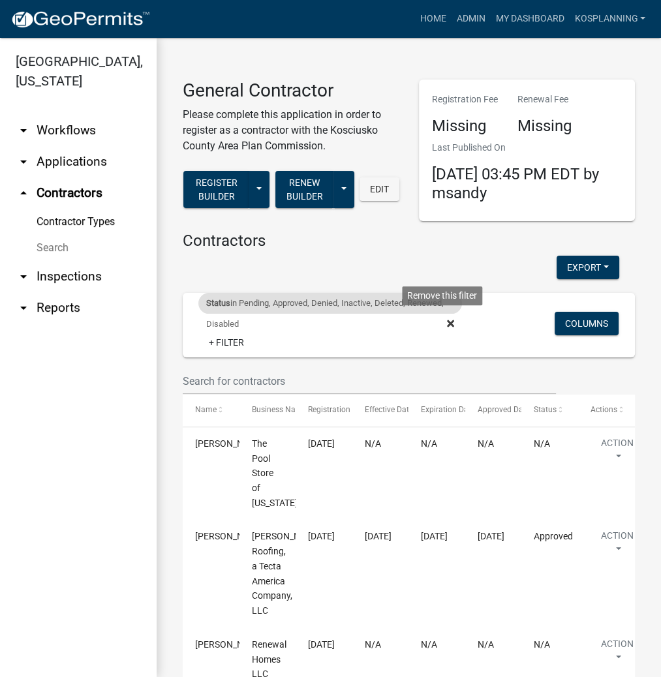
click at [447, 321] on icon at bounding box center [450, 323] width 7 height 7
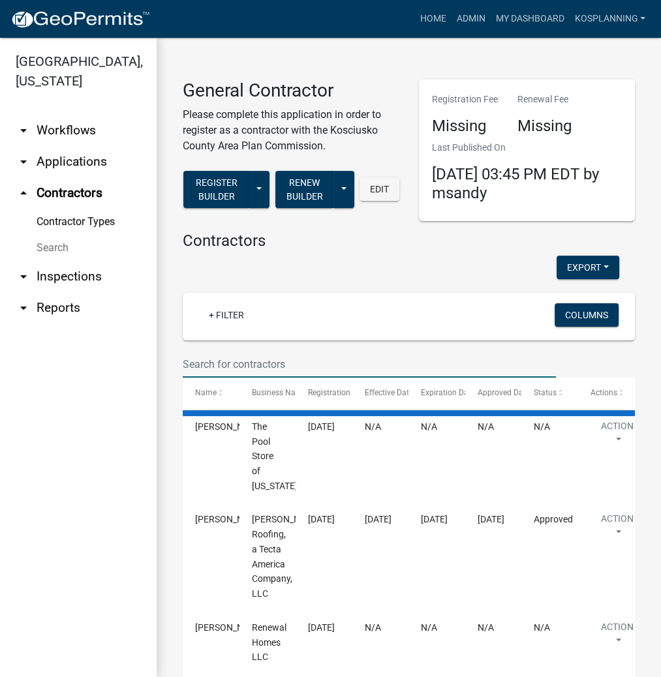
click at [206, 363] on input "text" at bounding box center [369, 364] width 373 height 27
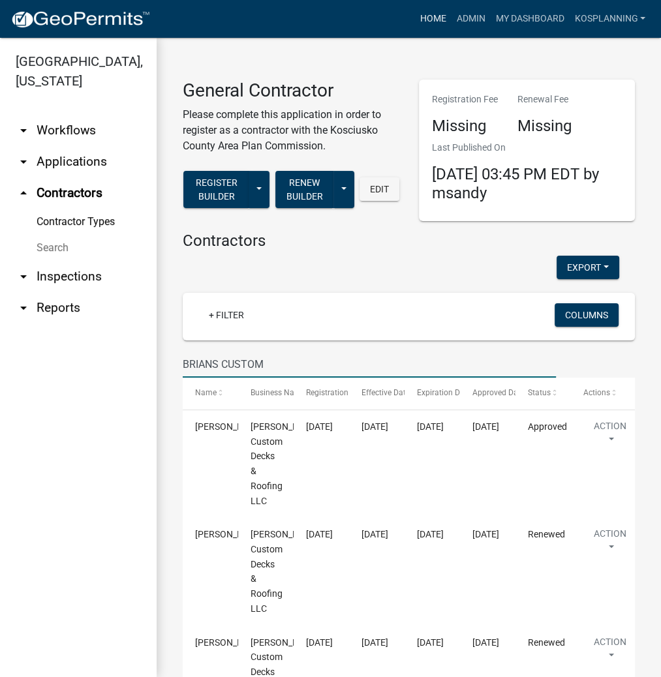
type input "BRIANS CUSTOM"
click at [435, 18] on link "Home" at bounding box center [432, 19] width 37 height 25
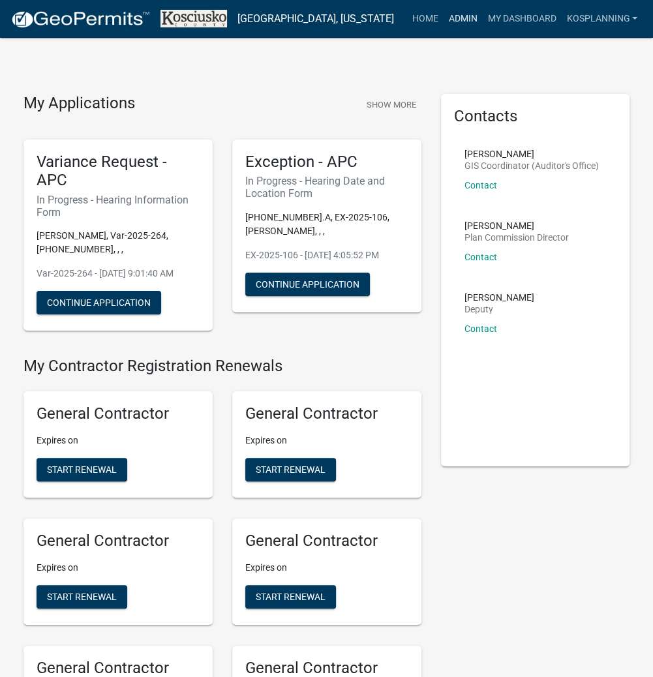
click at [467, 15] on link "Admin" at bounding box center [462, 19] width 39 height 25
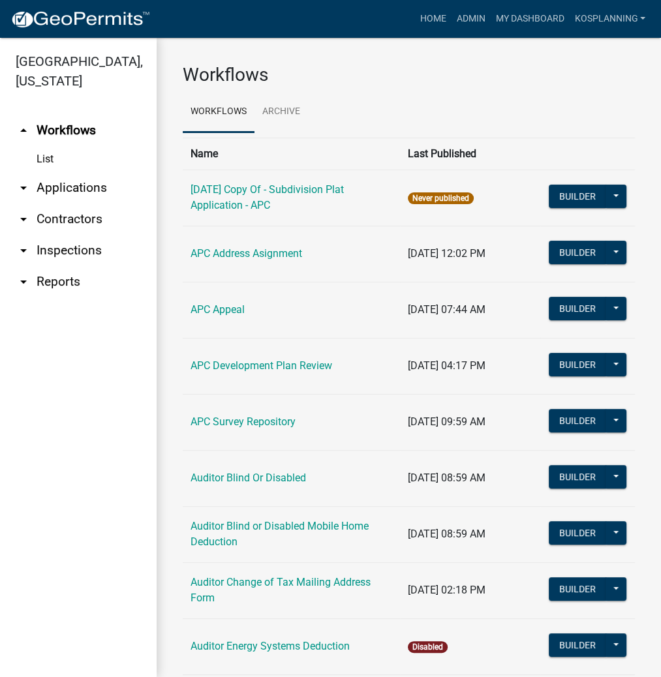
click at [73, 188] on link "arrow_drop_down Applications" at bounding box center [78, 187] width 157 height 31
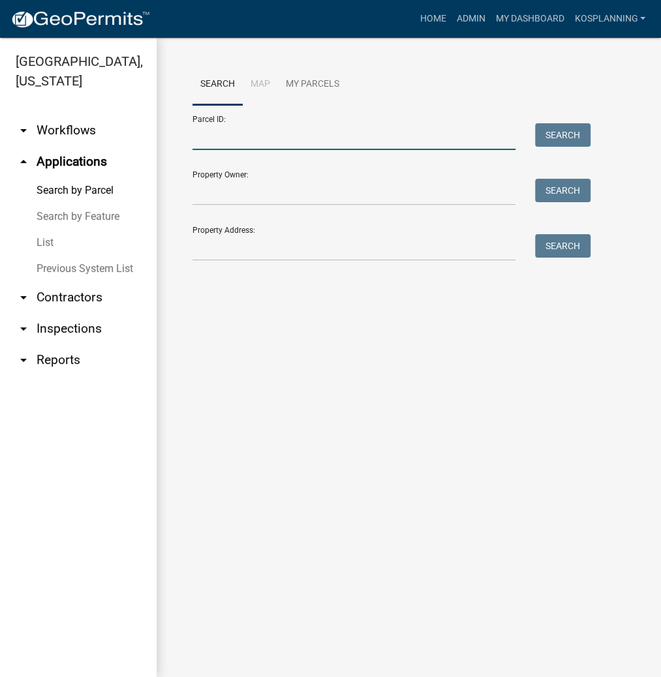
click at [235, 132] on input "Parcel ID:" at bounding box center [353, 136] width 323 height 27
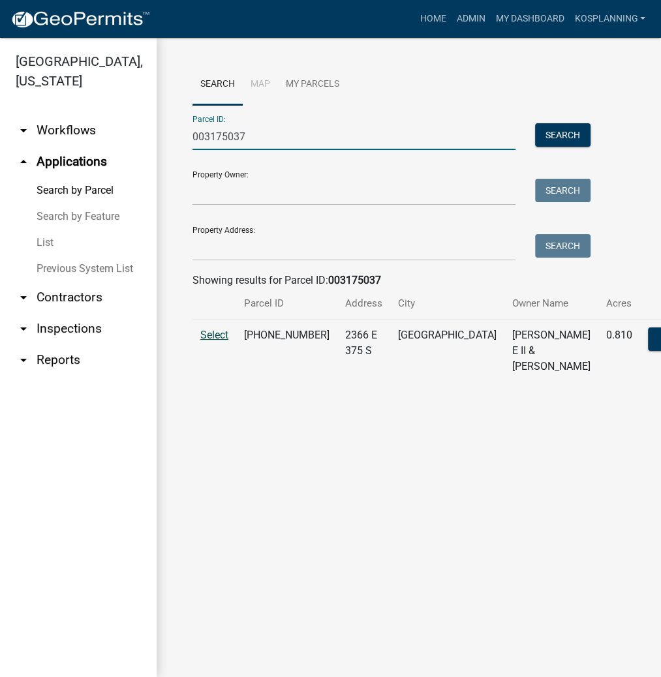
type input "003175037"
click at [209, 341] on span "Select" at bounding box center [214, 335] width 28 height 12
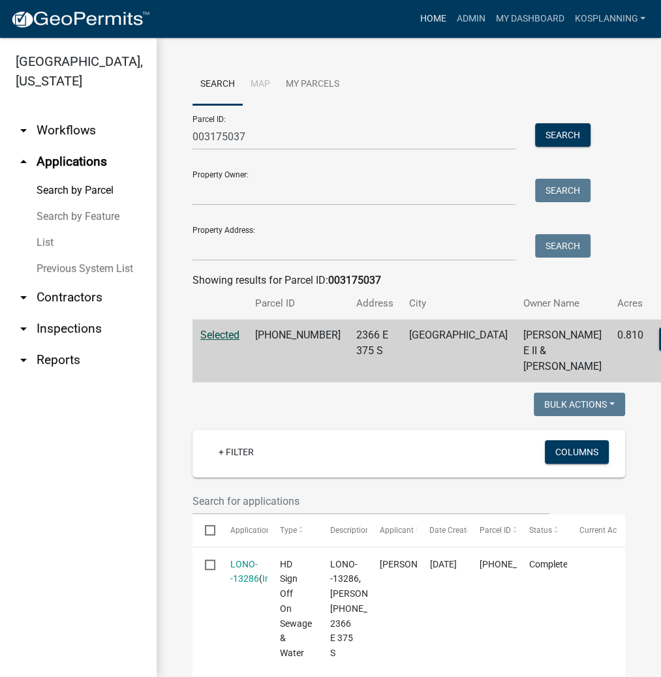
click at [428, 9] on link "Home" at bounding box center [432, 19] width 37 height 25
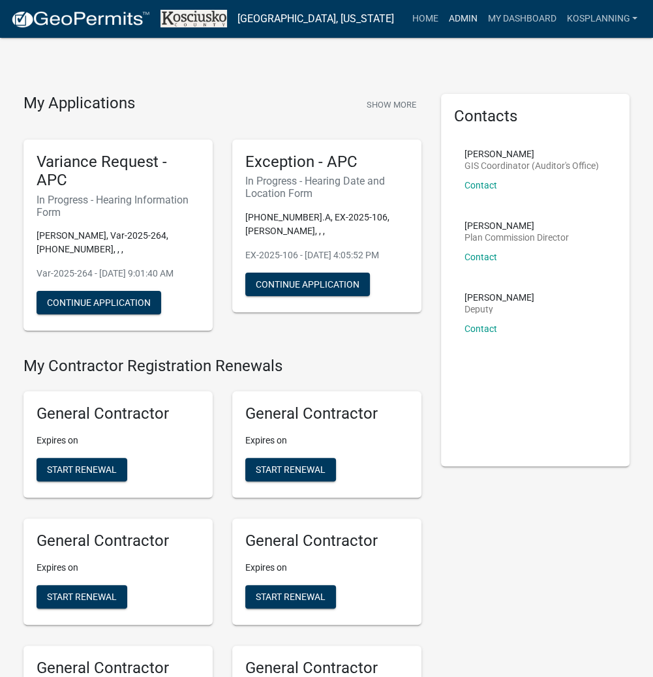
click at [455, 17] on link "Admin" at bounding box center [462, 19] width 39 height 25
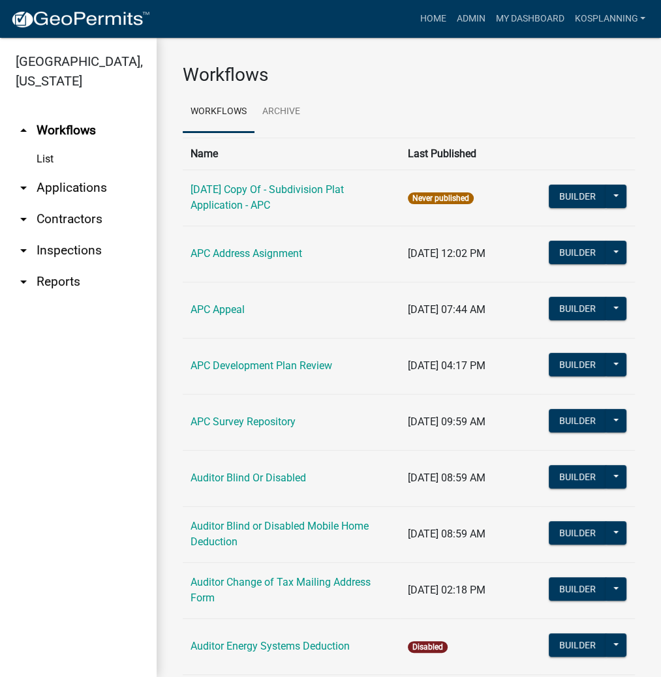
click at [76, 221] on link "arrow_drop_down Contractors" at bounding box center [78, 219] width 157 height 31
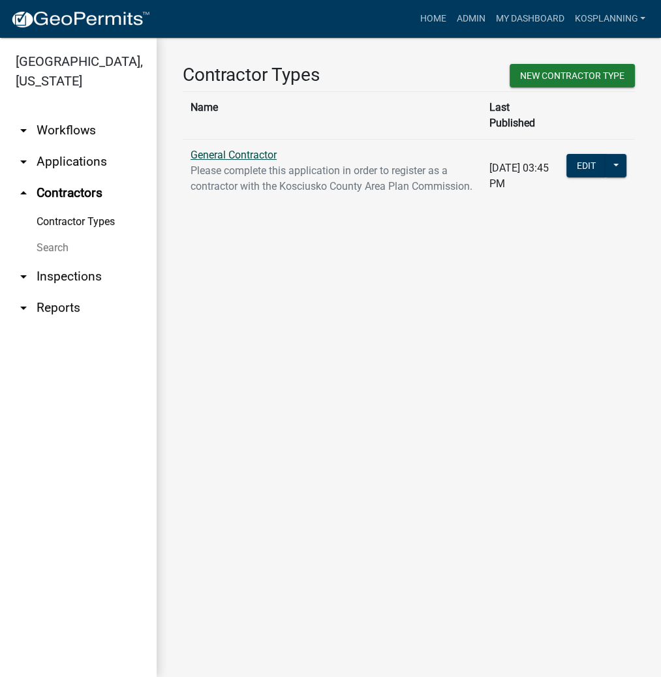
click at [228, 149] on link "General Contractor" at bounding box center [234, 155] width 86 height 12
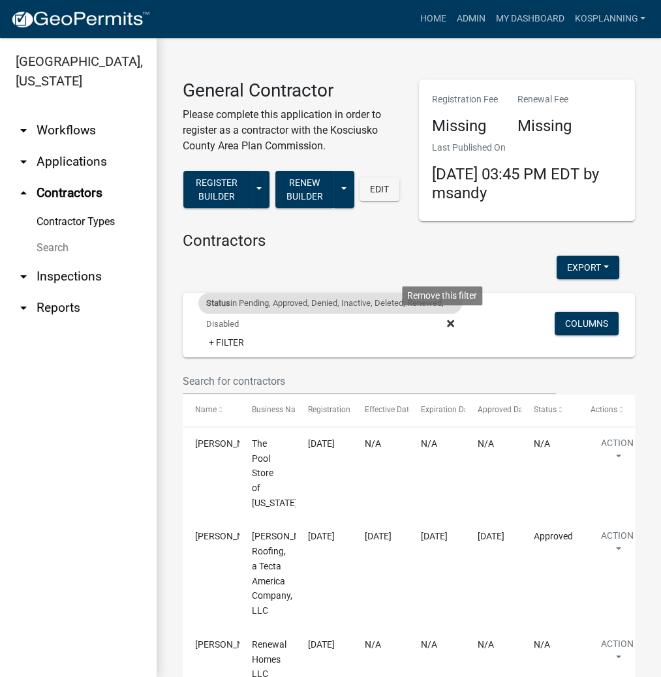
click at [442, 321] on fa-icon at bounding box center [448, 324] width 12 height 21
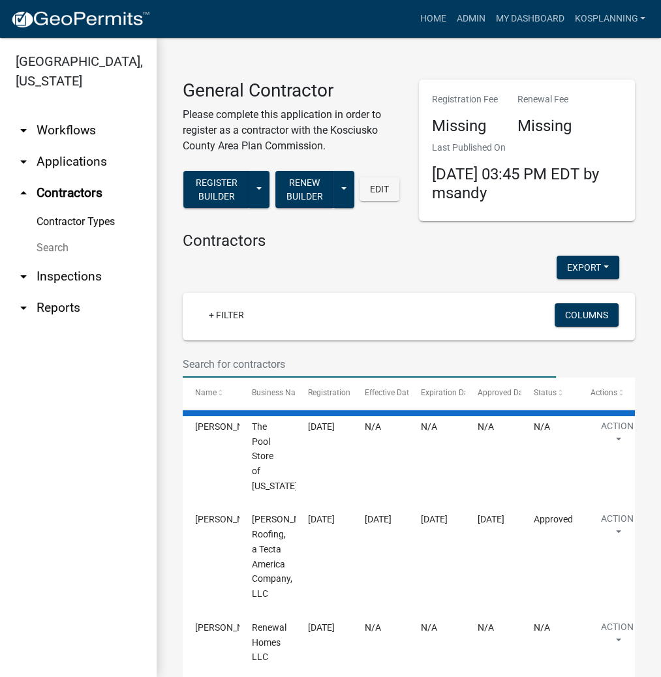
click at [211, 362] on input "text" at bounding box center [369, 364] width 373 height 27
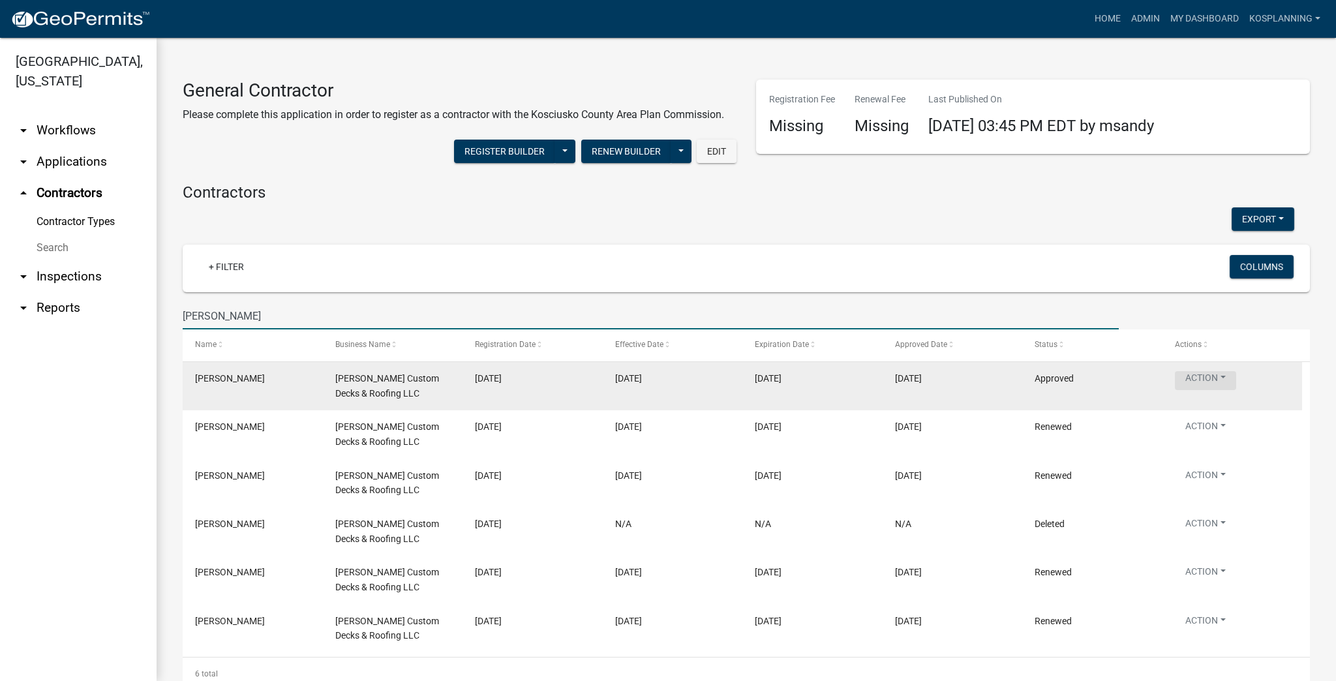
type input "[PERSON_NAME]"
click at [660, 376] on button "Action" at bounding box center [1205, 380] width 61 height 19
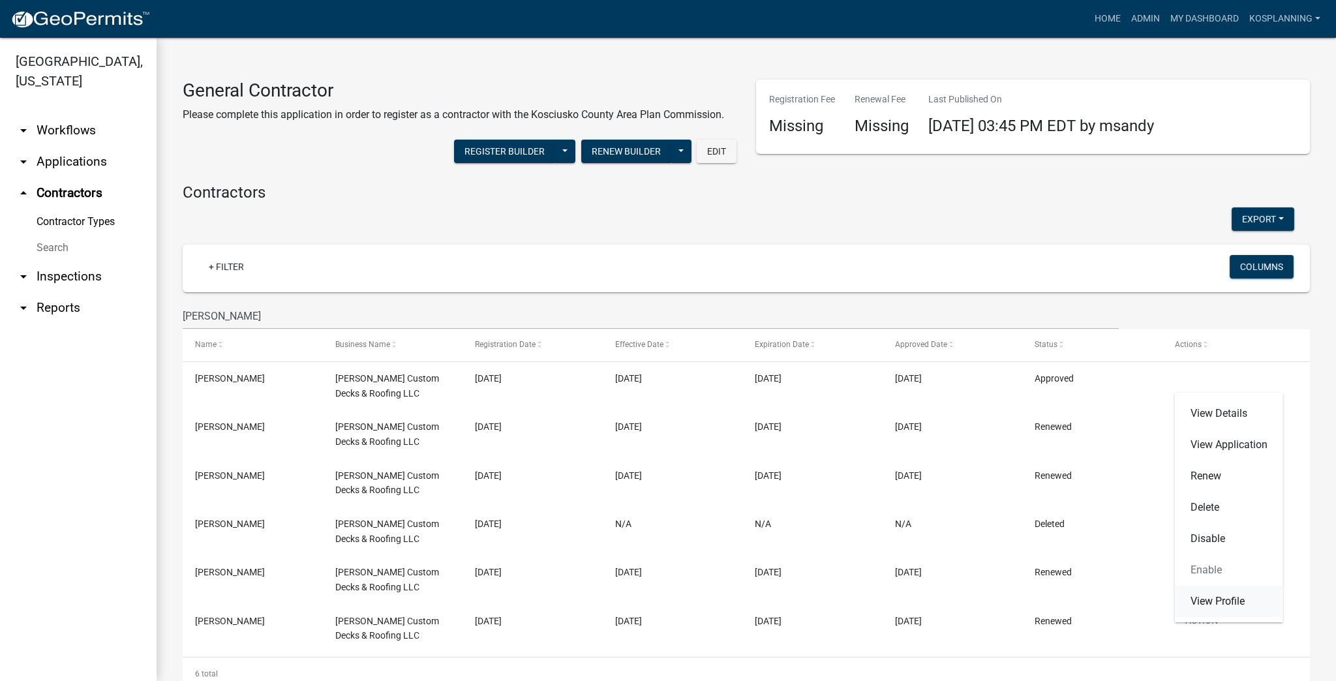
click at [660, 602] on link "View Profile" at bounding box center [1229, 601] width 108 height 31
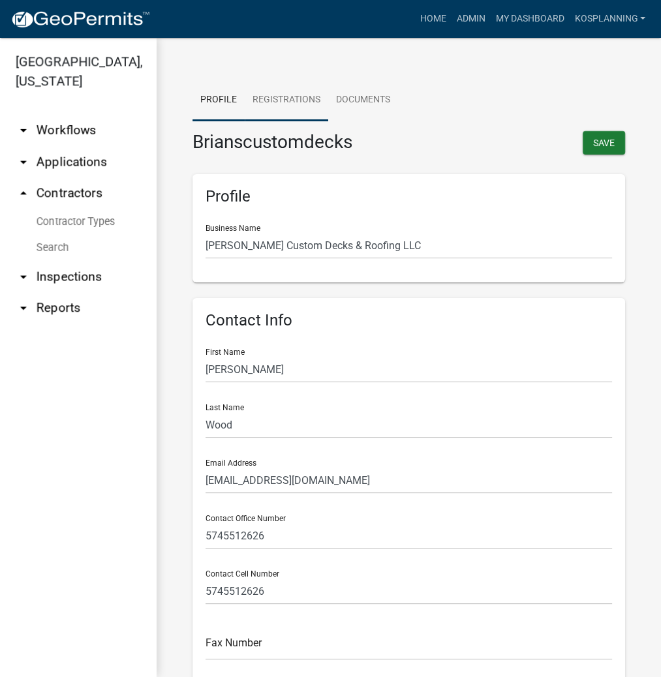
click at [298, 94] on link "Registrations" at bounding box center [287, 101] width 84 height 42
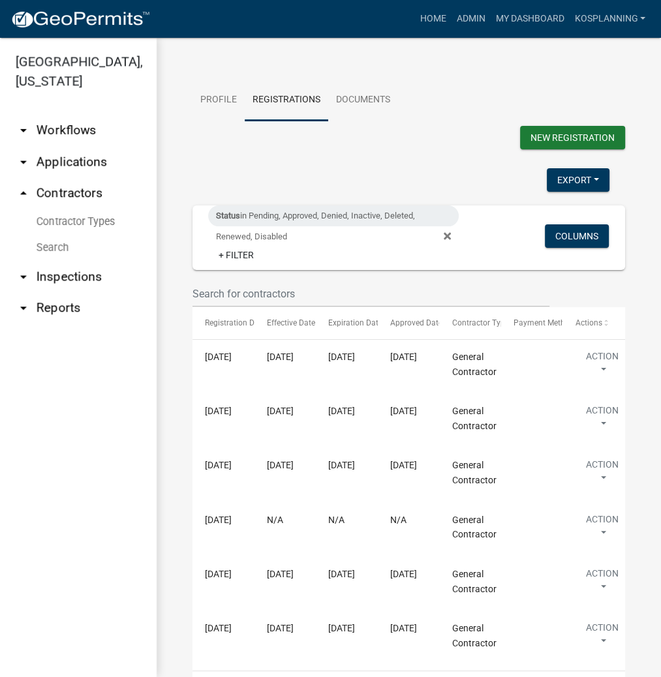
click at [446, 235] on span "Status in Pending, Approved, Denied, Inactive, Deleted, Renewed, Disabled" at bounding box center [338, 236] width 261 height 10
click at [444, 236] on icon at bounding box center [447, 236] width 7 height 10
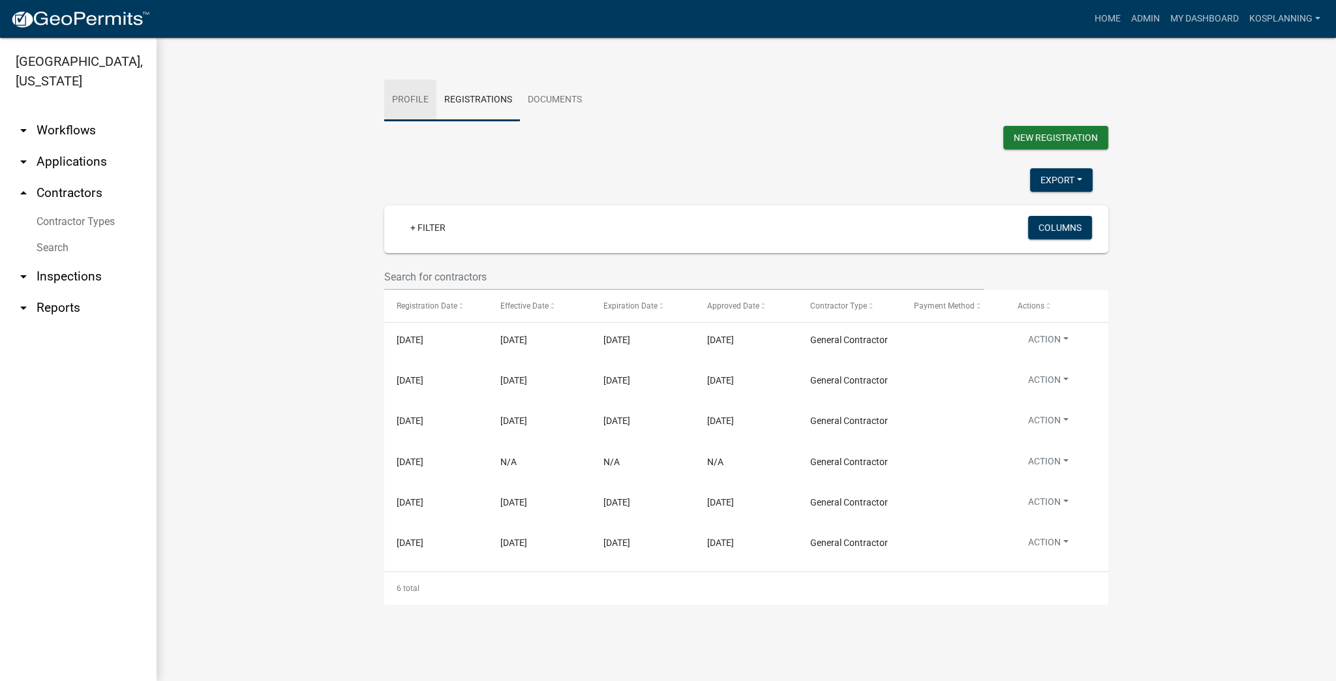
click at [418, 104] on link "Profile" at bounding box center [410, 101] width 52 height 42
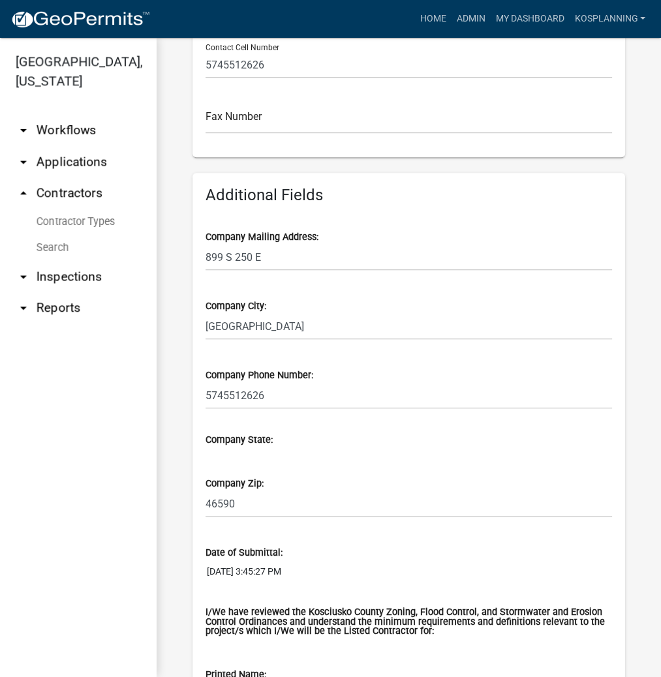
scroll to position [626, 0]
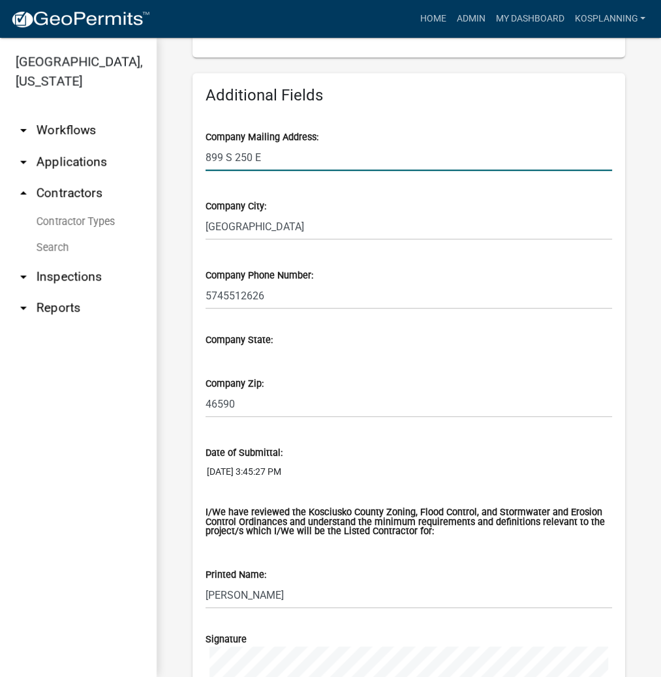
drag, startPoint x: 242, startPoint y: 152, endPoint x: 164, endPoint y: 153, distance: 77.6
click at [164, 153] on div "Profile Registrations Documents Brianscustomdecks Save Profile Business Name Br…" at bounding box center [409, 301] width 504 height 1781
type input "2"
type input "2366 E 375 S"
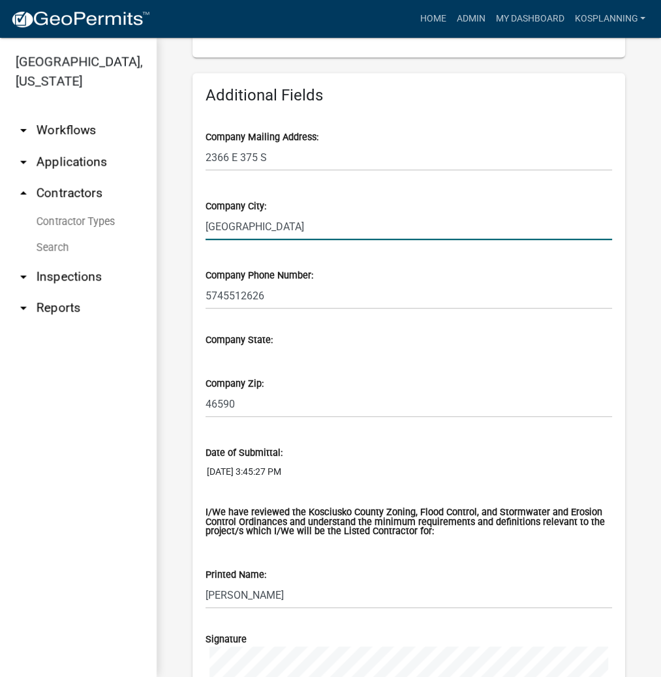
drag, startPoint x: 279, startPoint y: 229, endPoint x: 146, endPoint y: 227, distance: 133.1
click at [146, 227] on div "Kosciusko County, Indiana arrow_drop_down Workflows List arrow_drop_down Applic…" at bounding box center [330, 357] width 661 height 639
type input "[GEOGRAPHIC_DATA]"
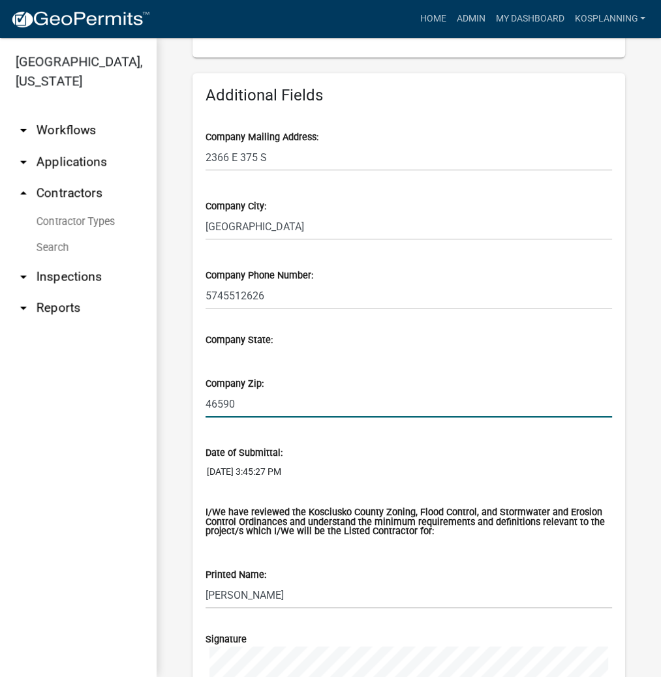
drag, startPoint x: 245, startPoint y: 410, endPoint x: 190, endPoint y: 408, distance: 55.5
click at [190, 408] on div "Profile Business Name Brians Custom Decks & Roofing LLC Contact Info First Name…" at bounding box center [409, 327] width 452 height 1591
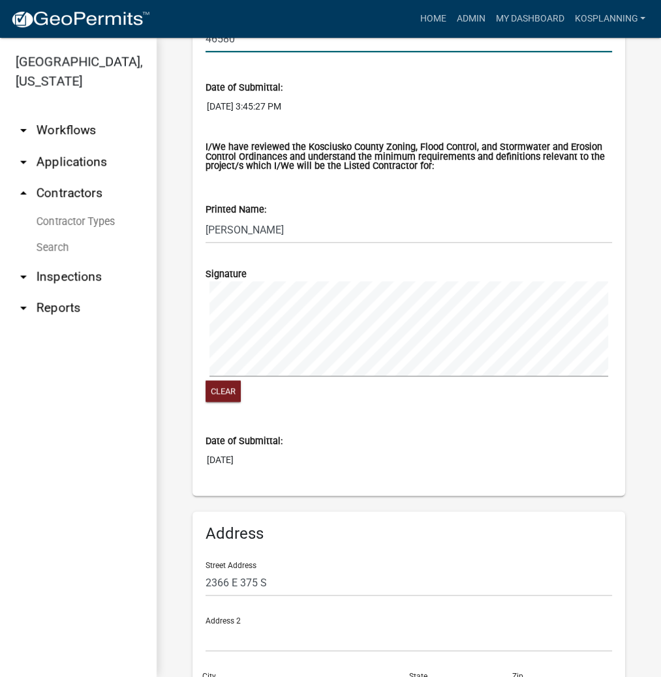
scroll to position [1141, 0]
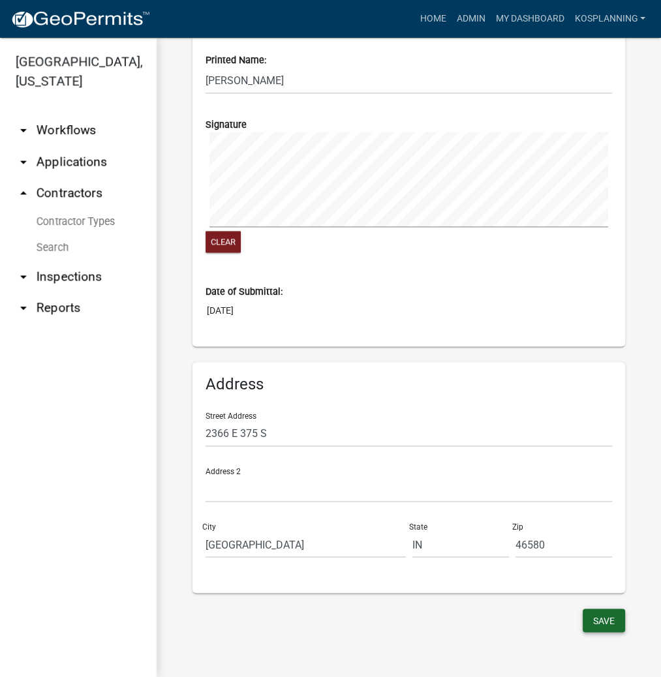
type input "46580"
click at [598, 624] on button "Save" at bounding box center [604, 620] width 42 height 23
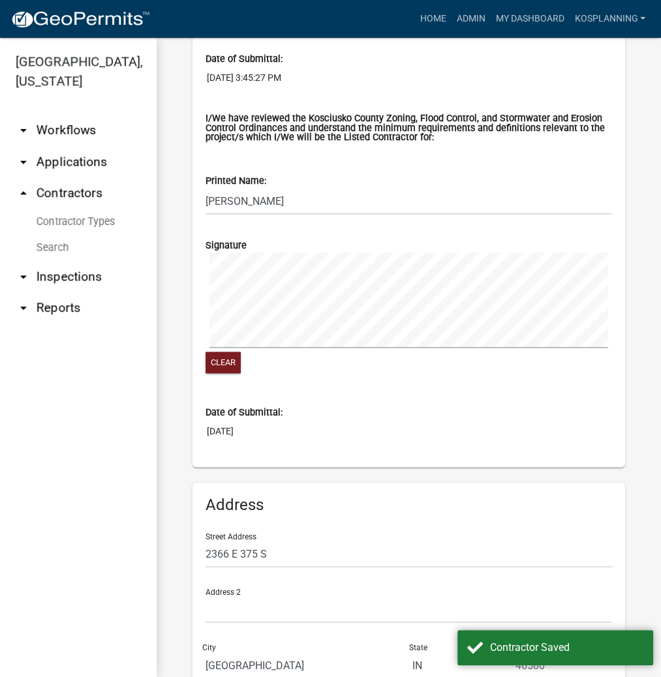
scroll to position [932, 0]
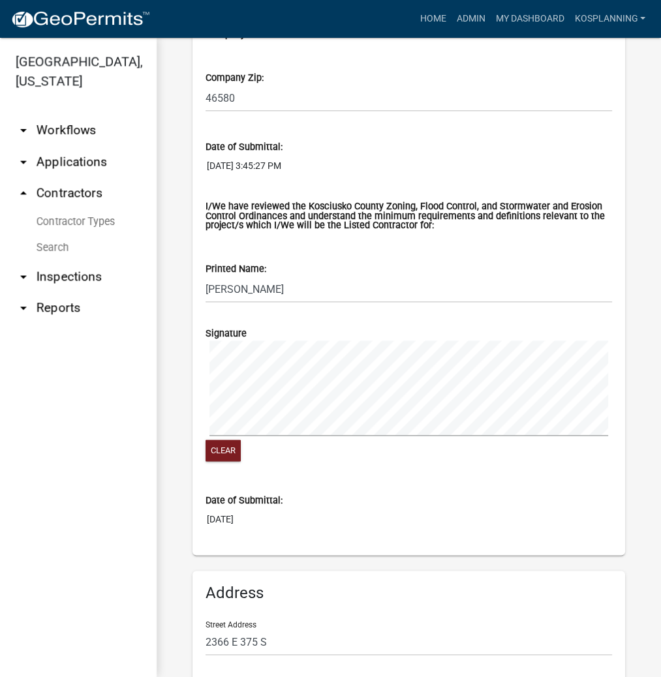
click at [74, 194] on link "arrow_drop_up Contractors" at bounding box center [78, 192] width 157 height 31
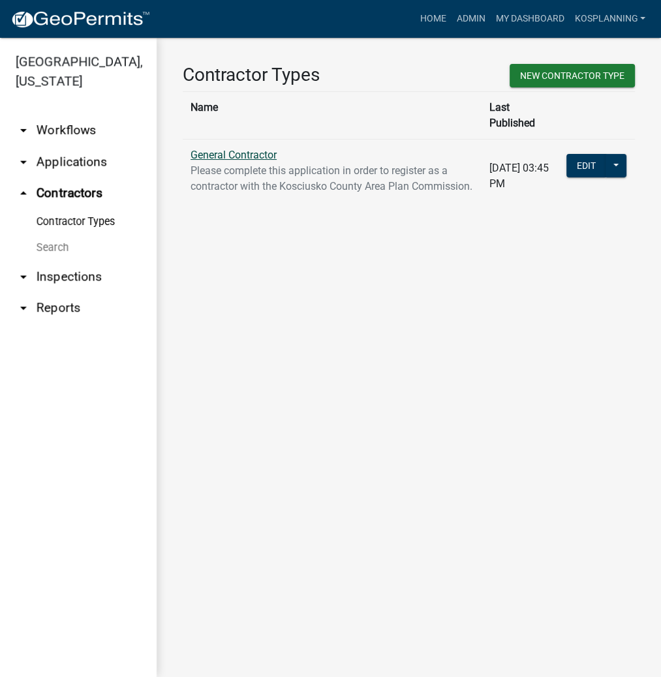
click at [243, 149] on link "General Contractor" at bounding box center [234, 155] width 86 height 12
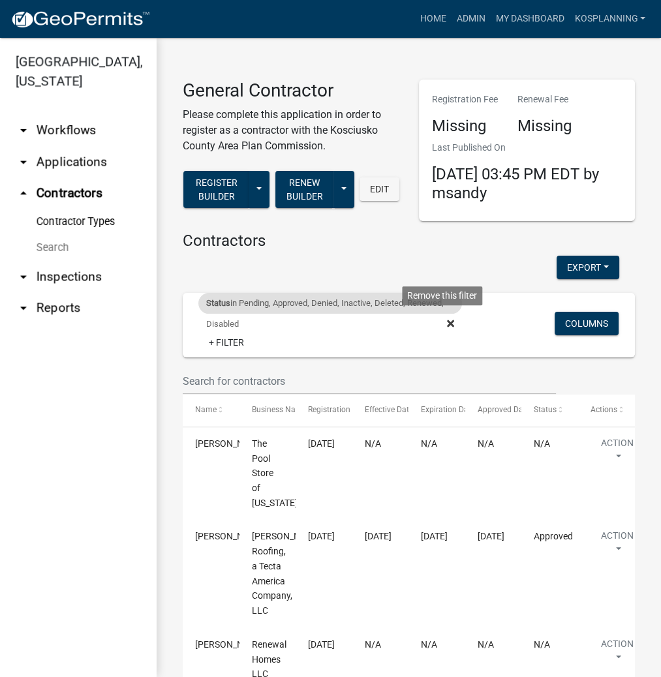
click at [447, 320] on icon at bounding box center [450, 323] width 7 height 10
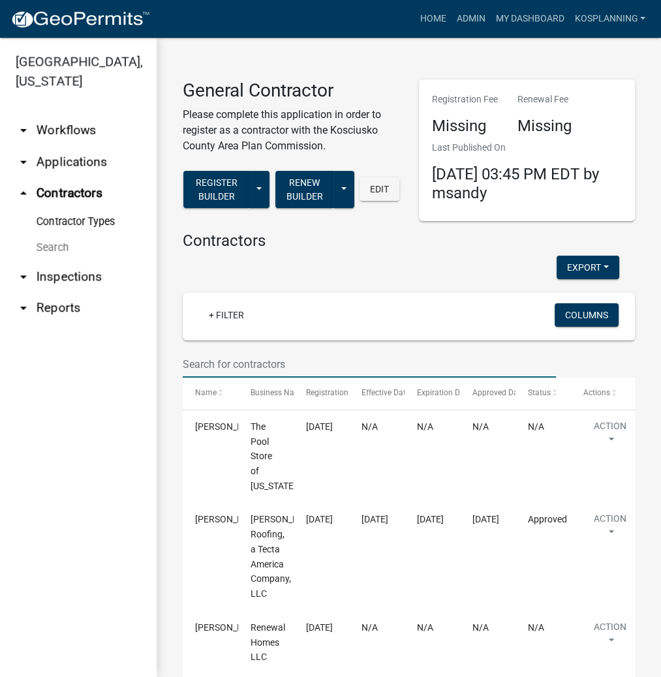
click at [217, 355] on input "text" at bounding box center [369, 364] width 373 height 27
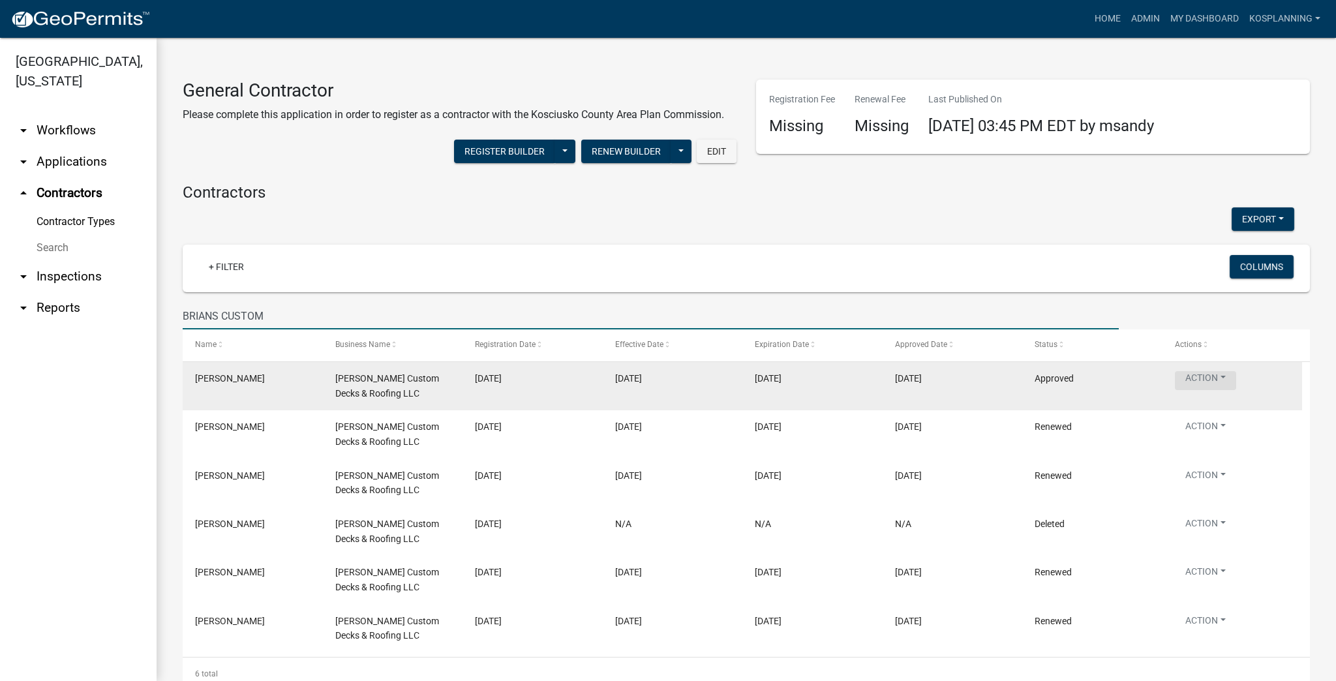
type input "BRIANS CUSTOM"
click at [660, 382] on button "Action" at bounding box center [1205, 380] width 61 height 19
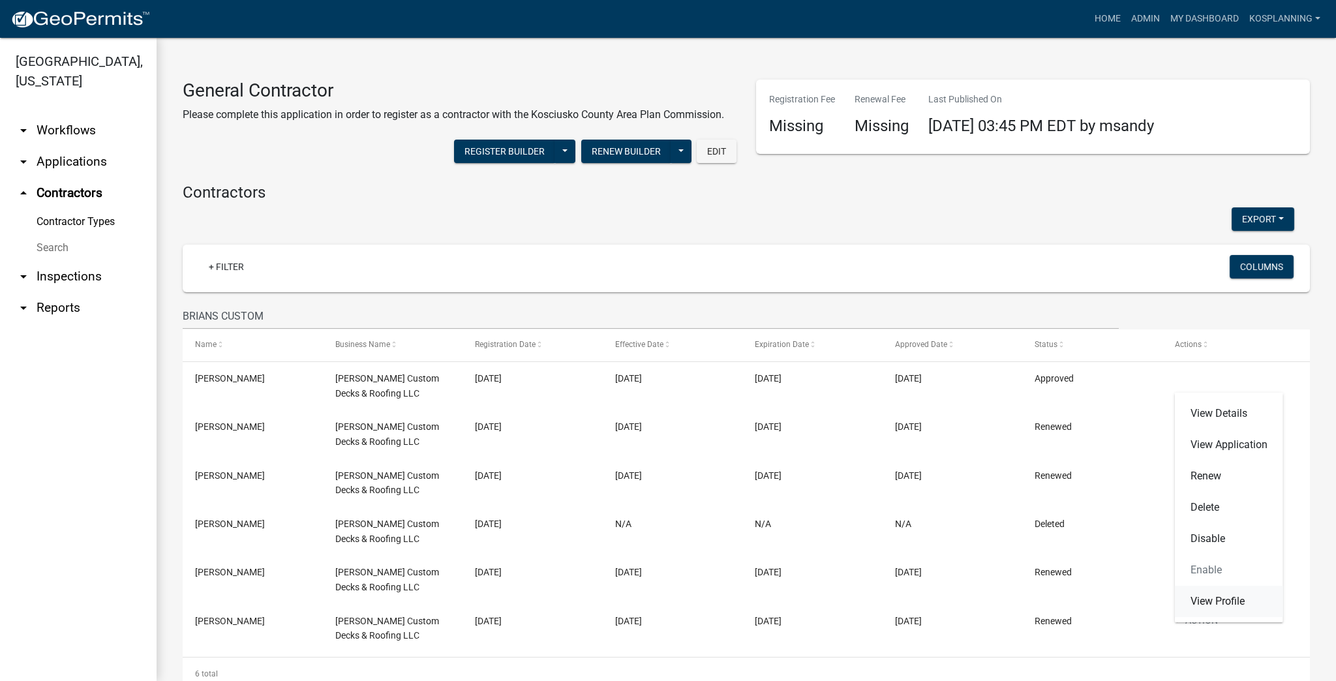
click at [660, 606] on link "View Profile" at bounding box center [1229, 601] width 108 height 31
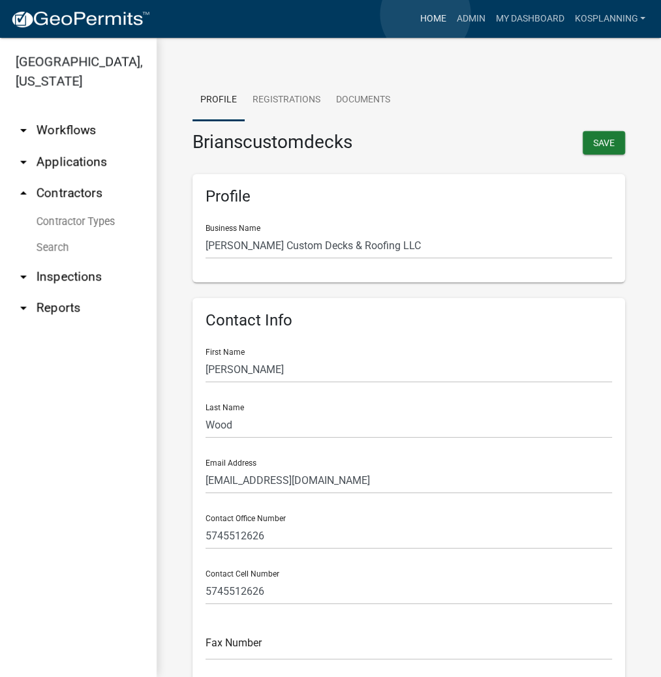
click at [425, 14] on link "Home" at bounding box center [432, 19] width 37 height 25
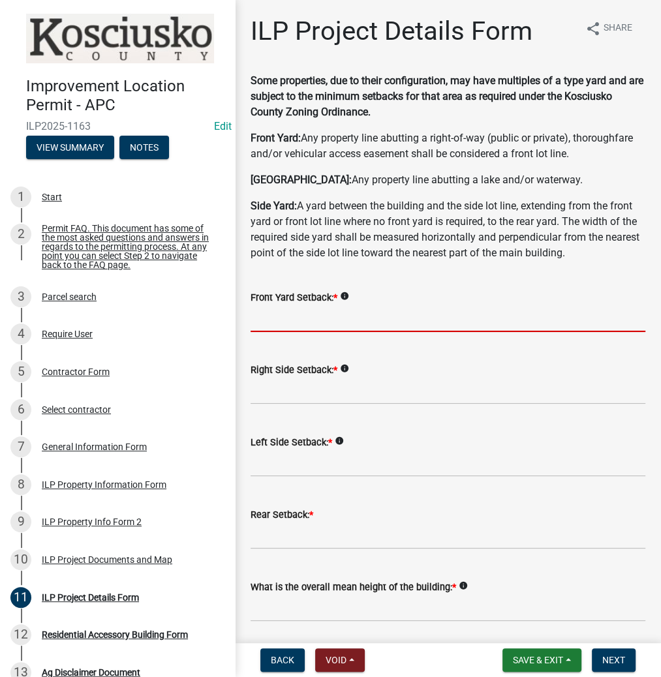
click at [261, 318] on input "text" at bounding box center [448, 318] width 395 height 27
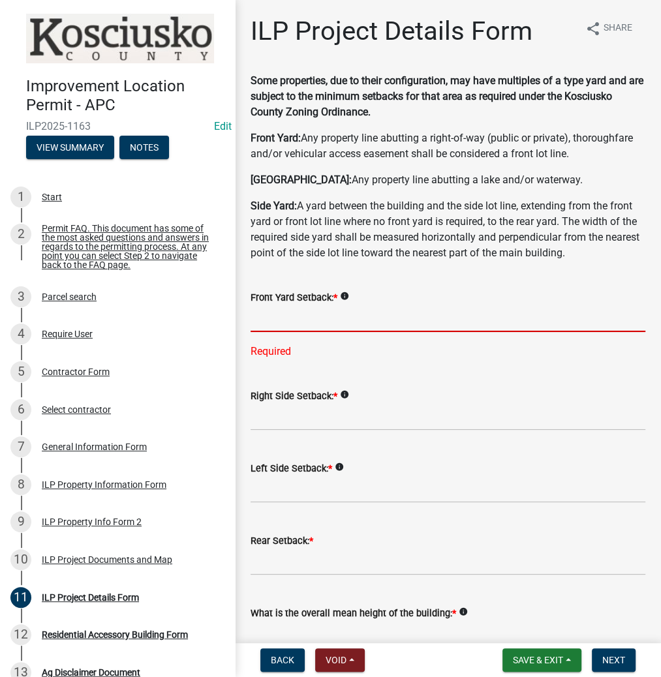
click at [269, 311] on input "text" at bounding box center [448, 318] width 395 height 27
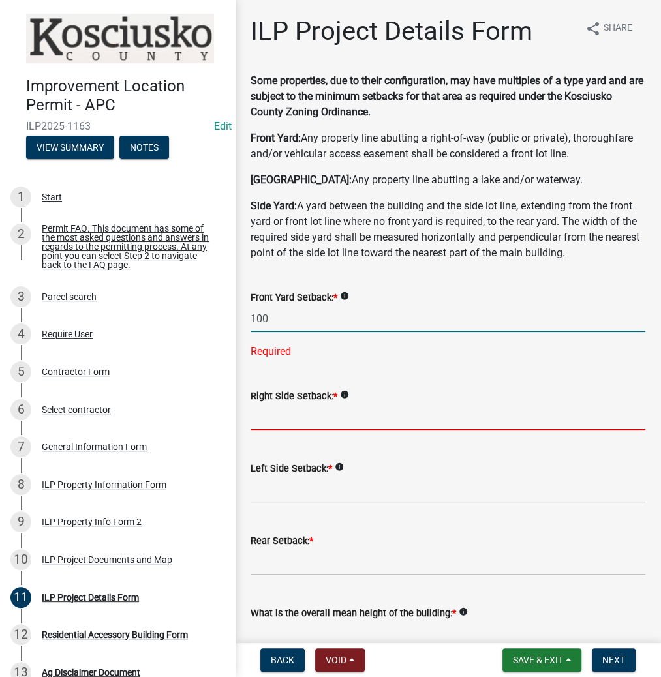
type input "100.0"
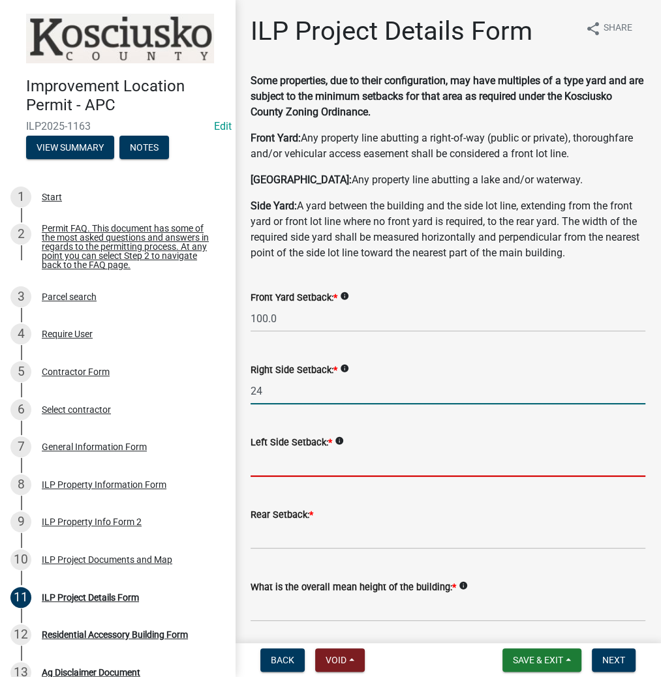
type input "24.0"
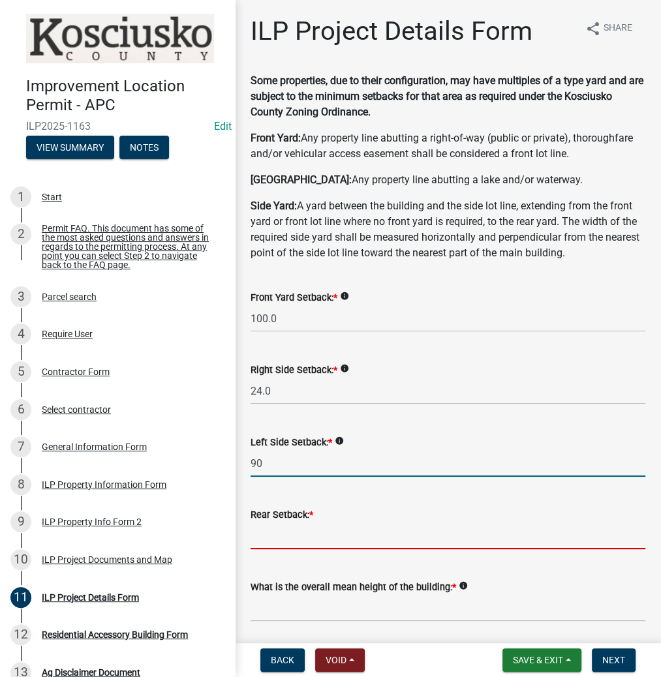
type input "90.0"
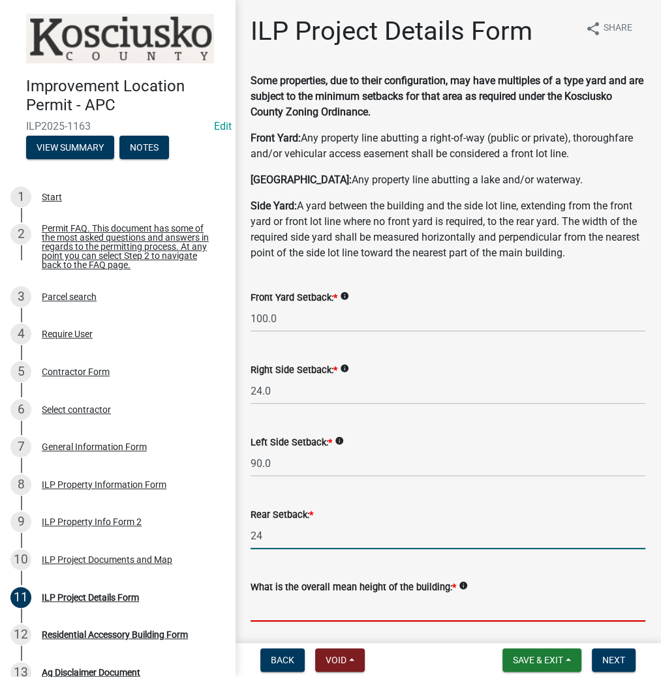
type input "24.0"
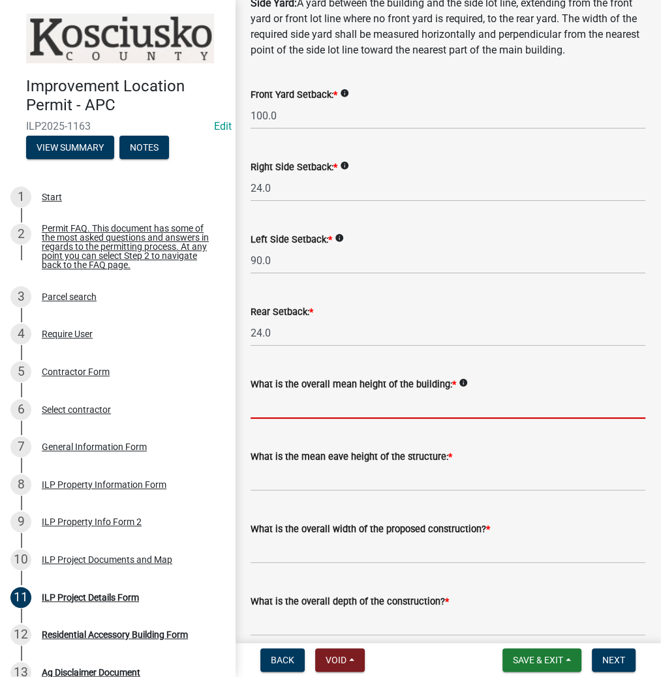
scroll to position [261, 0]
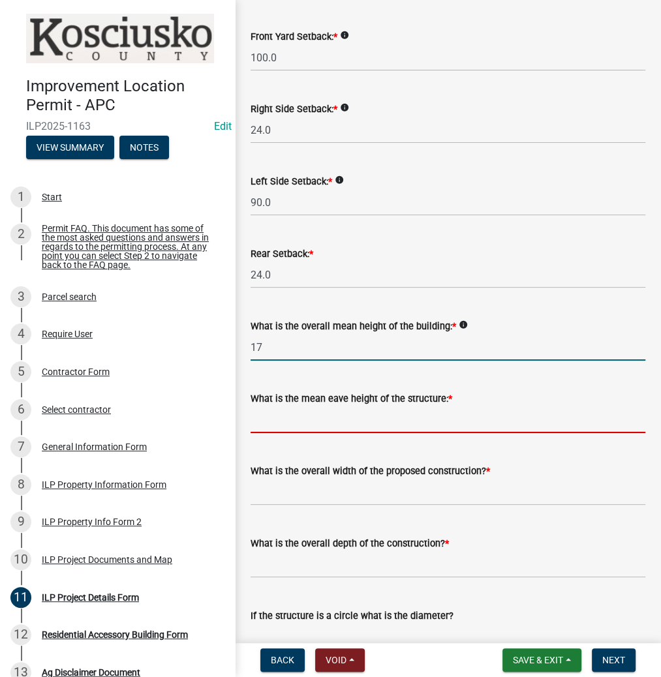
type input "17.0"
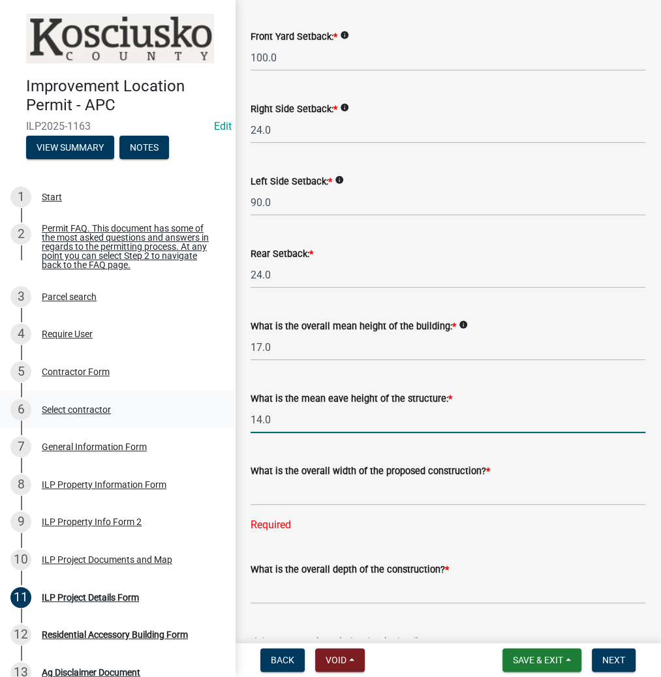
drag, startPoint x: 292, startPoint y: 422, endPoint x: 171, endPoint y: 412, distance: 121.1
click at [177, 418] on div "Improvement Location Permit - APC ILP2025-1163 Edit View Summary Notes 1 Start …" at bounding box center [330, 338] width 661 height 677
type input "12.0"
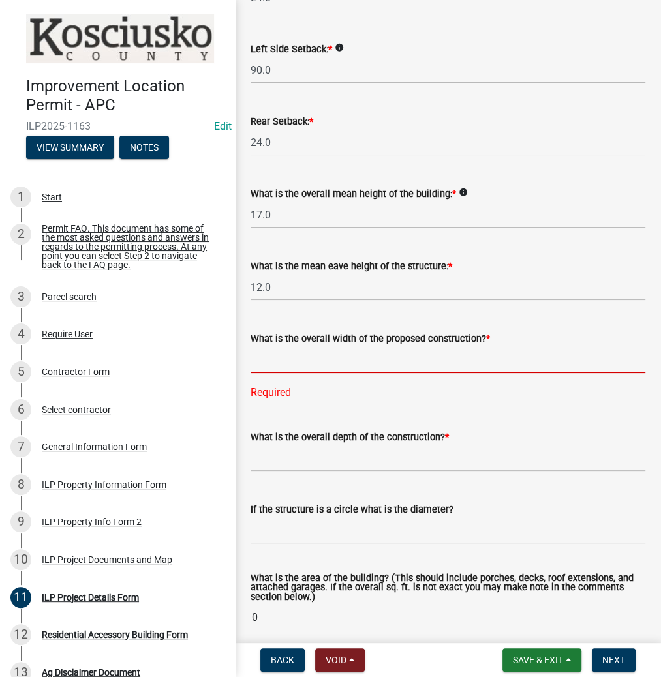
scroll to position [418, 0]
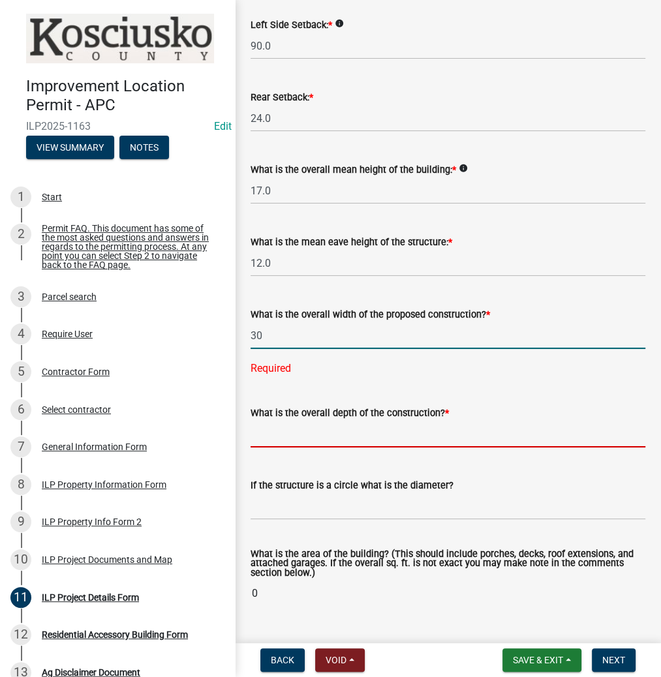
type input "30.00"
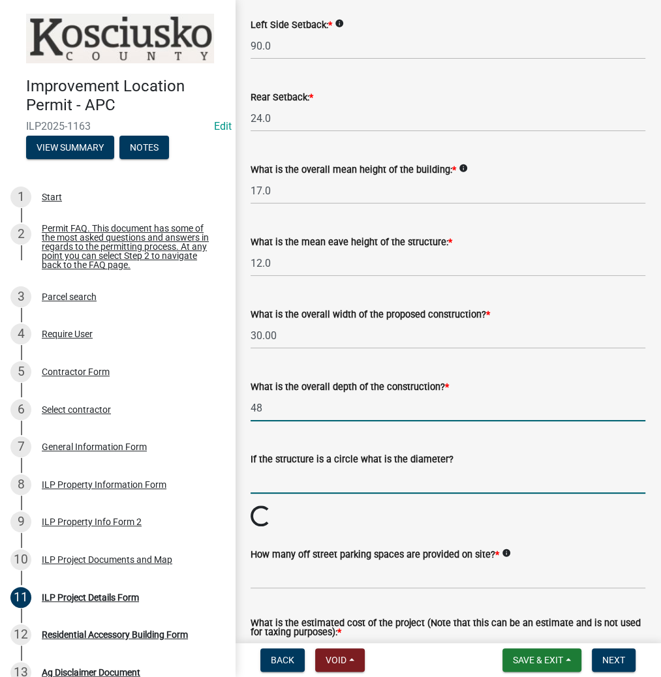
type input "48.00"
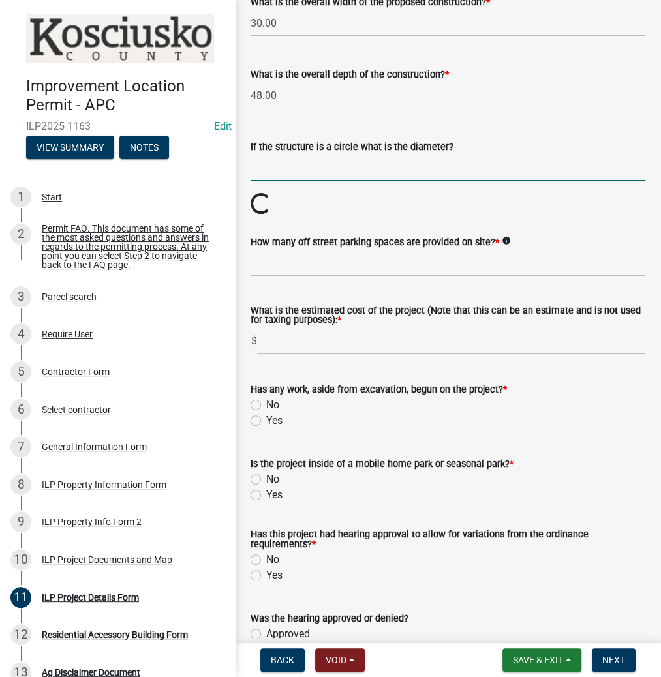
scroll to position [731, 0]
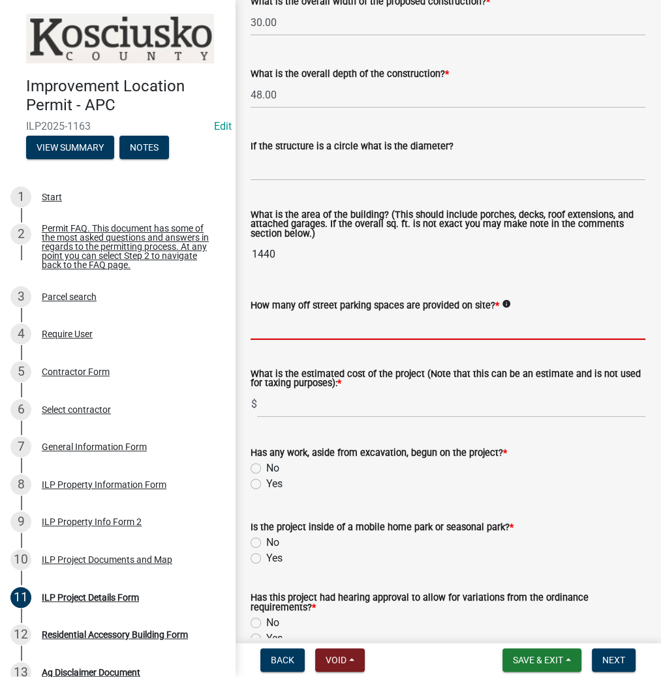
click at [277, 324] on input "text" at bounding box center [448, 326] width 395 height 27
type input "2"
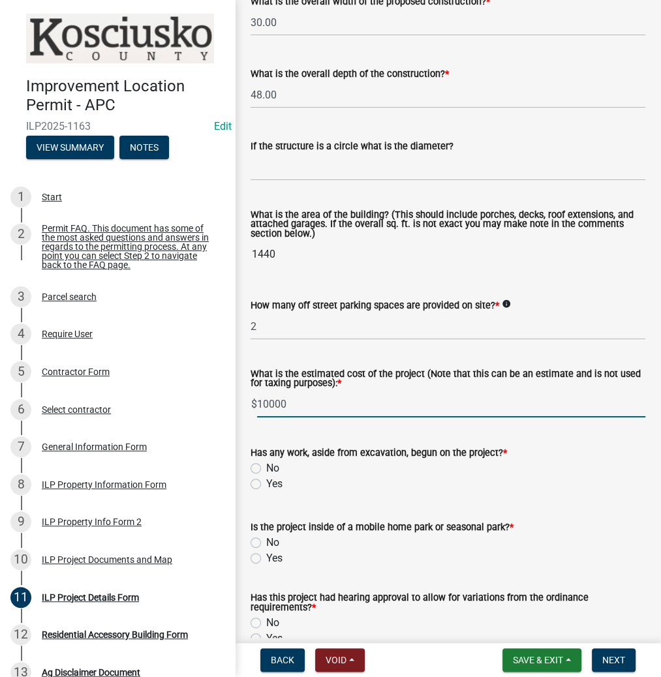
type input "10000"
click at [266, 470] on label "No" at bounding box center [272, 469] width 13 height 16
click at [266, 469] on input "No" at bounding box center [270, 465] width 8 height 8
radio input "true"
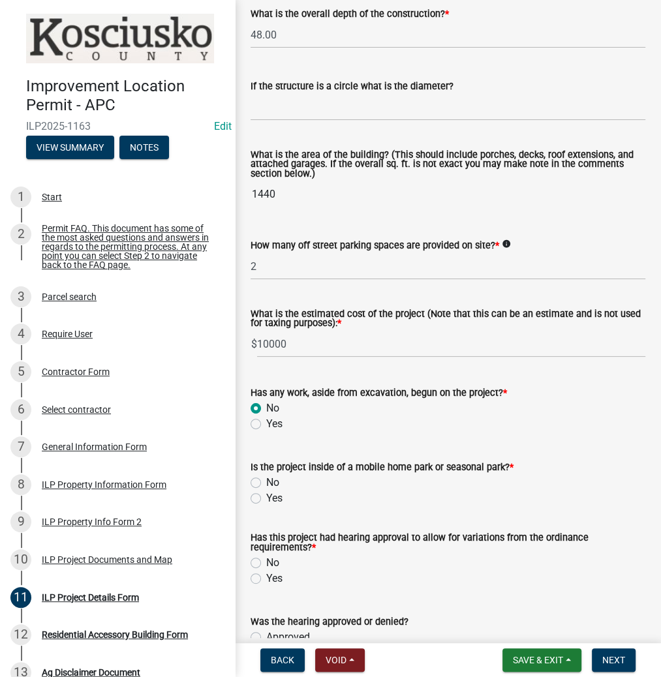
scroll to position [887, 0]
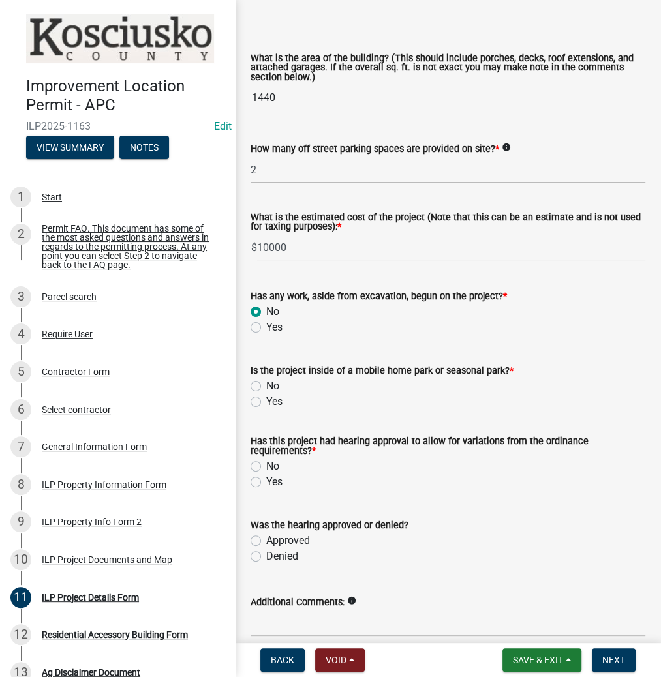
click at [266, 386] on label "No" at bounding box center [272, 386] width 13 height 16
click at [266, 386] on input "No" at bounding box center [270, 382] width 8 height 8
radio input "true"
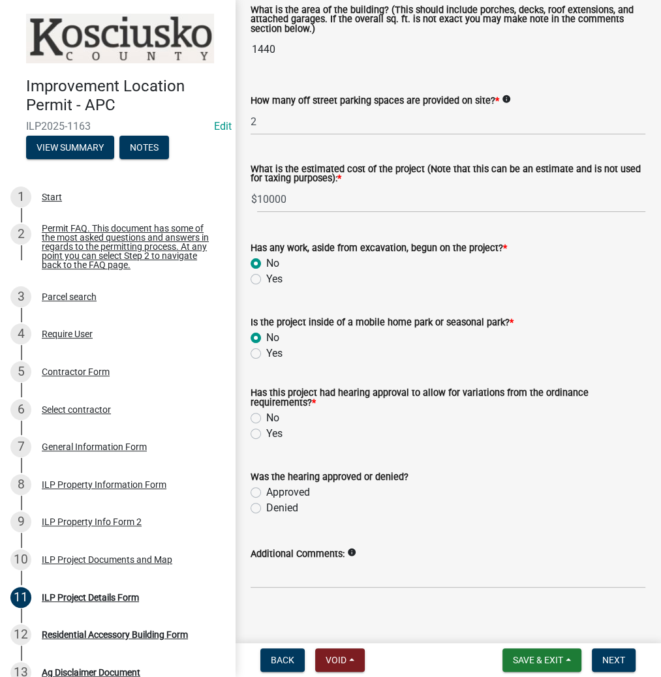
scroll to position [947, 0]
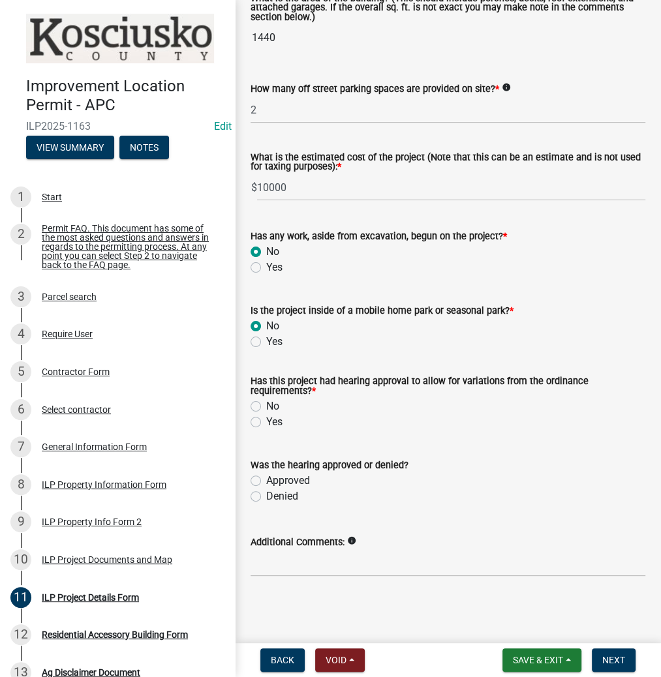
click at [266, 405] on label "No" at bounding box center [272, 407] width 13 height 16
click at [266, 405] on input "No" at bounding box center [270, 403] width 8 height 8
radio input "true"
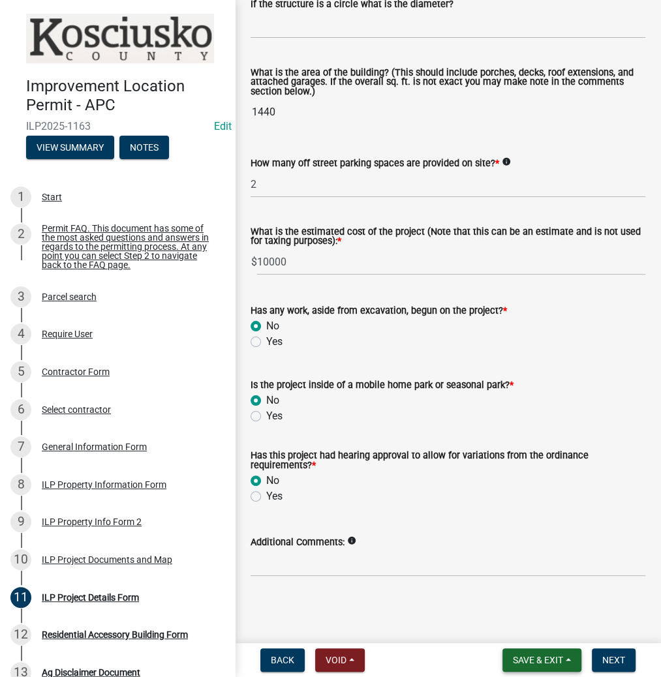
scroll to position [874, 0]
click at [515, 656] on span "Save & Exit" at bounding box center [538, 660] width 50 height 10
click at [507, 590] on button "Save" at bounding box center [529, 594] width 104 height 31
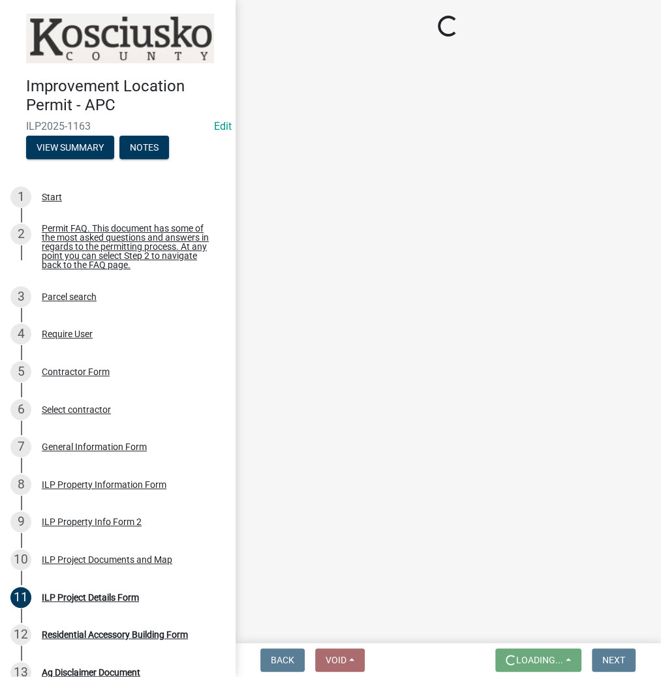
scroll to position [0, 0]
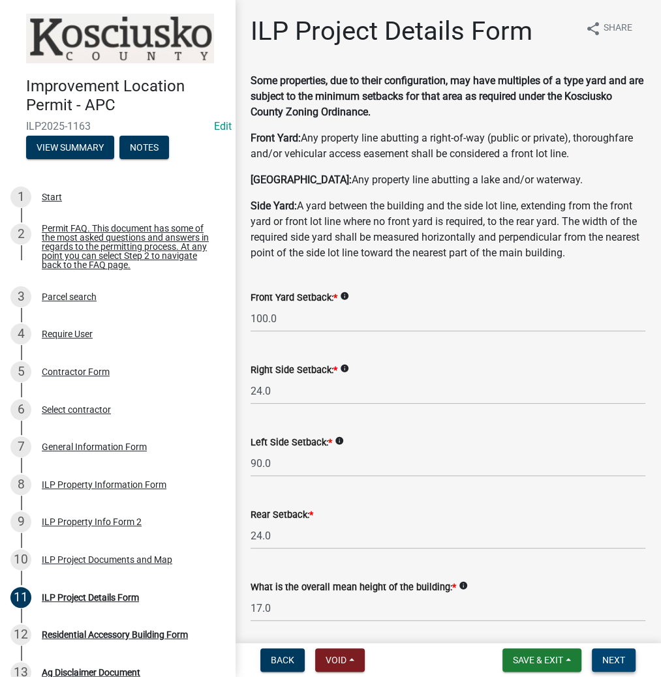
click at [608, 667] on button "Next" at bounding box center [614, 660] width 44 height 23
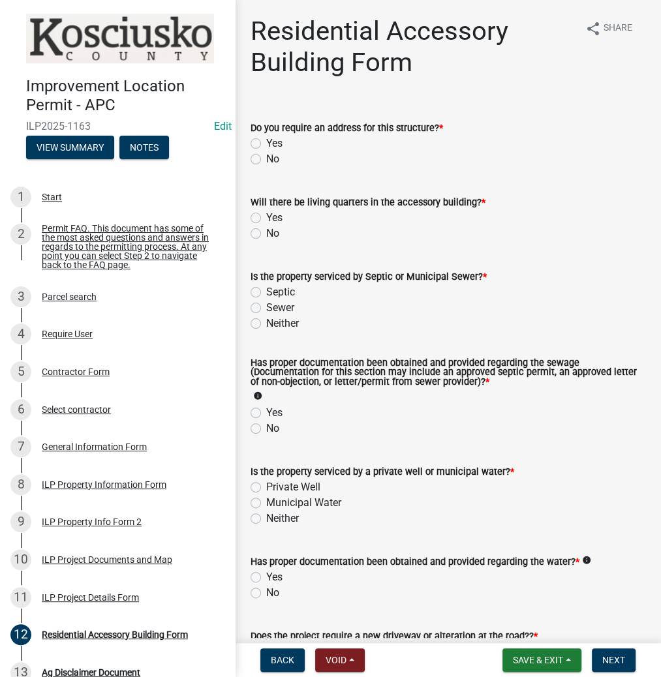
click at [266, 159] on label "No" at bounding box center [272, 159] width 13 height 16
click at [266, 159] on input "No" at bounding box center [270, 155] width 8 height 8
radio input "true"
click at [266, 230] on label "No" at bounding box center [272, 234] width 13 height 16
click at [266, 230] on input "No" at bounding box center [270, 230] width 8 height 8
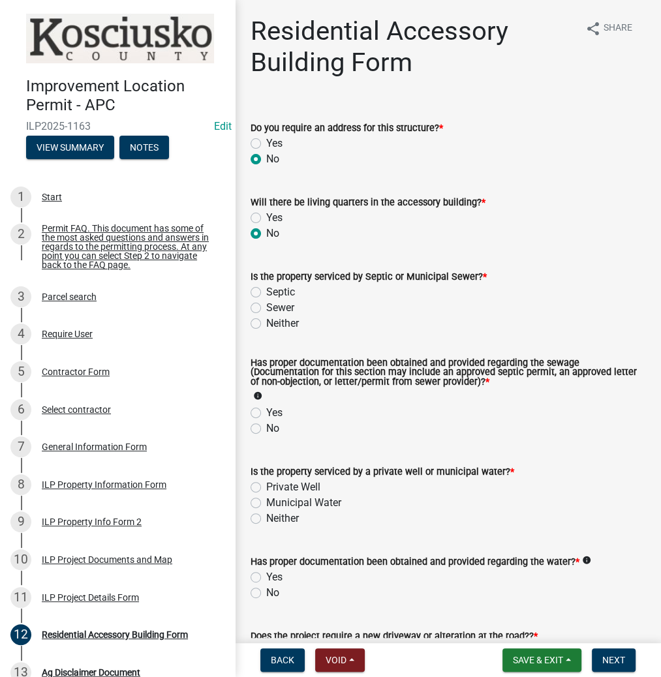
radio input "true"
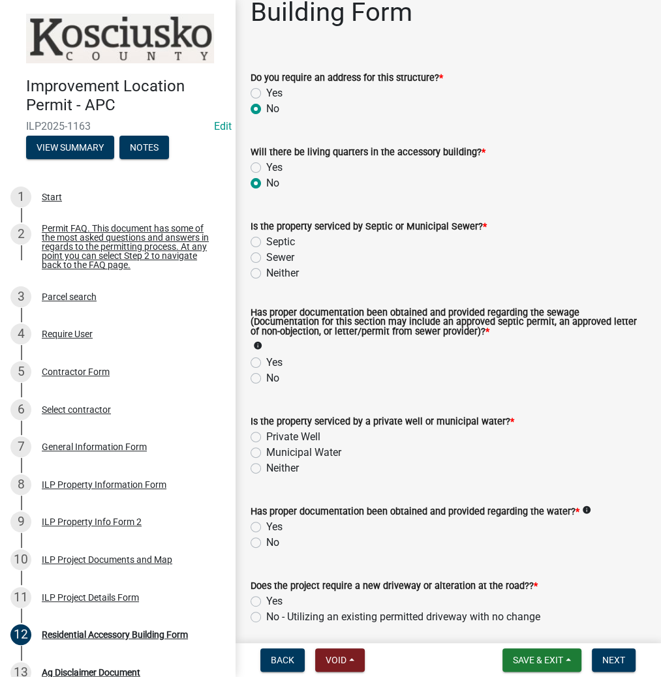
scroll to position [104, 0]
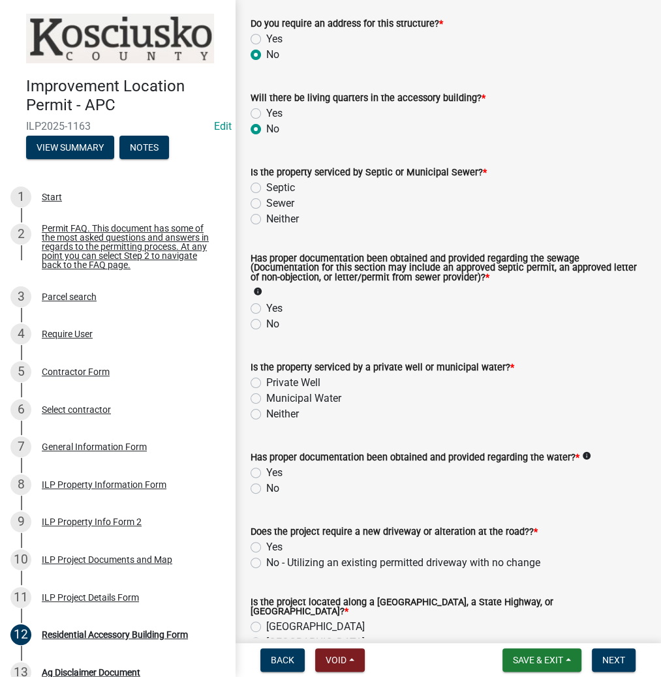
click at [266, 188] on label "Septic" at bounding box center [280, 188] width 29 height 16
click at [266, 188] on input "Septic" at bounding box center [270, 184] width 8 height 8
radio input "true"
click at [266, 217] on label "Neither" at bounding box center [282, 219] width 33 height 16
click at [266, 217] on input "Neither" at bounding box center [270, 215] width 8 height 8
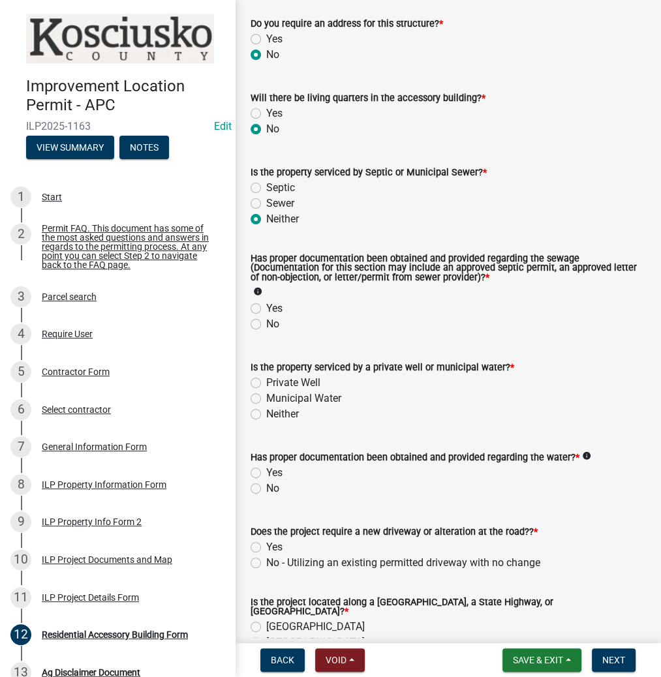
radio input "true"
click at [266, 308] on label "Yes" at bounding box center [274, 309] width 16 height 16
click at [266, 308] on input "Yes" at bounding box center [270, 305] width 8 height 8
radio input "true"
click at [266, 416] on label "Neither" at bounding box center [282, 414] width 33 height 16
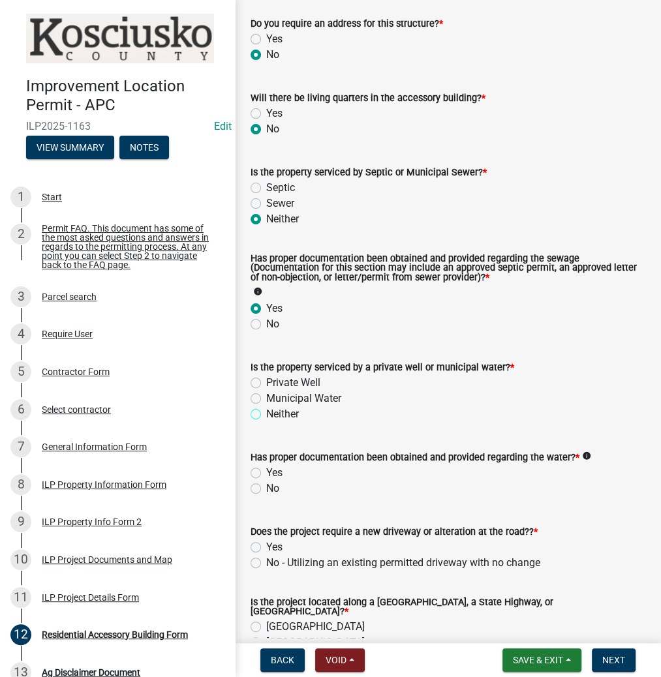
click at [266, 415] on input "Neither" at bounding box center [270, 410] width 8 height 8
radio input "true"
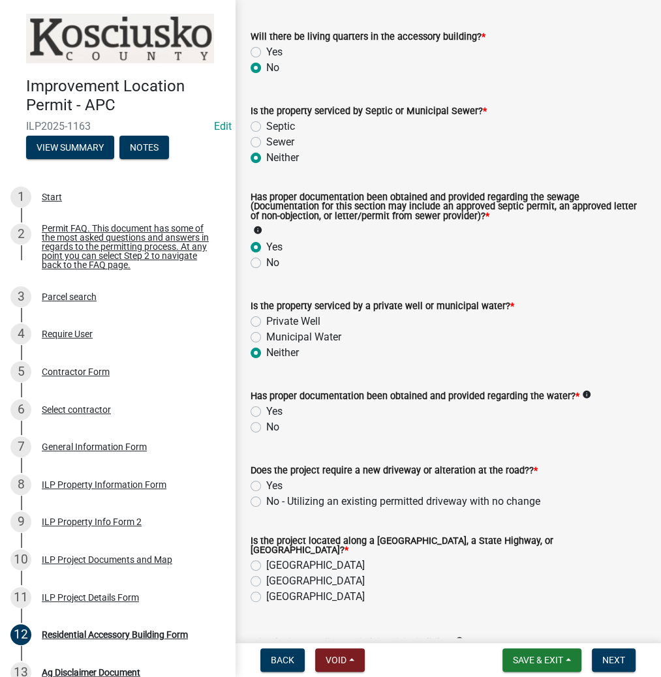
scroll to position [261, 0]
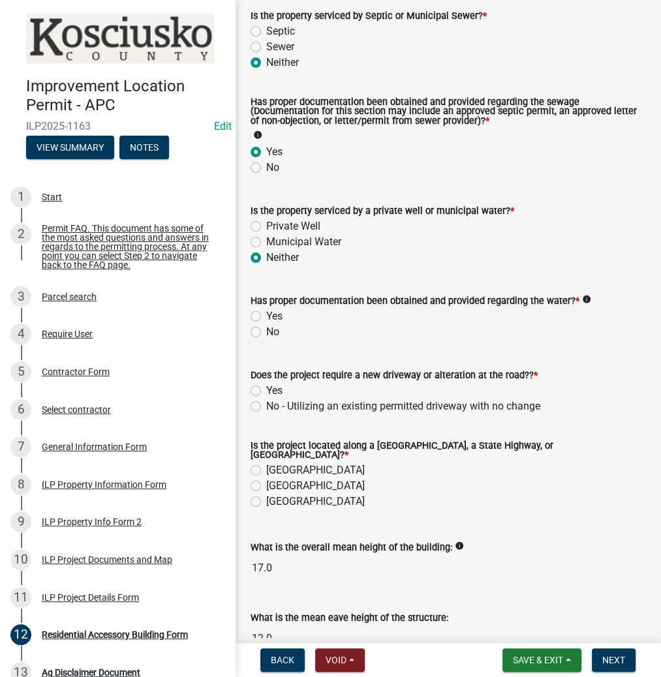
click at [266, 314] on label "Yes" at bounding box center [274, 317] width 16 height 16
click at [266, 314] on input "Yes" at bounding box center [270, 313] width 8 height 8
radio input "true"
click at [266, 407] on label "No - Utilizing an existing permitted driveway with no change" at bounding box center [403, 407] width 274 height 16
click at [266, 407] on input "No - Utilizing an existing permitted driveway with no change" at bounding box center [270, 403] width 8 height 8
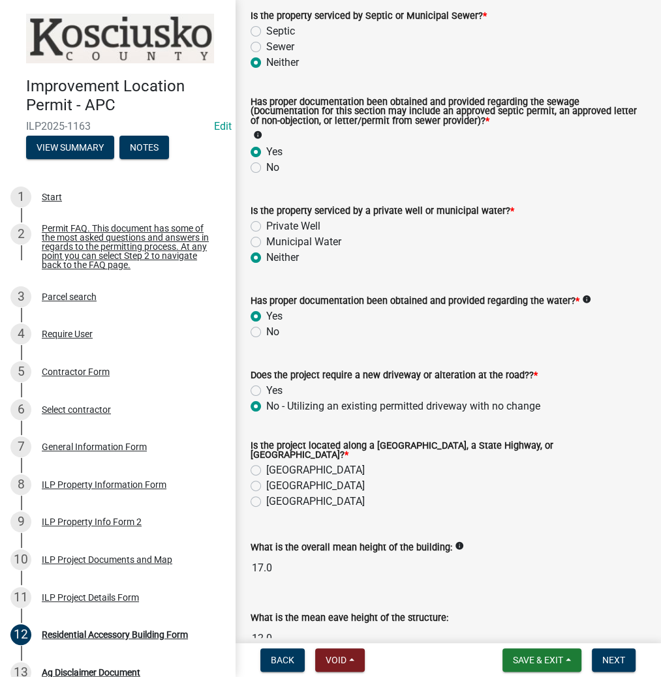
radio input "true"
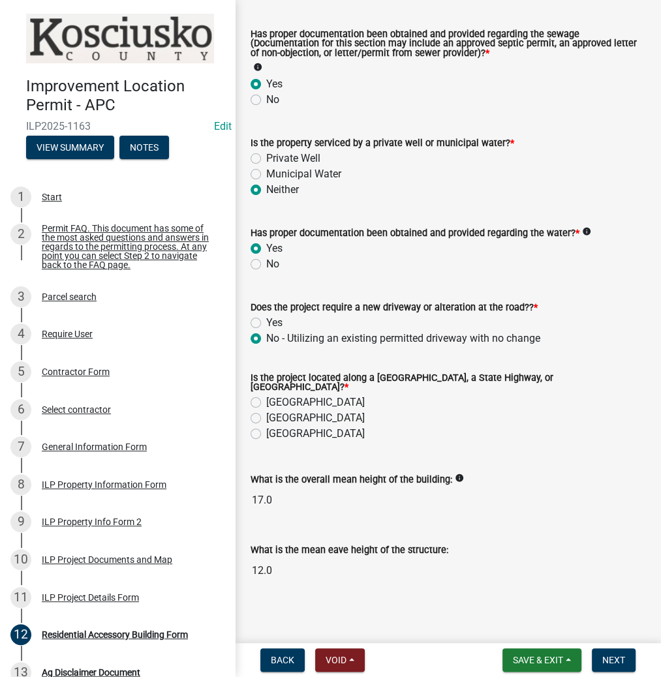
scroll to position [331, 0]
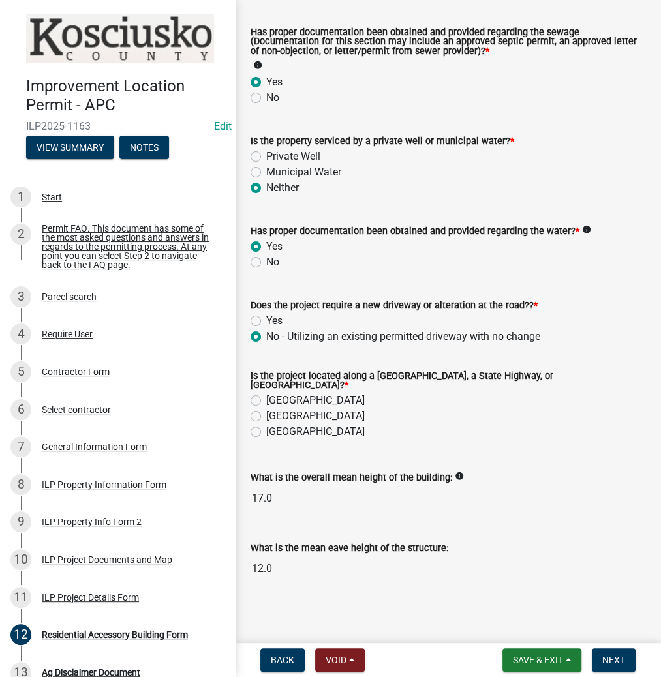
click at [266, 394] on label "County Road" at bounding box center [315, 401] width 99 height 16
click at [266, 394] on input "County Road" at bounding box center [270, 397] width 8 height 8
radio input "true"
click at [598, 660] on button "Next" at bounding box center [614, 660] width 44 height 23
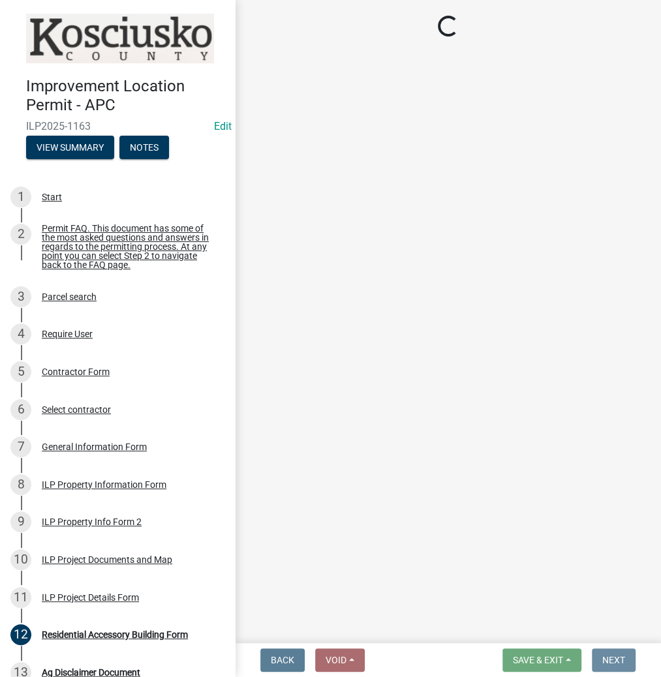
scroll to position [0, 0]
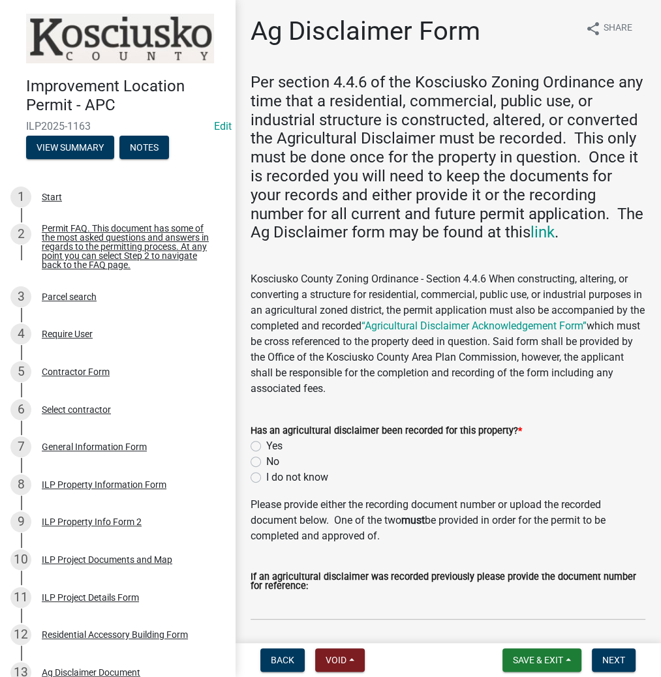
click at [262, 443] on div "Yes" at bounding box center [448, 446] width 395 height 16
click at [266, 442] on label "Yes" at bounding box center [274, 446] width 16 height 16
click at [266, 442] on input "Yes" at bounding box center [270, 442] width 8 height 8
radio input "true"
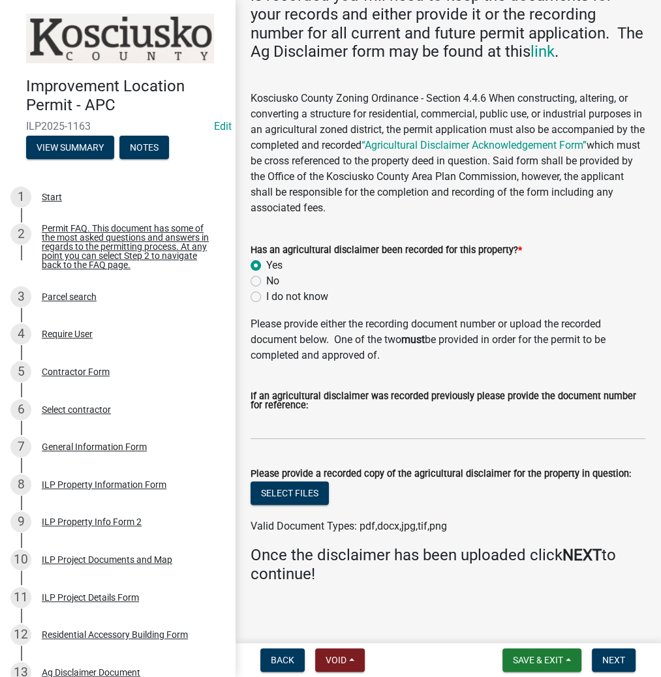
scroll to position [188, 0]
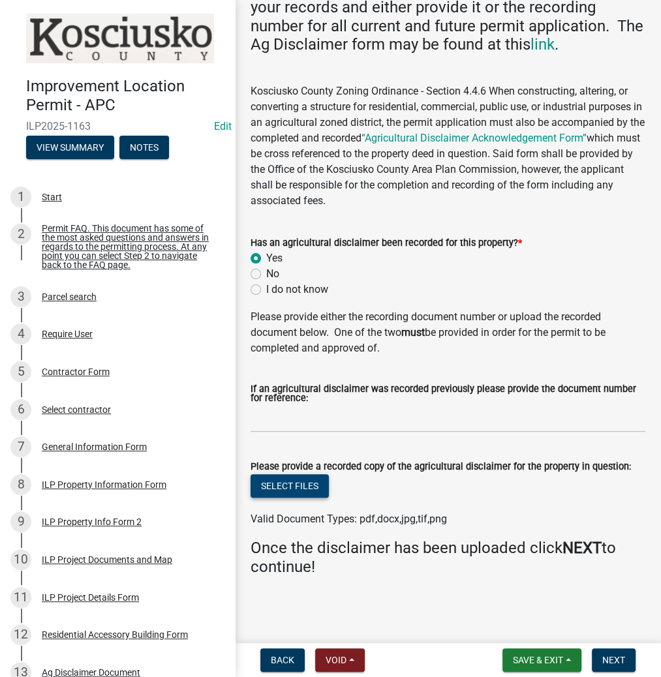
click at [313, 485] on button "Select files" at bounding box center [290, 485] width 78 height 23
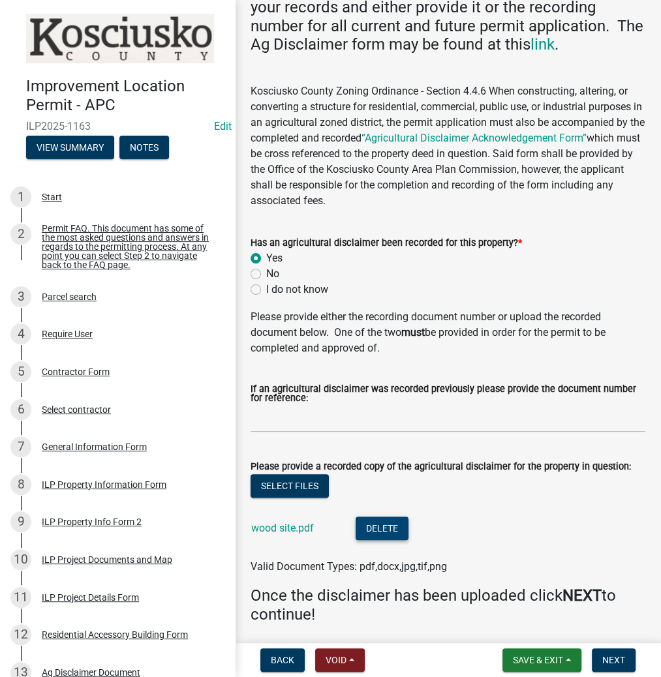
click at [380, 532] on button "Delete" at bounding box center [382, 528] width 53 height 23
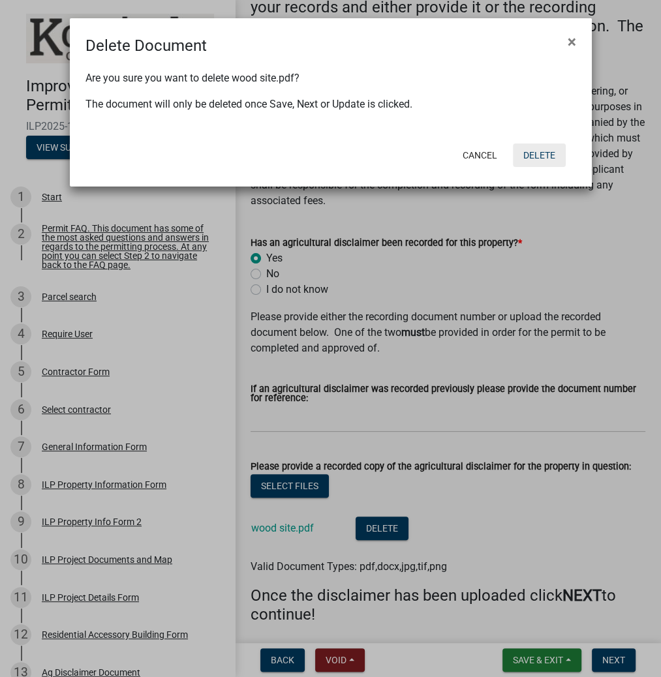
click at [532, 159] on button "Delete" at bounding box center [539, 155] width 53 height 23
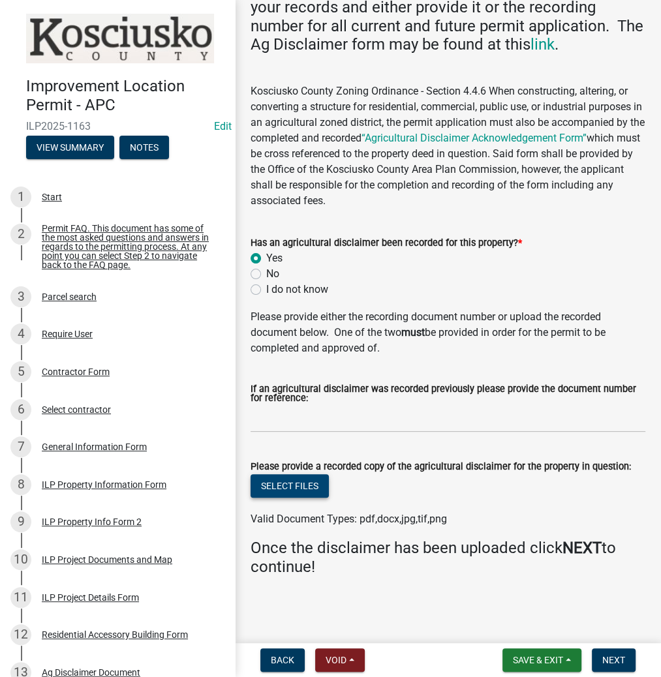
click at [308, 485] on button "Select files" at bounding box center [290, 485] width 78 height 23
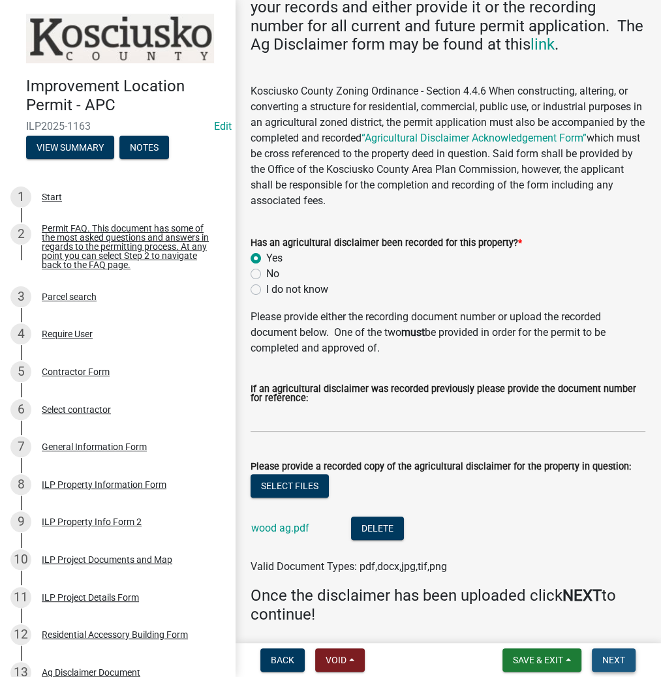
click at [617, 670] on button "Next" at bounding box center [614, 660] width 44 height 23
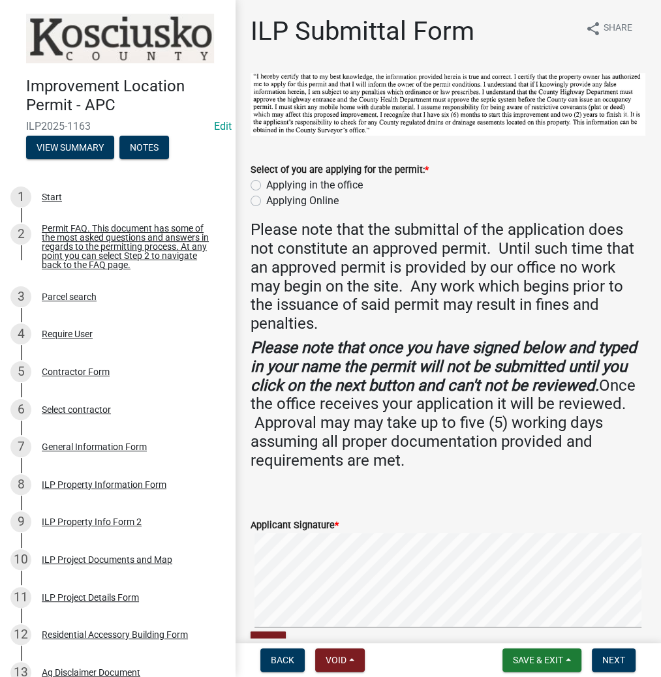
click at [266, 181] on label "Applying in the office" at bounding box center [314, 185] width 97 height 16
click at [266, 181] on input "Applying in the office" at bounding box center [270, 181] width 8 height 8
radio input "true"
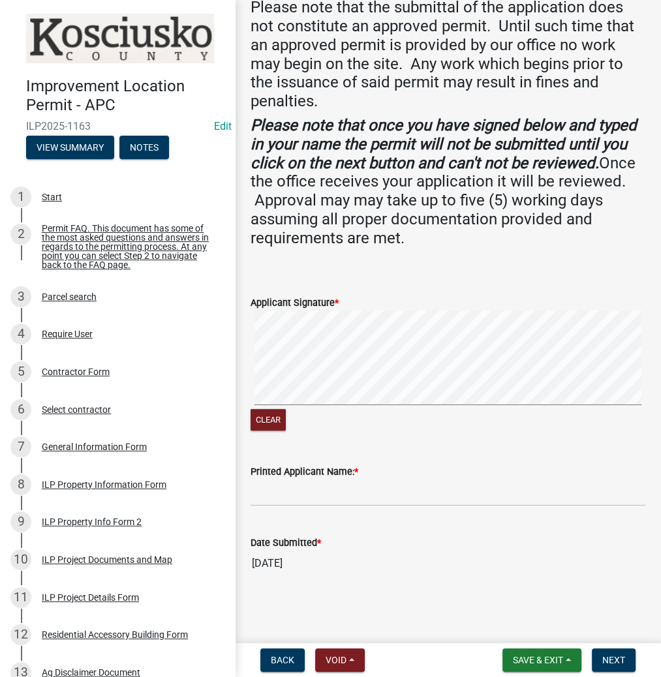
scroll to position [221, 0]
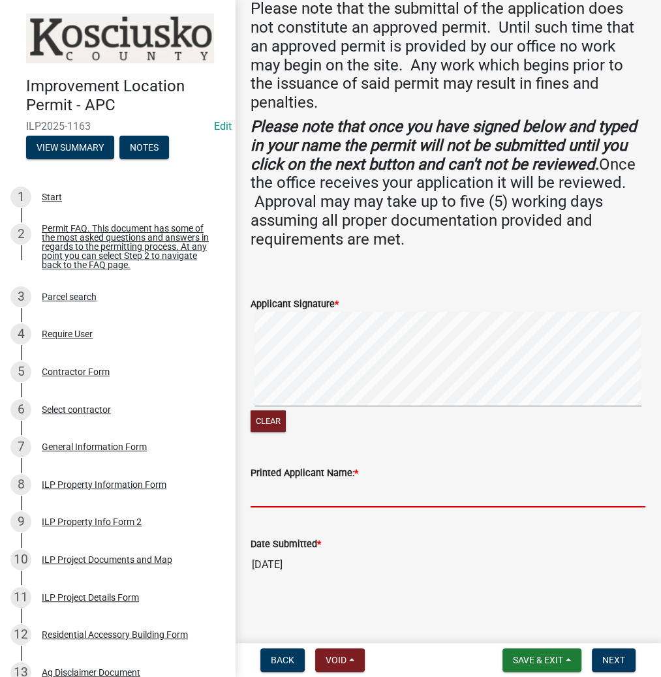
drag, startPoint x: 279, startPoint y: 493, endPoint x: 275, endPoint y: 483, distance: 11.1
click at [279, 493] on input "Printed Applicant Name: *" at bounding box center [448, 494] width 395 height 27
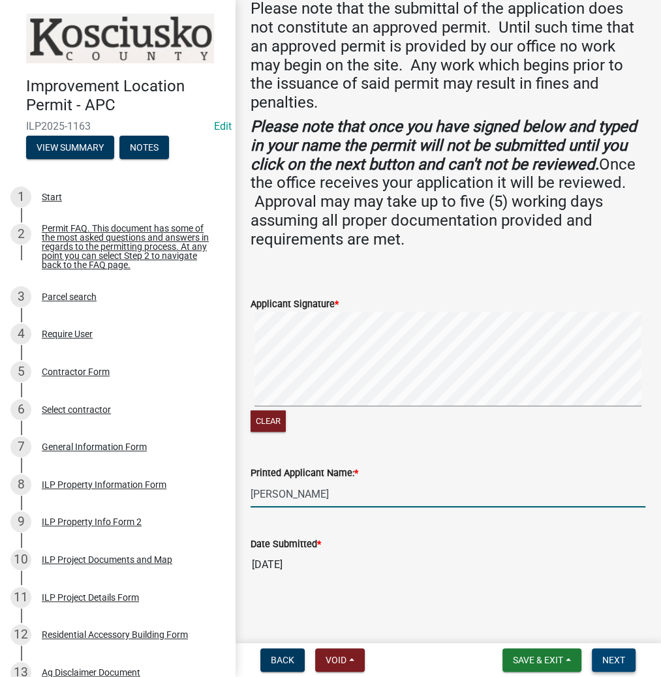
type input "[PERSON_NAME]"
click at [612, 660] on span "Next" at bounding box center [613, 660] width 23 height 10
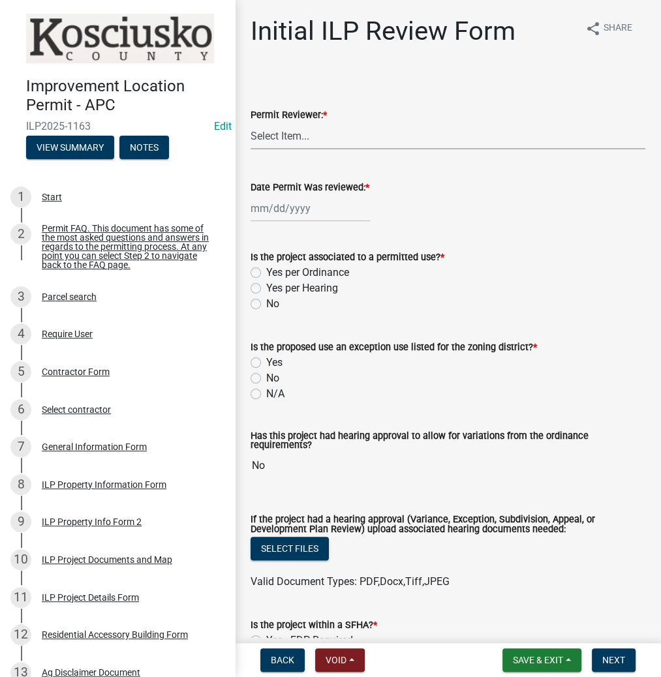
click at [277, 133] on select "Select Item... MMS LT AT CS Vacant Vacant" at bounding box center [448, 136] width 395 height 27
click at [251, 123] on select "Select Item... MMS LT AT CS Vacant Vacant" at bounding box center [448, 136] width 395 height 27
click at [282, 130] on select "Select Item... MMS LT AT CS Vacant Vacant" at bounding box center [448, 136] width 395 height 27
click at [251, 123] on select "Select Item... MMS LT AT CS Vacant Vacant" at bounding box center [448, 136] width 395 height 27
select select "c872cdc8-ca01-49f1-a213-e4b05fa58cd2"
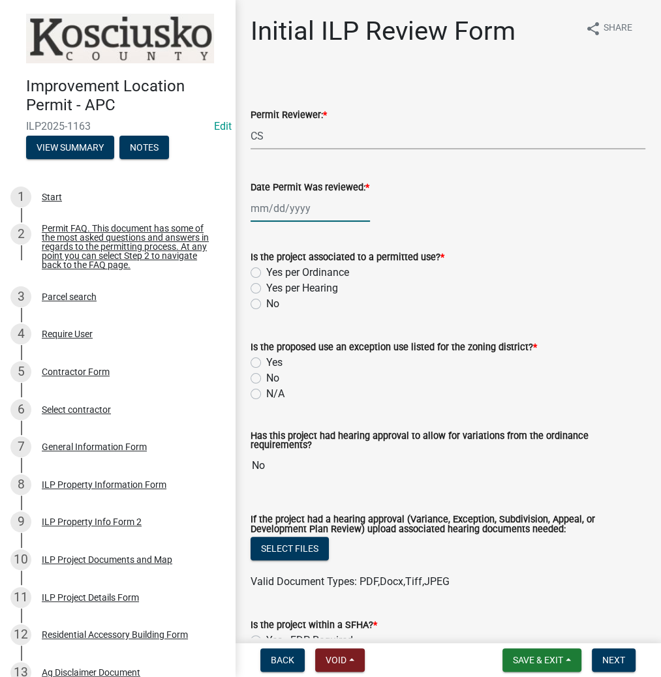
click at [279, 217] on div at bounding box center [310, 208] width 119 height 27
select select "9"
select select "2025"
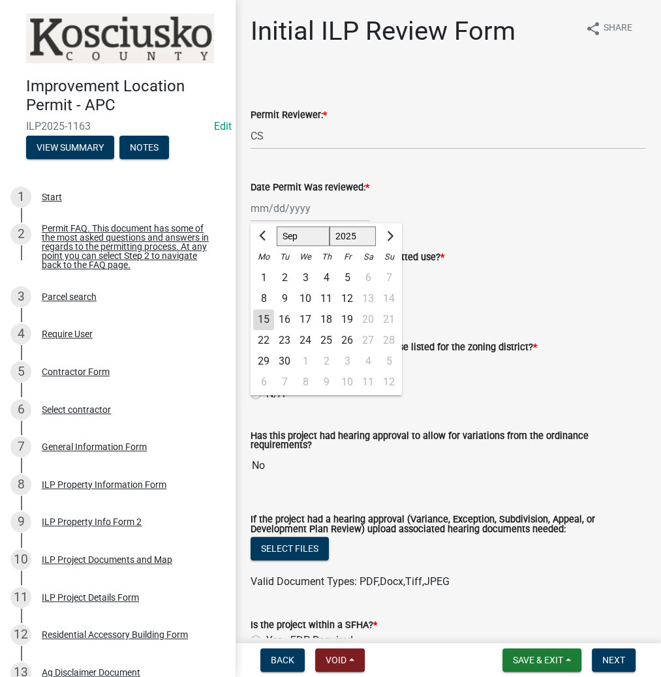
click at [264, 316] on div "15" at bounding box center [263, 319] width 21 height 21
type input "[DATE]"
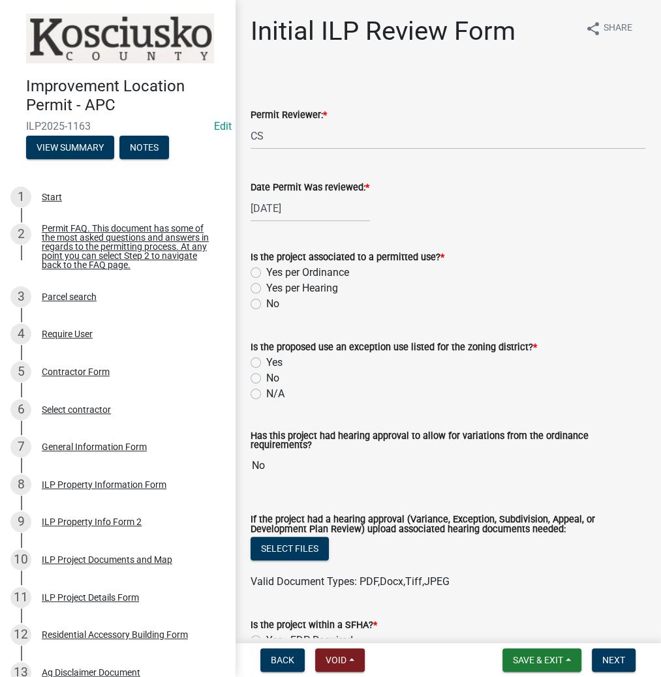
click at [266, 274] on label "Yes per Ordinance" at bounding box center [307, 273] width 83 height 16
click at [266, 273] on input "Yes per Ordinance" at bounding box center [270, 269] width 8 height 8
radio input "true"
click at [266, 377] on label "No" at bounding box center [272, 379] width 13 height 16
click at [266, 377] on input "No" at bounding box center [270, 375] width 8 height 8
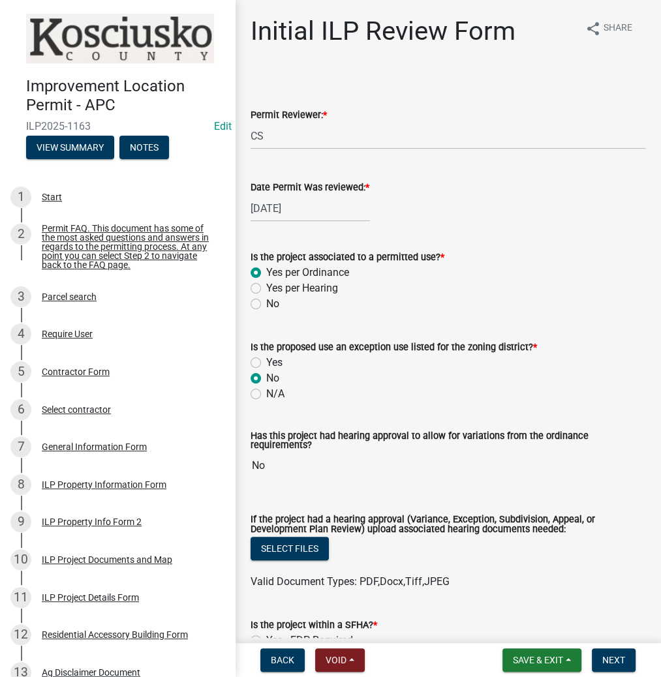
radio input "true"
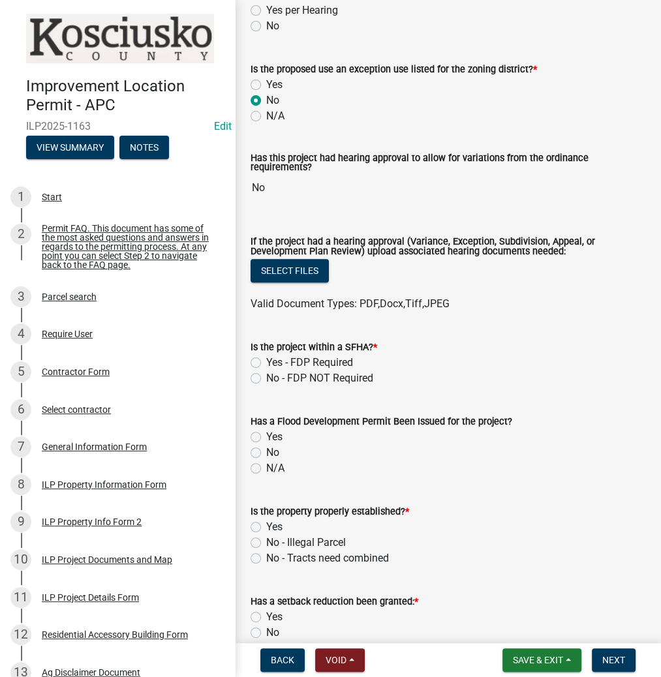
scroll to position [365, 0]
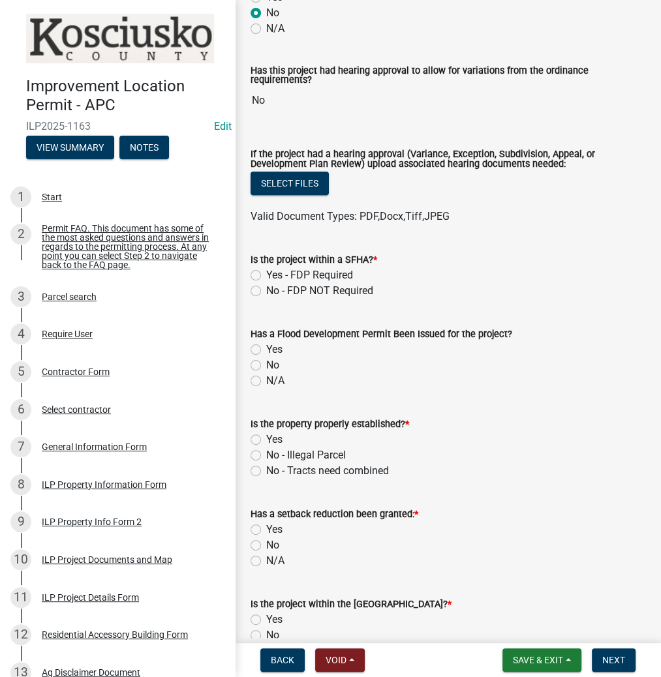
click at [266, 290] on label "No - FDP NOT Required" at bounding box center [319, 291] width 107 height 16
click at [266, 290] on input "No - FDP NOT Required" at bounding box center [270, 287] width 8 height 8
radio input "true"
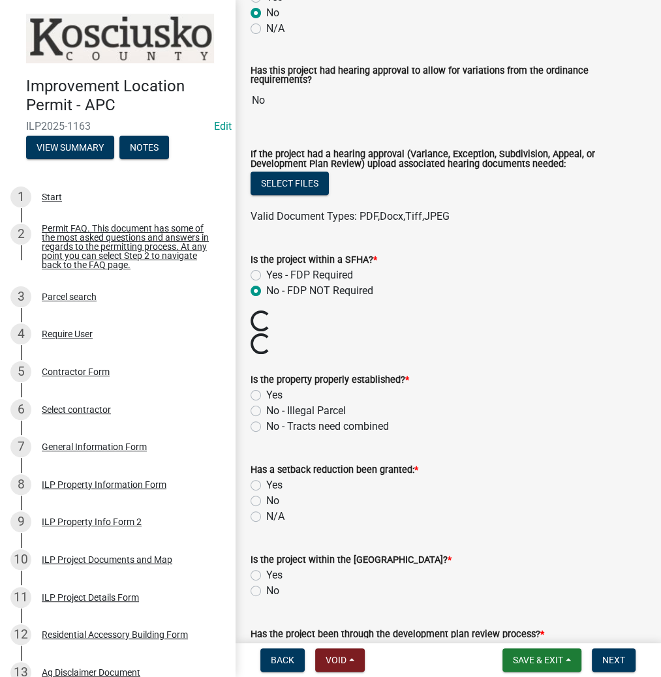
scroll to position [470, 0]
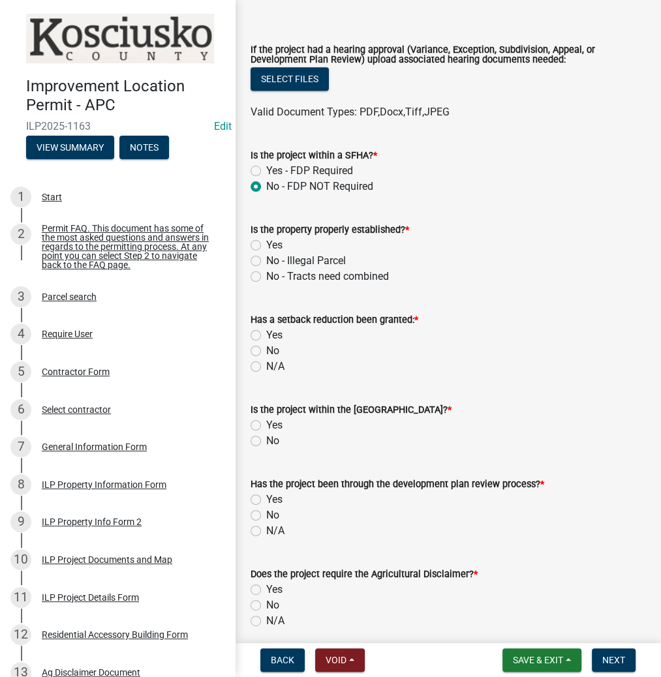
click at [266, 241] on label "Yes" at bounding box center [274, 245] width 16 height 16
click at [266, 241] on input "Yes" at bounding box center [270, 241] width 8 height 8
radio input "true"
click at [266, 350] on label "No" at bounding box center [272, 351] width 13 height 16
click at [266, 350] on input "No" at bounding box center [270, 347] width 8 height 8
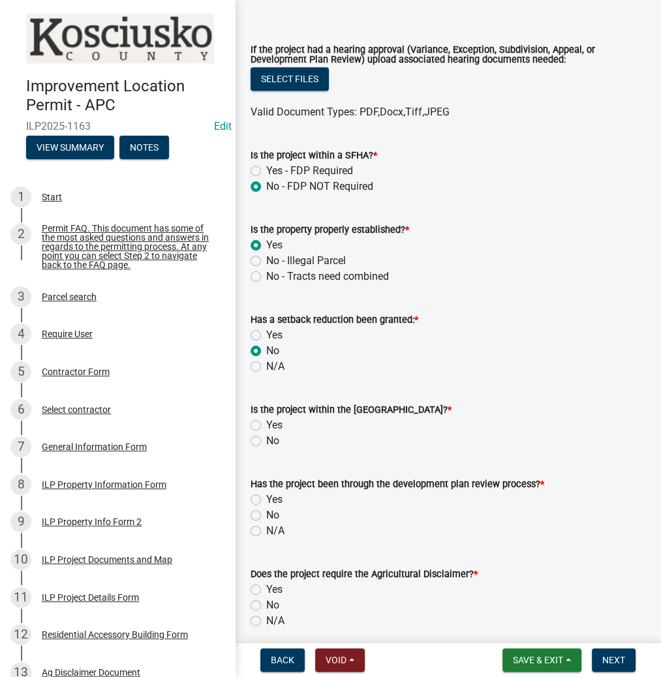
radio input "true"
click at [266, 438] on label "No" at bounding box center [272, 441] width 13 height 16
click at [266, 438] on input "No" at bounding box center [270, 437] width 8 height 8
radio input "true"
click at [266, 516] on label "No" at bounding box center [272, 516] width 13 height 16
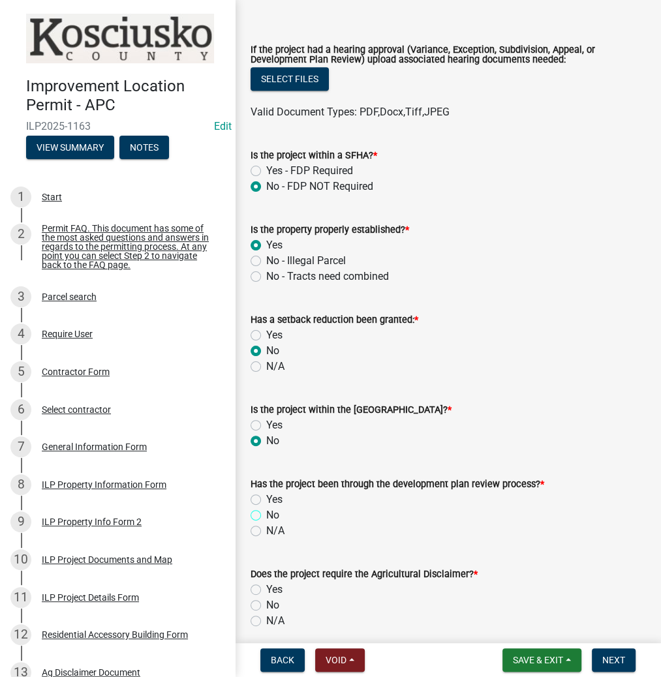
click at [266, 516] on input "No" at bounding box center [270, 512] width 8 height 8
radio input "true"
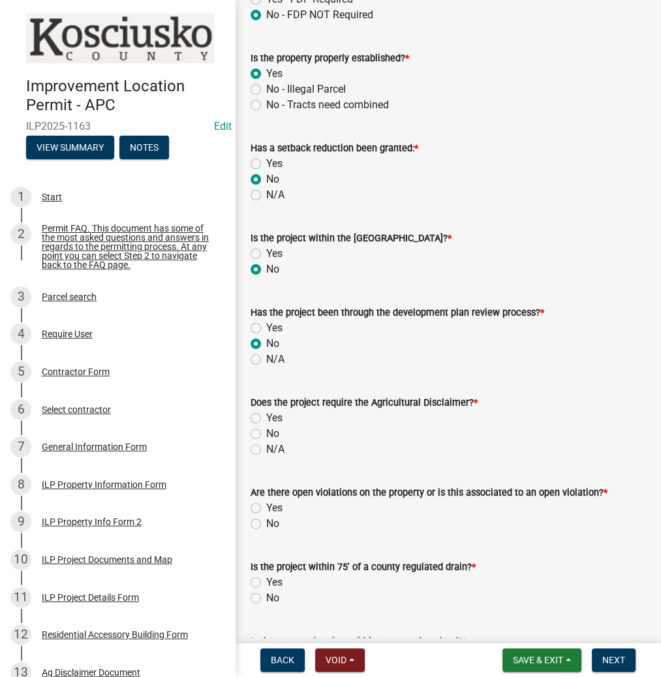
scroll to position [731, 0]
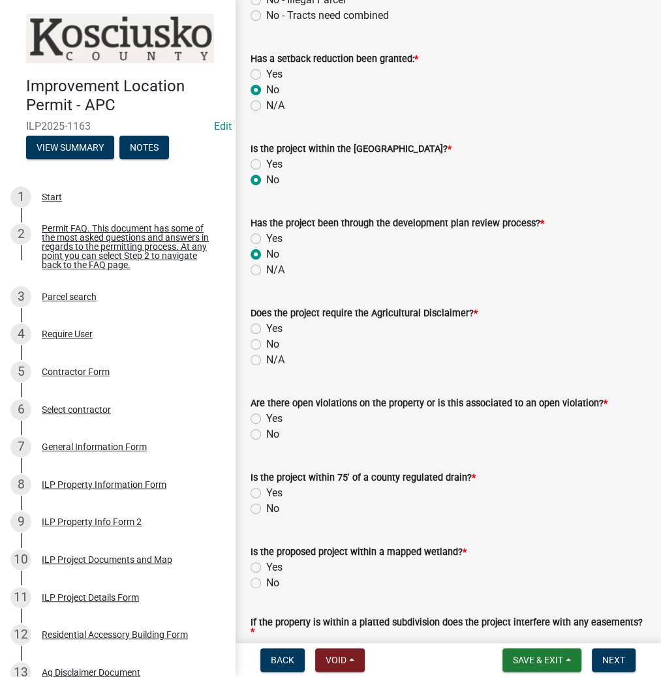
click at [266, 329] on label "Yes" at bounding box center [274, 329] width 16 height 16
click at [266, 329] on input "Yes" at bounding box center [270, 325] width 8 height 8
radio input "true"
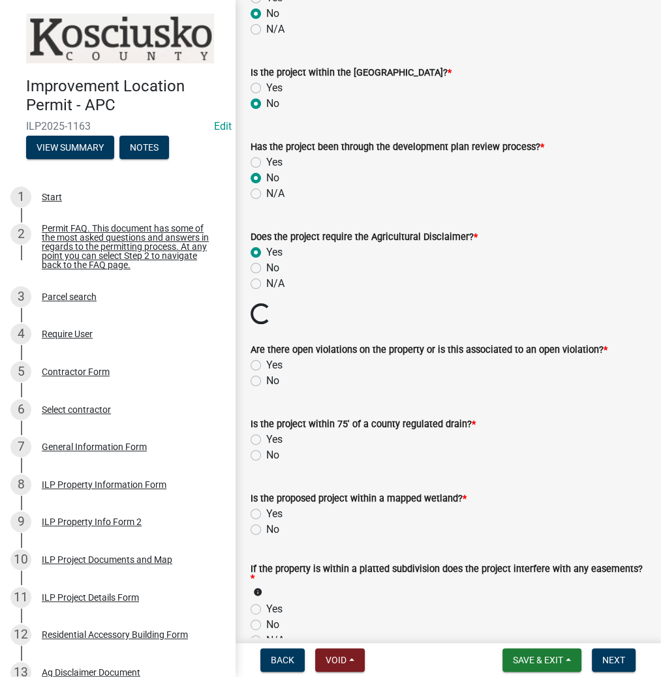
scroll to position [940, 0]
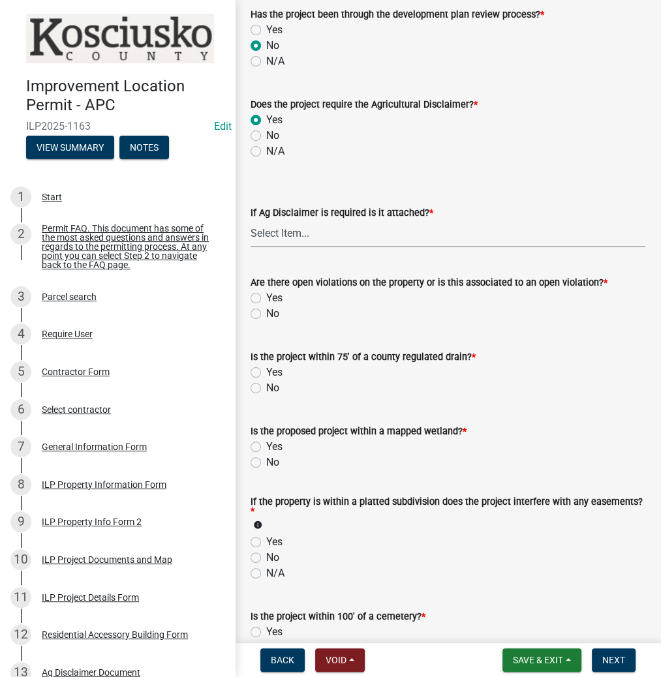
click at [313, 230] on select "Select Item... Yes No" at bounding box center [448, 234] width 395 height 27
click at [251, 221] on select "Select Item... Yes No" at bounding box center [448, 234] width 395 height 27
select select "c0fa77dd-9ee0-4144-9979-eb2eebb8c086"
click at [266, 313] on label "No" at bounding box center [272, 314] width 13 height 16
click at [266, 313] on input "No" at bounding box center [270, 310] width 8 height 8
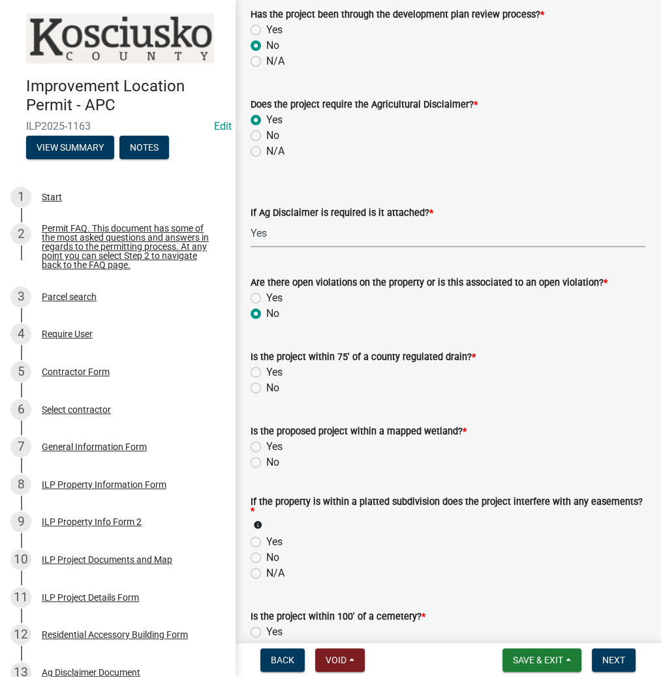
radio input "true"
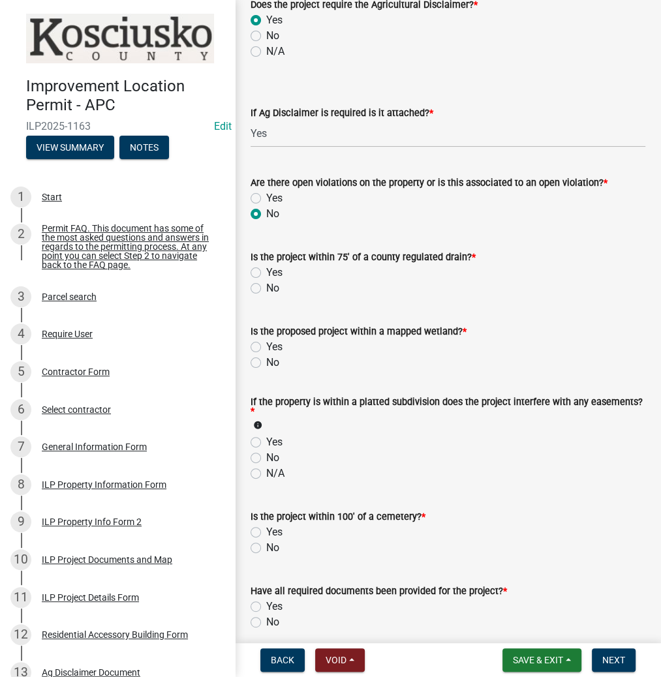
scroll to position [1044, 0]
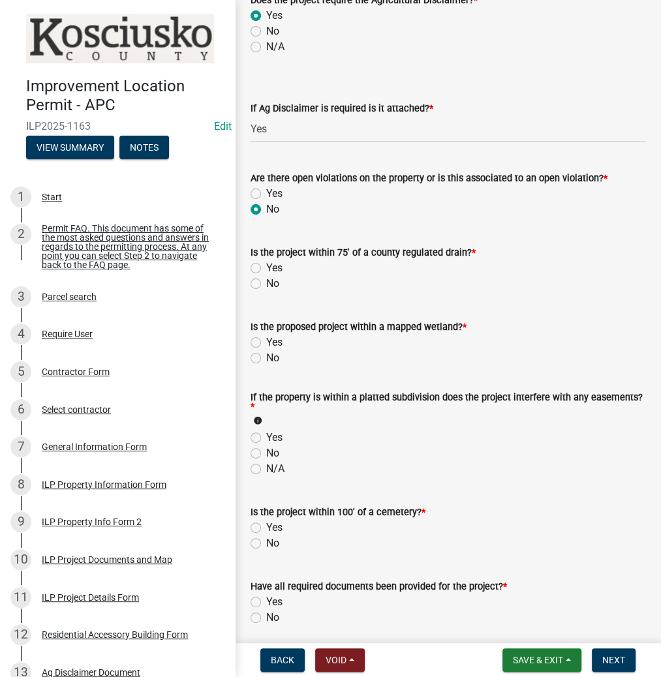
click at [266, 282] on label "No" at bounding box center [272, 284] width 13 height 16
click at [266, 282] on input "No" at bounding box center [270, 280] width 8 height 8
radio input "true"
click at [266, 356] on label "No" at bounding box center [272, 358] width 13 height 16
click at [266, 356] on input "No" at bounding box center [270, 354] width 8 height 8
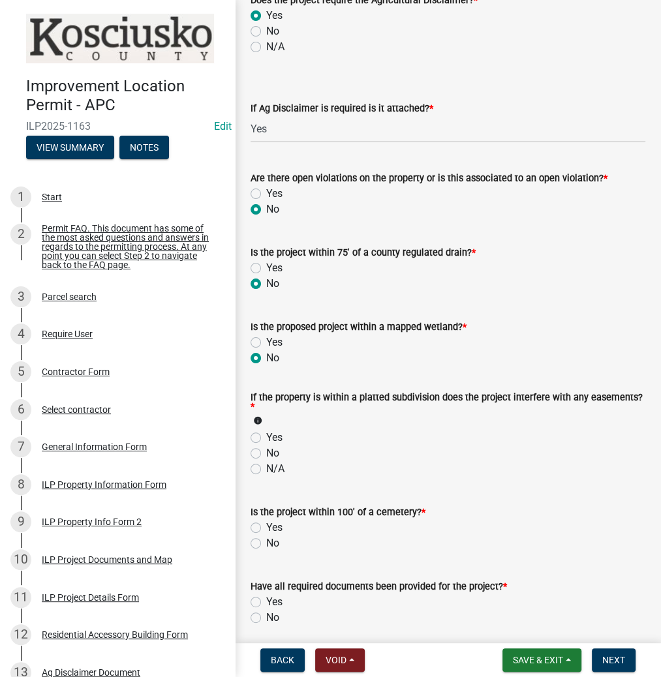
radio input "true"
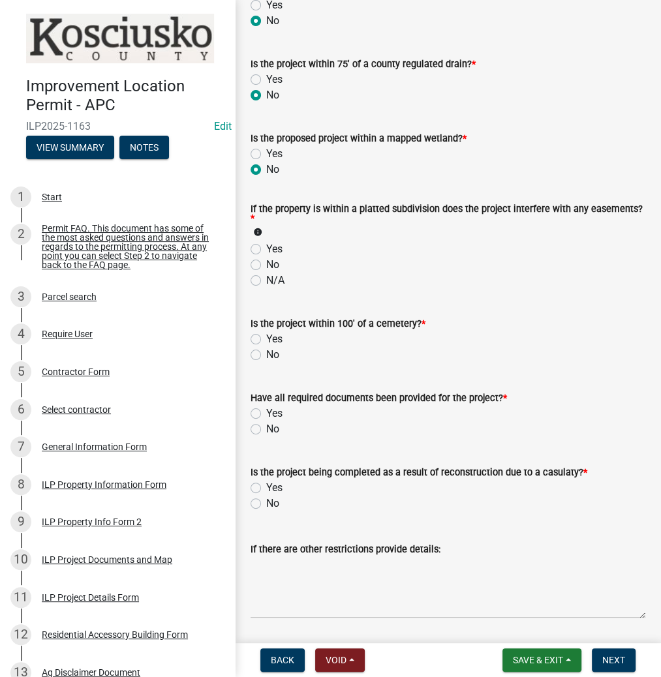
scroll to position [1253, 0]
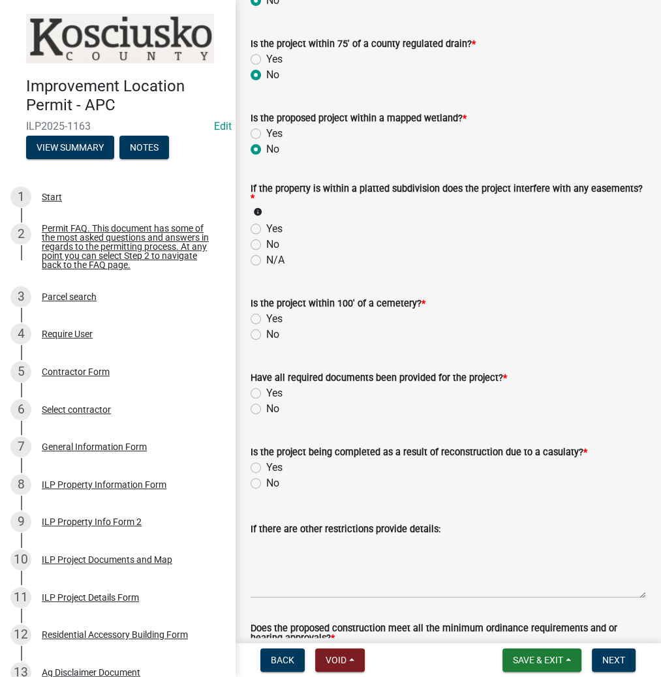
click at [266, 241] on label "No" at bounding box center [272, 245] width 13 height 16
click at [266, 241] on input "No" at bounding box center [270, 241] width 8 height 8
radio input "true"
click at [266, 335] on label "No" at bounding box center [272, 335] width 13 height 16
click at [266, 335] on input "No" at bounding box center [270, 331] width 8 height 8
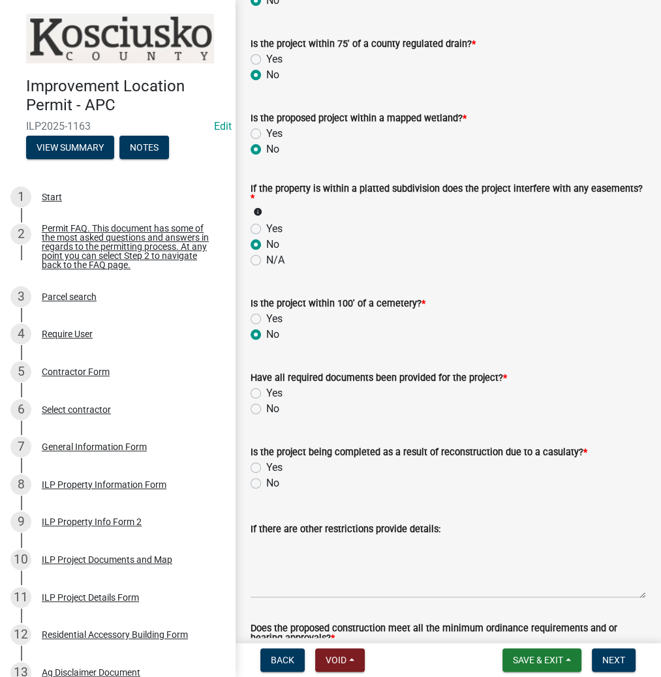
radio input "true"
click at [266, 391] on label "Yes" at bounding box center [274, 394] width 16 height 16
click at [266, 391] on input "Yes" at bounding box center [270, 390] width 8 height 8
radio input "true"
click at [262, 480] on div "No" at bounding box center [448, 484] width 395 height 16
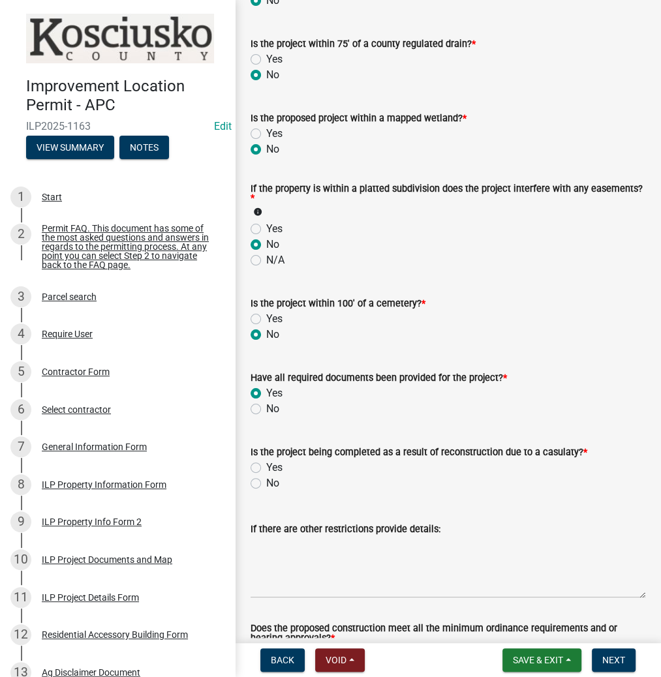
click at [261, 482] on div "No" at bounding box center [448, 484] width 395 height 16
click at [266, 482] on label "No" at bounding box center [272, 484] width 13 height 16
click at [266, 482] on input "No" at bounding box center [270, 480] width 8 height 8
radio input "true"
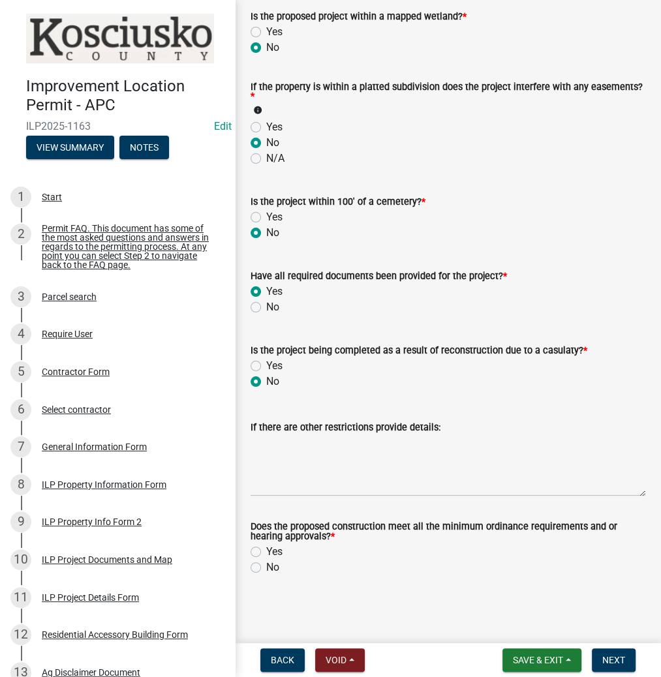
scroll to position [1355, 0]
click at [266, 547] on label "Yes" at bounding box center [274, 552] width 16 height 16
click at [266, 547] on input "Yes" at bounding box center [270, 548] width 8 height 8
radio input "true"
click at [622, 662] on span "Next" at bounding box center [613, 660] width 23 height 10
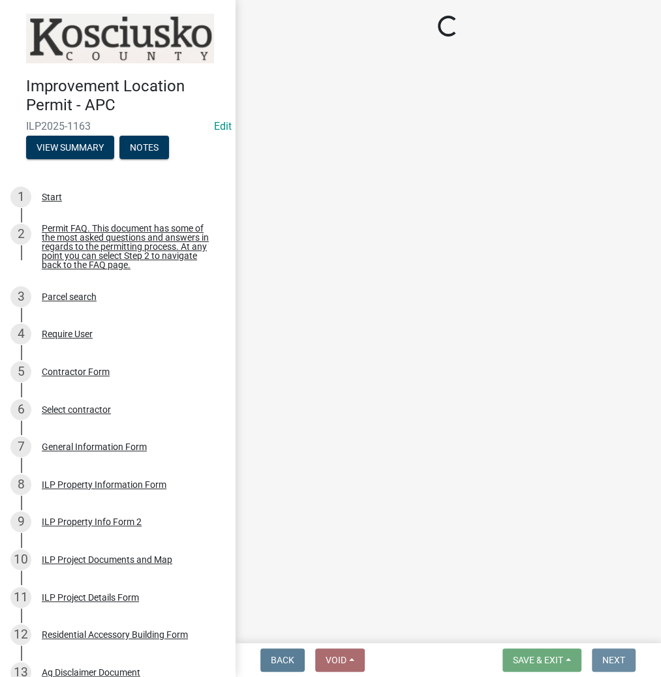
scroll to position [0, 0]
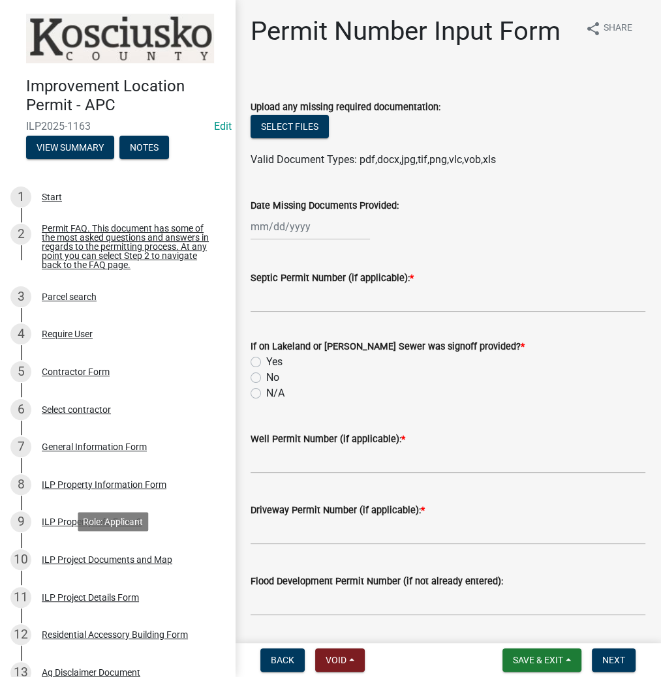
click at [150, 555] on div "ILP Project Documents and Map" at bounding box center [107, 559] width 130 height 9
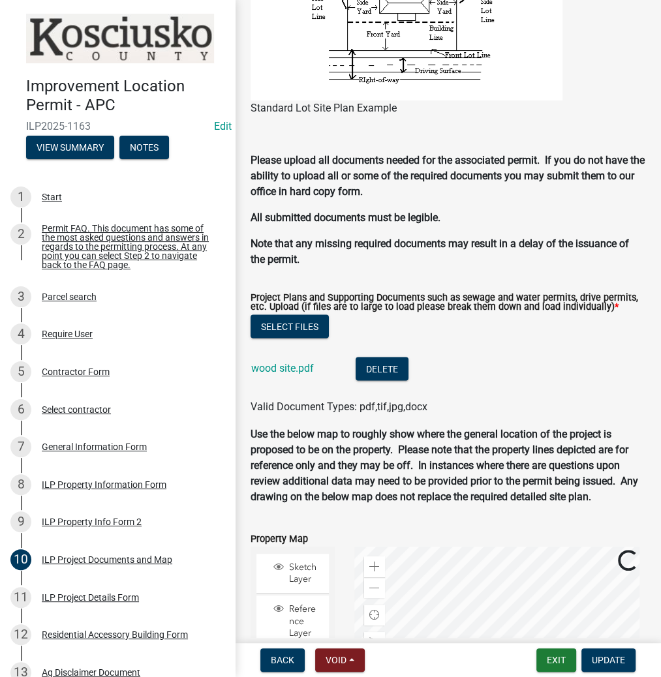
scroll to position [1409, 0]
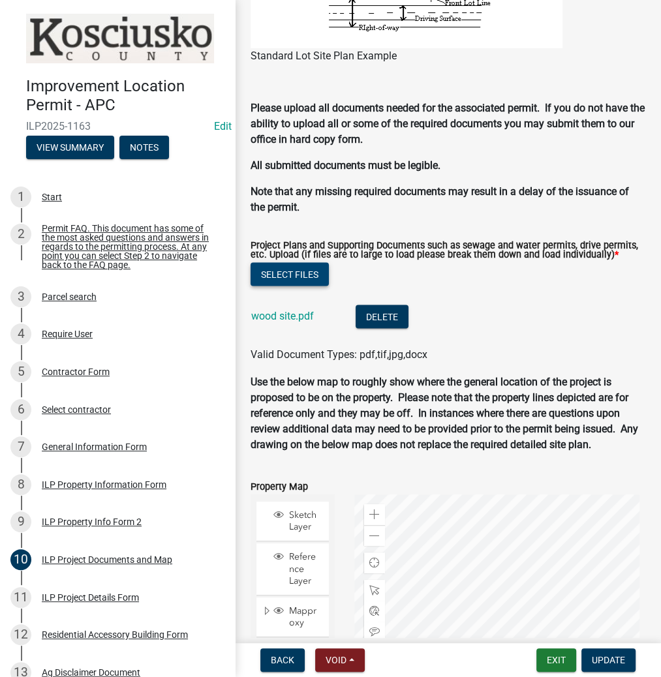
click at [290, 286] on button "Select files" at bounding box center [290, 273] width 78 height 23
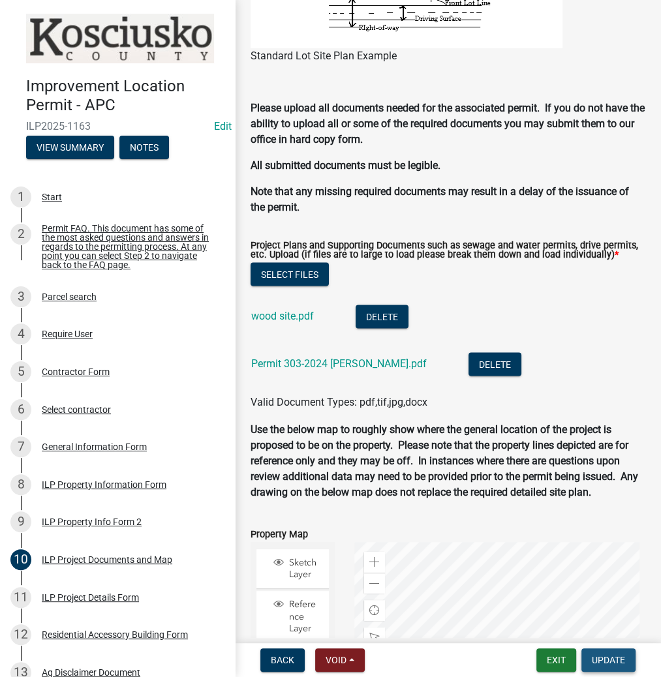
click at [610, 658] on span "Update" at bounding box center [608, 660] width 33 height 10
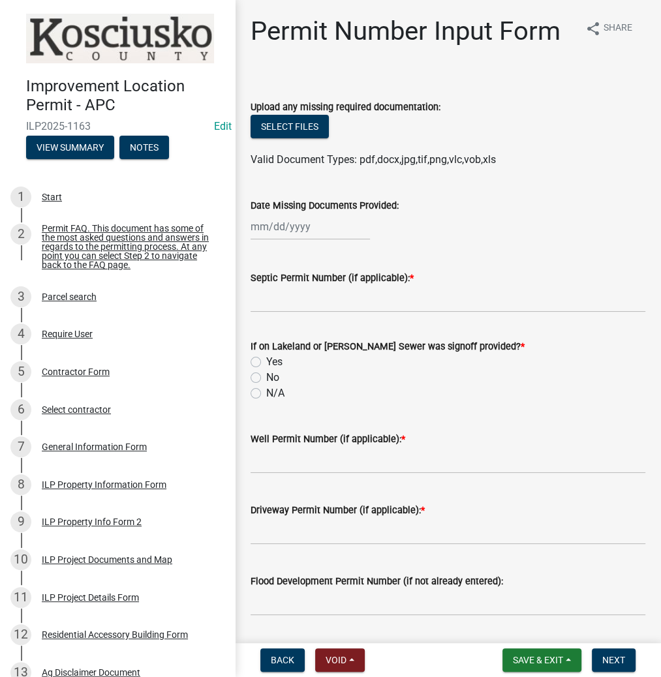
click at [251, 269] on div "Septic Permit Number (if applicable): *" at bounding box center [448, 282] width 395 height 61
click at [259, 293] on input "Septic Permit Number (if applicable): *" at bounding box center [448, 299] width 395 height 27
type input "LONO"
click at [264, 378] on div "No" at bounding box center [448, 378] width 395 height 16
click at [266, 379] on label "No" at bounding box center [272, 378] width 13 height 16
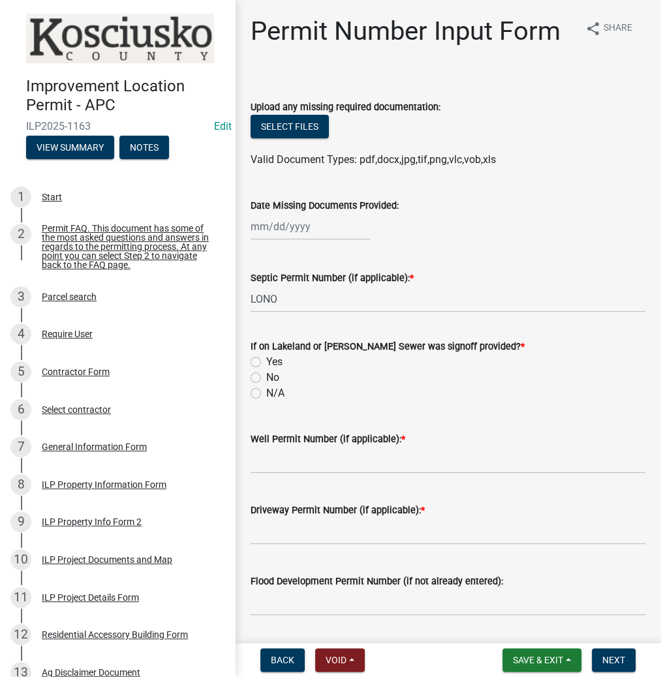
click at [266, 378] on input "No" at bounding box center [270, 374] width 8 height 8
radio input "true"
drag, startPoint x: 279, startPoint y: 462, endPoint x: 262, endPoint y: 453, distance: 19.6
click at [279, 462] on input "Well Permit Number (if applicable): *" at bounding box center [448, 460] width 395 height 27
type input "LONO"
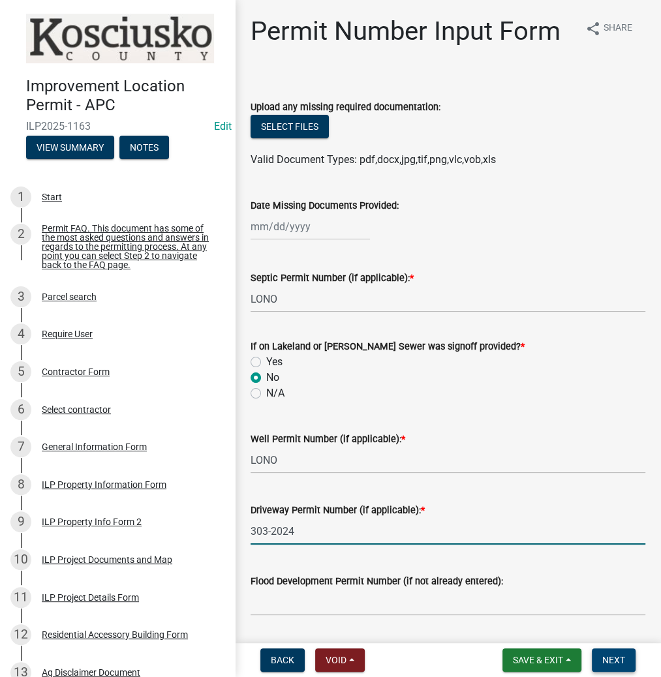
type input "303-2024"
click at [614, 668] on button "Next" at bounding box center [614, 660] width 44 height 23
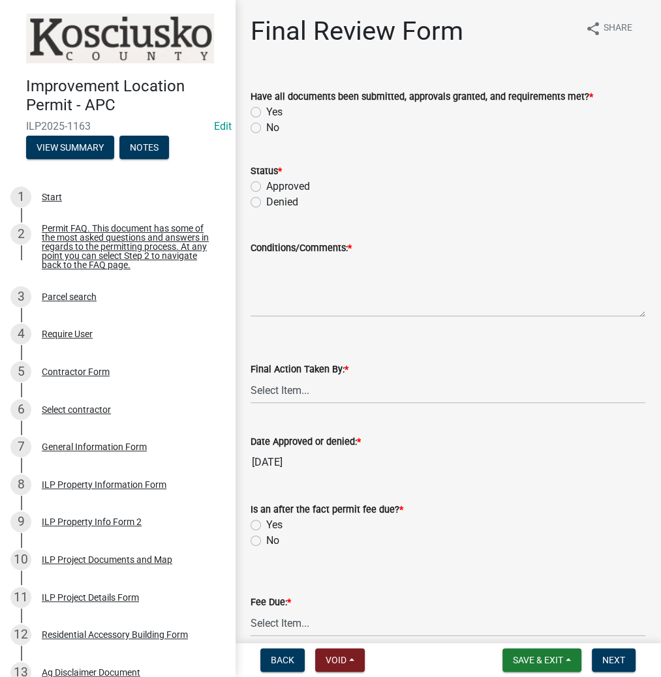
click at [266, 110] on label "Yes" at bounding box center [274, 112] width 16 height 16
click at [266, 110] on input "Yes" at bounding box center [270, 108] width 8 height 8
radio input "true"
click at [266, 189] on label "Approved" at bounding box center [288, 187] width 44 height 16
click at [266, 187] on input "Approved" at bounding box center [270, 183] width 8 height 8
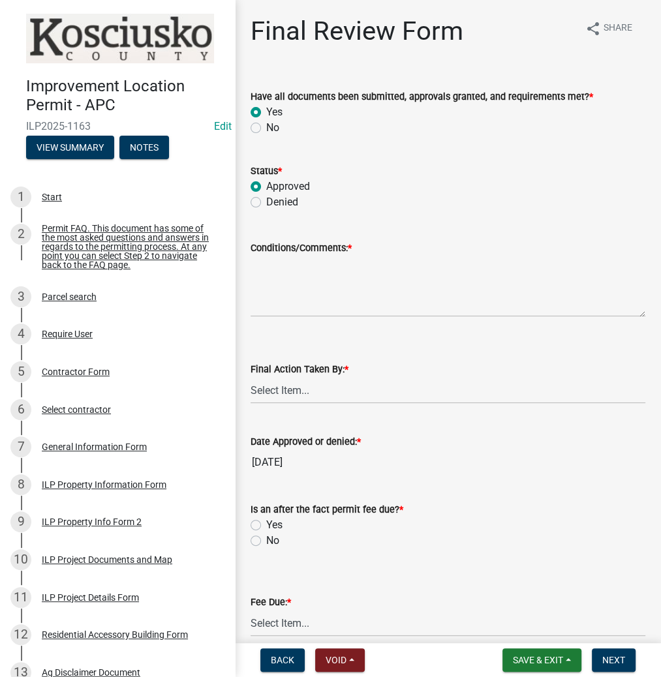
radio input "true"
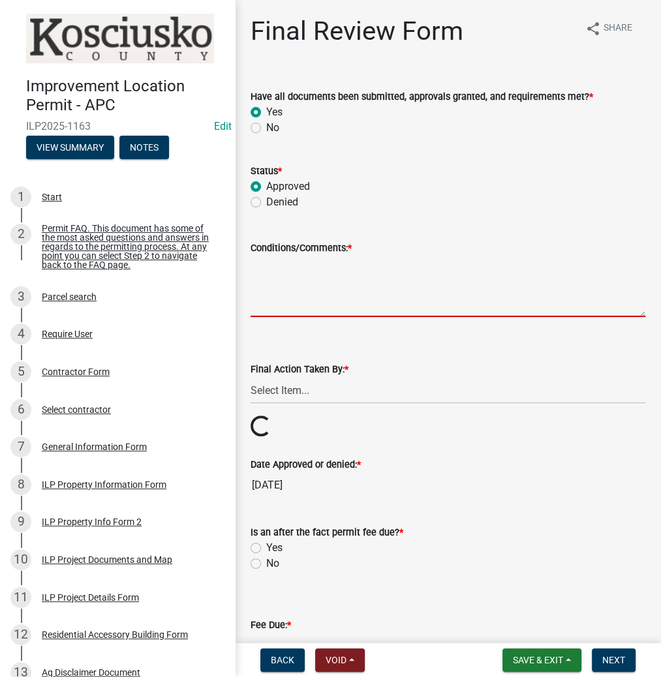
click at [268, 296] on textarea "Conditions/Comments: *" at bounding box center [448, 286] width 395 height 61
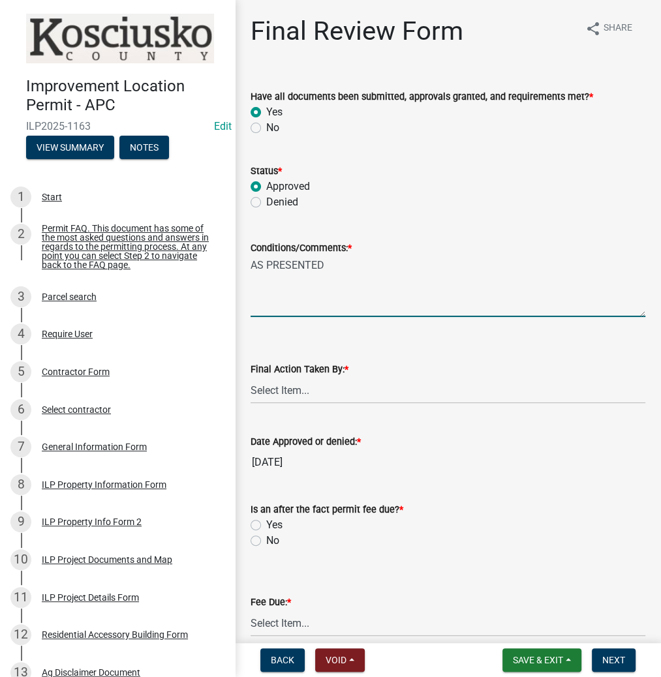
type textarea "AS PRESENTED"
click at [274, 394] on select "Select Item... MMS LT AT CS Vacant Vacant" at bounding box center [448, 390] width 395 height 27
click at [251, 377] on select "Select Item... MMS LT AT CS Vacant Vacant" at bounding box center [448, 390] width 395 height 27
select select "c872cdc8-ca01-49f1-a213-e4b05fa58cd2"
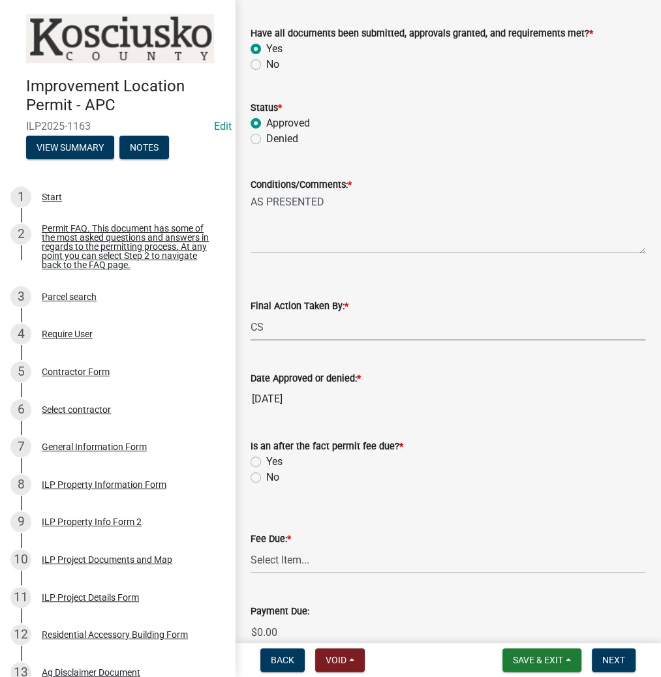
scroll to position [157, 0]
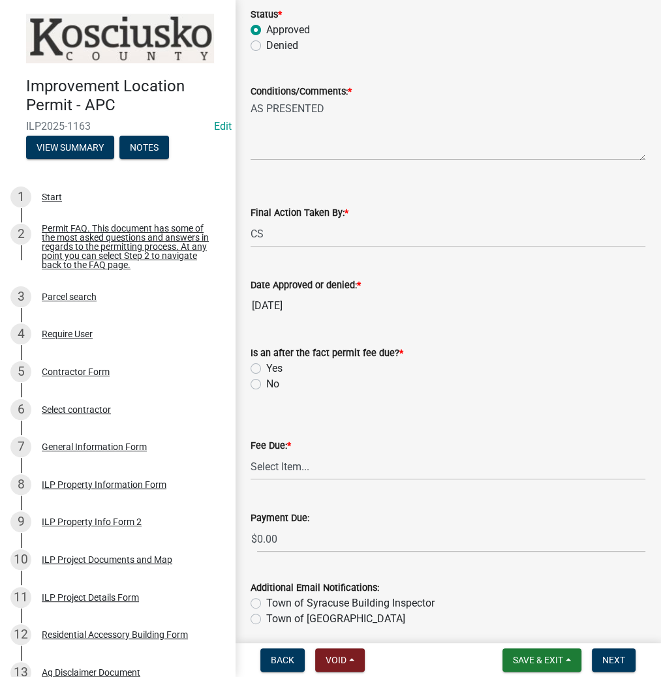
click at [266, 382] on label "No" at bounding box center [272, 384] width 13 height 16
click at [266, 382] on input "No" at bounding box center [270, 380] width 8 height 8
radio input "true"
click at [288, 471] on select "Select Item... N/A $10.00 $25.00 $125.00 $250 $500 $500 + $10.00 for every 10 s…" at bounding box center [448, 466] width 395 height 27
click at [251, 453] on select "Select Item... N/A $10.00 $25.00 $125.00 $250 $500 $500 + $10.00 for every 10 s…" at bounding box center [448, 466] width 395 height 27
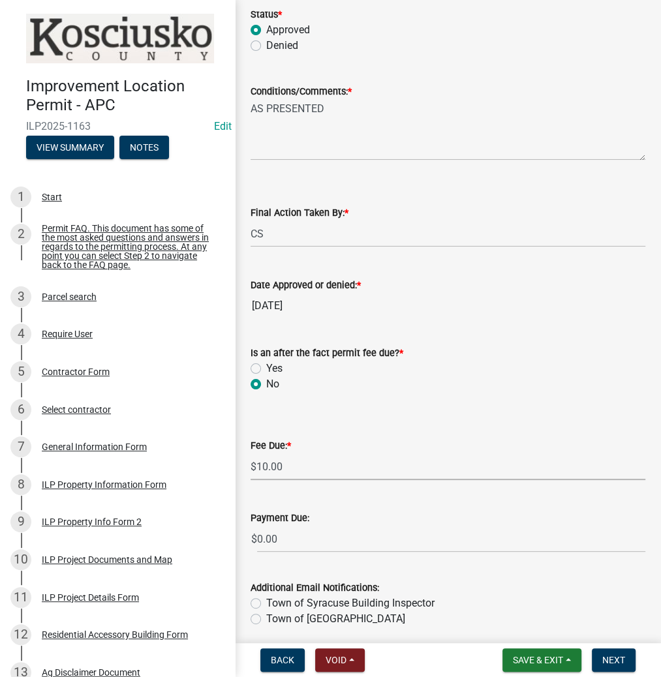
select select "6f482d1d-eb35-47e6-92b0-143404755581"
click at [605, 655] on span "Next" at bounding box center [613, 660] width 23 height 10
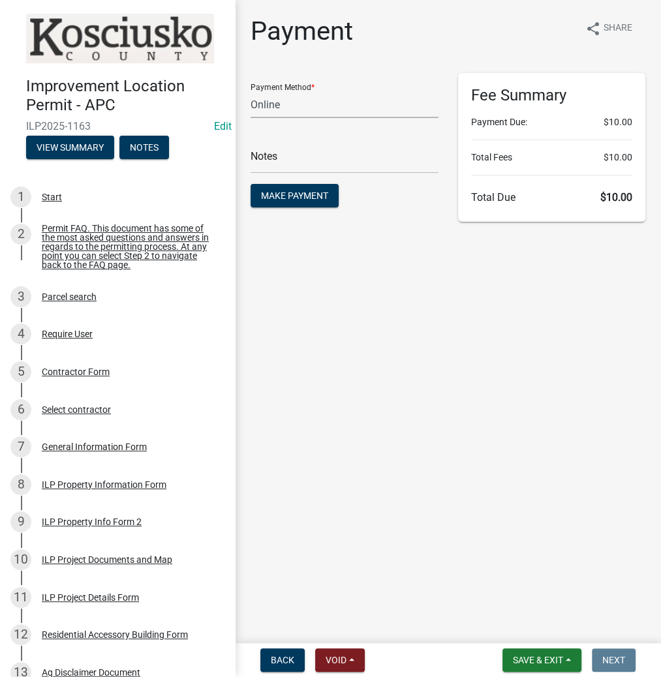
click at [278, 104] on select "Credit Card POS Check Cash Online" at bounding box center [345, 104] width 188 height 27
select select "2: 1"
click at [251, 91] on select "Credit Card POS Check Cash Online" at bounding box center [345, 104] width 188 height 27
click at [275, 157] on input "text" at bounding box center [345, 160] width 188 height 27
type input "ILP 2025-1163"
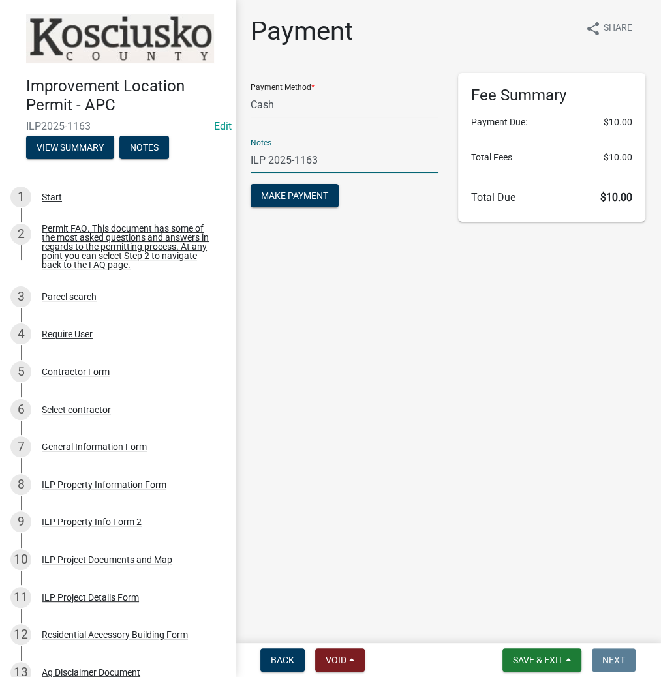
click at [251, 184] on button "Make Payment" at bounding box center [295, 195] width 88 height 23
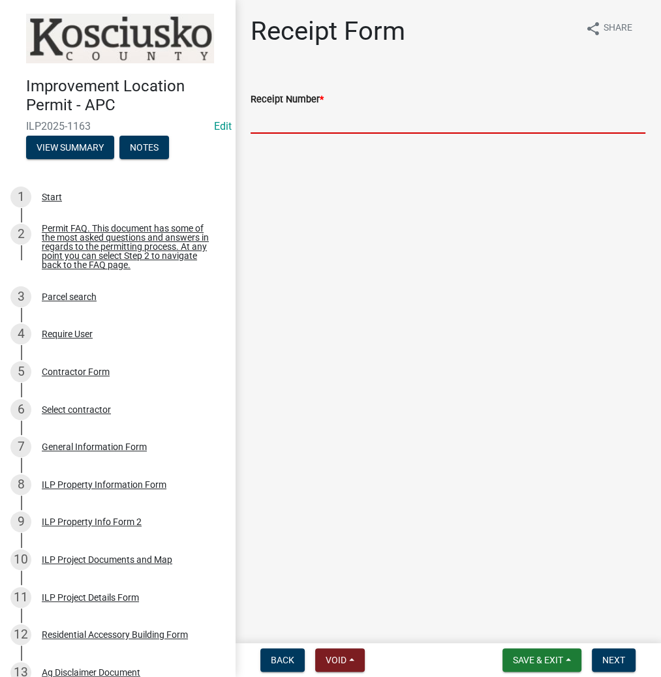
click at [308, 123] on input "Receipt Number *" at bounding box center [448, 120] width 395 height 27
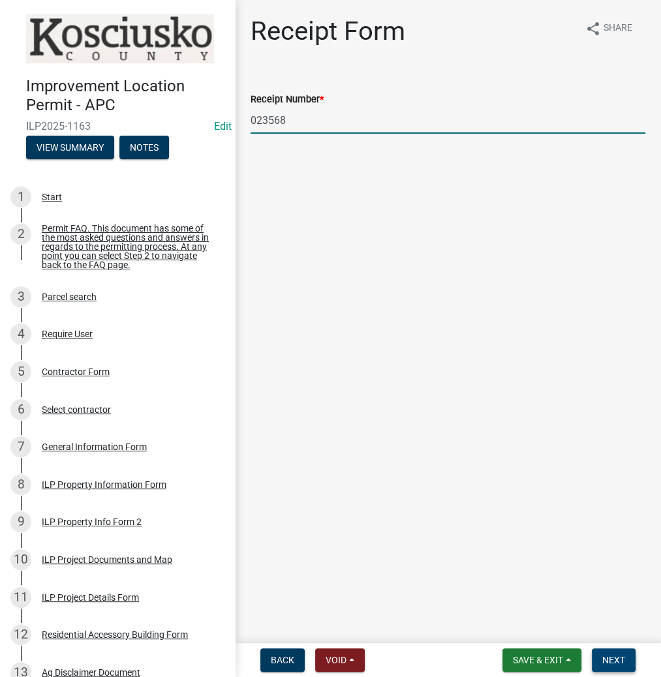
type input "023568"
click at [614, 658] on span "Next" at bounding box center [613, 660] width 23 height 10
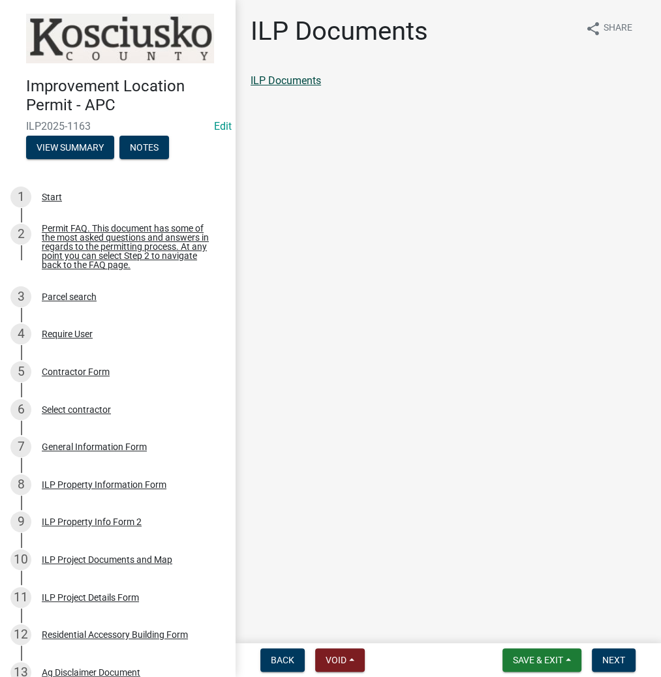
click at [288, 81] on link "ILP Documents" at bounding box center [286, 80] width 70 height 12
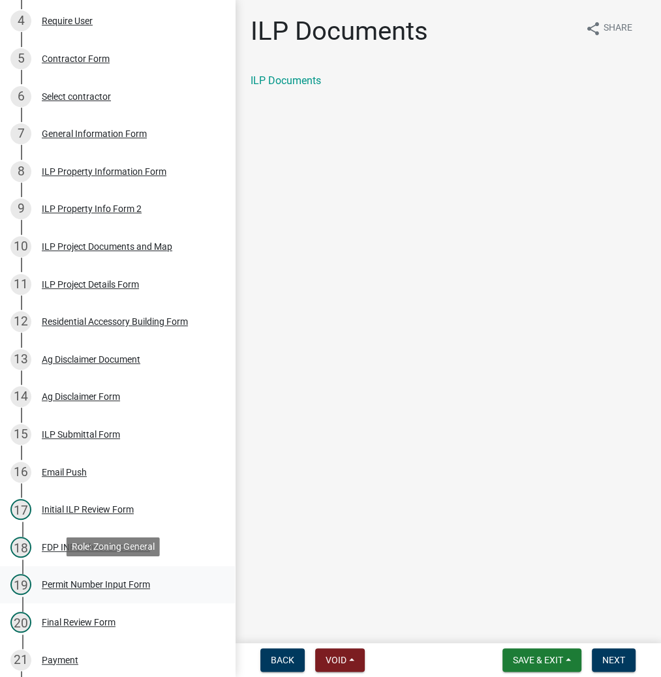
scroll to position [365, 0]
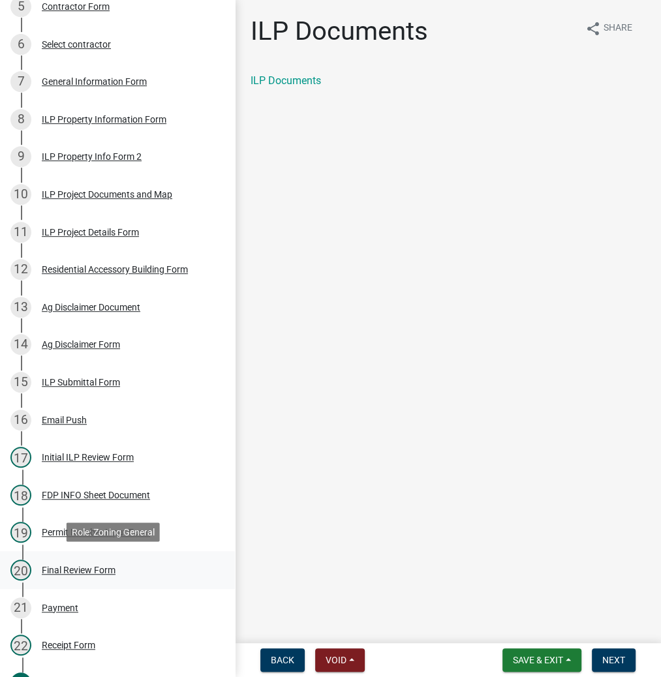
click at [107, 572] on div "Final Review Form" at bounding box center [79, 570] width 74 height 9
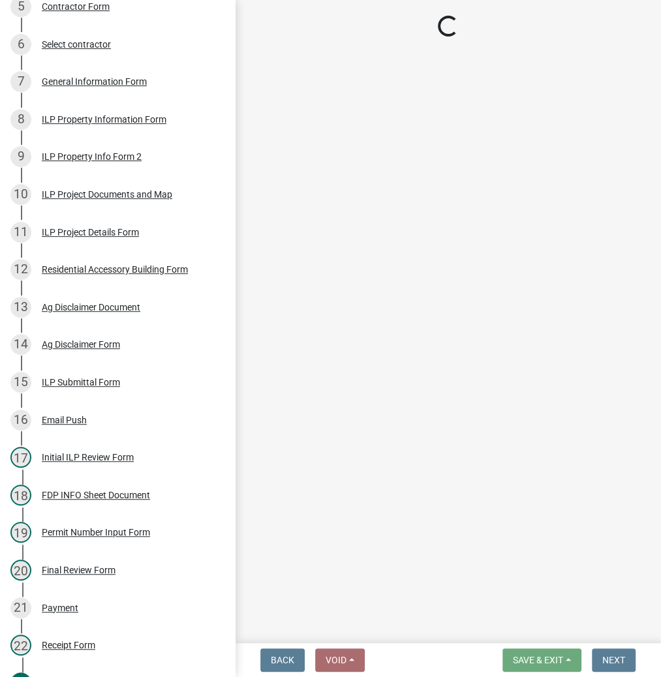
select select "c872cdc8-ca01-49f1-a213-e4b05fa58cd2"
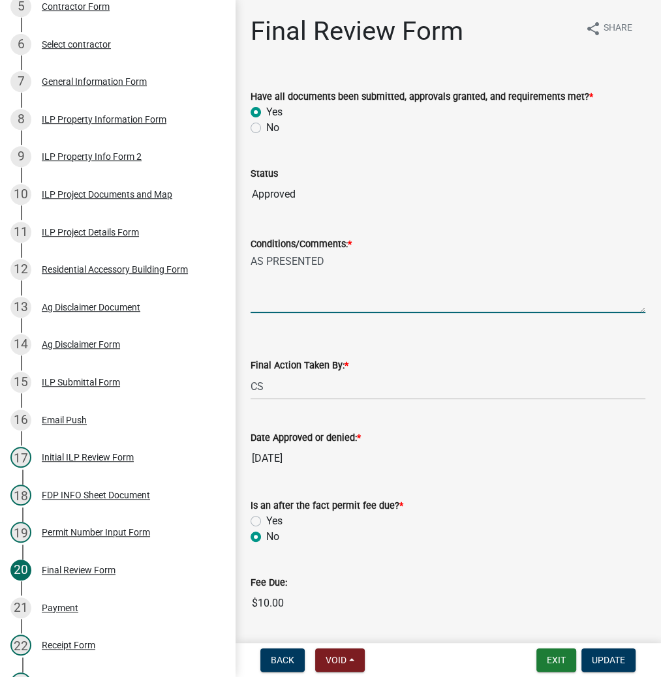
click at [370, 268] on textarea "AS PRESENTED" at bounding box center [448, 282] width 395 height 61
type textarea "AS PRESENTED- NO BUSINESS OR LIVING QUARTERS"
click at [611, 661] on span "Update" at bounding box center [608, 660] width 33 height 10
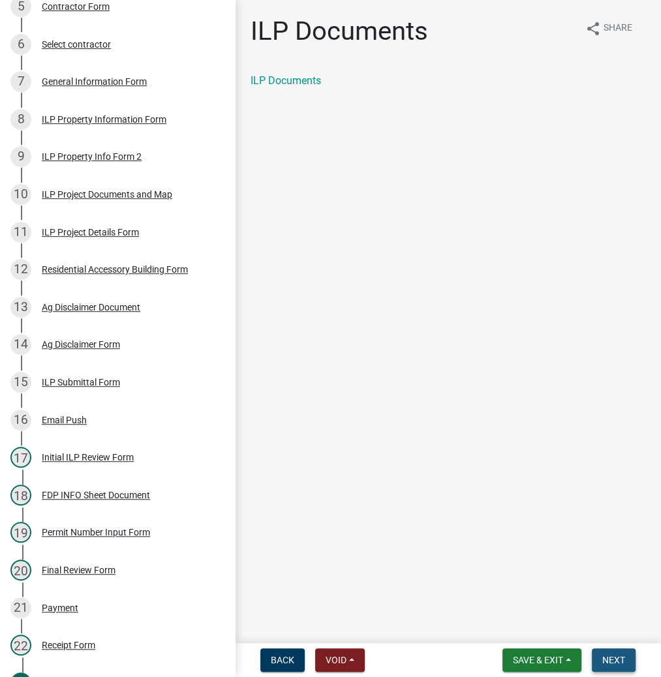
click at [609, 663] on span "Next" at bounding box center [613, 660] width 23 height 10
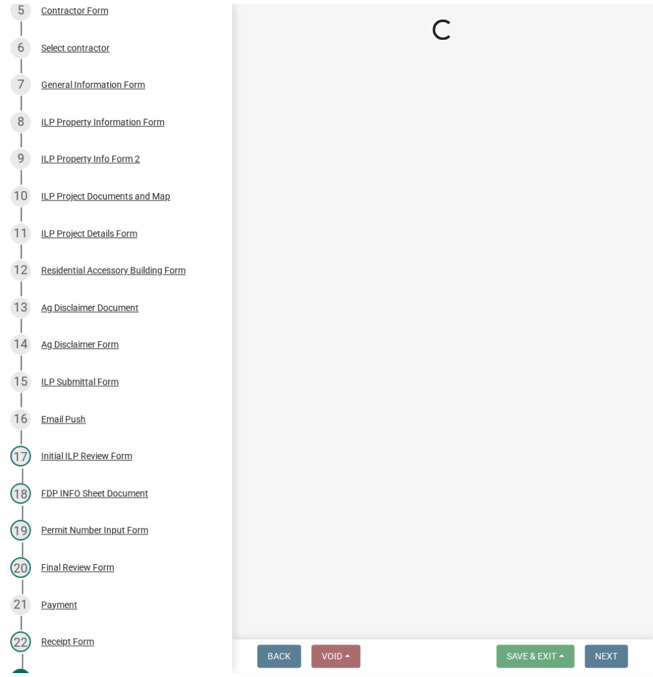
scroll to position [0, 0]
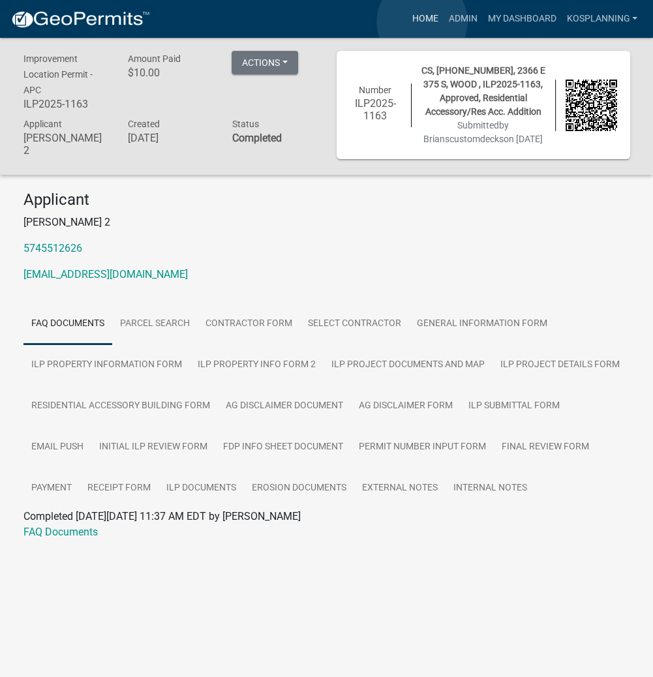
click at [422, 22] on link "Home" at bounding box center [424, 19] width 37 height 25
